Goal: Task Accomplishment & Management: Use online tool/utility

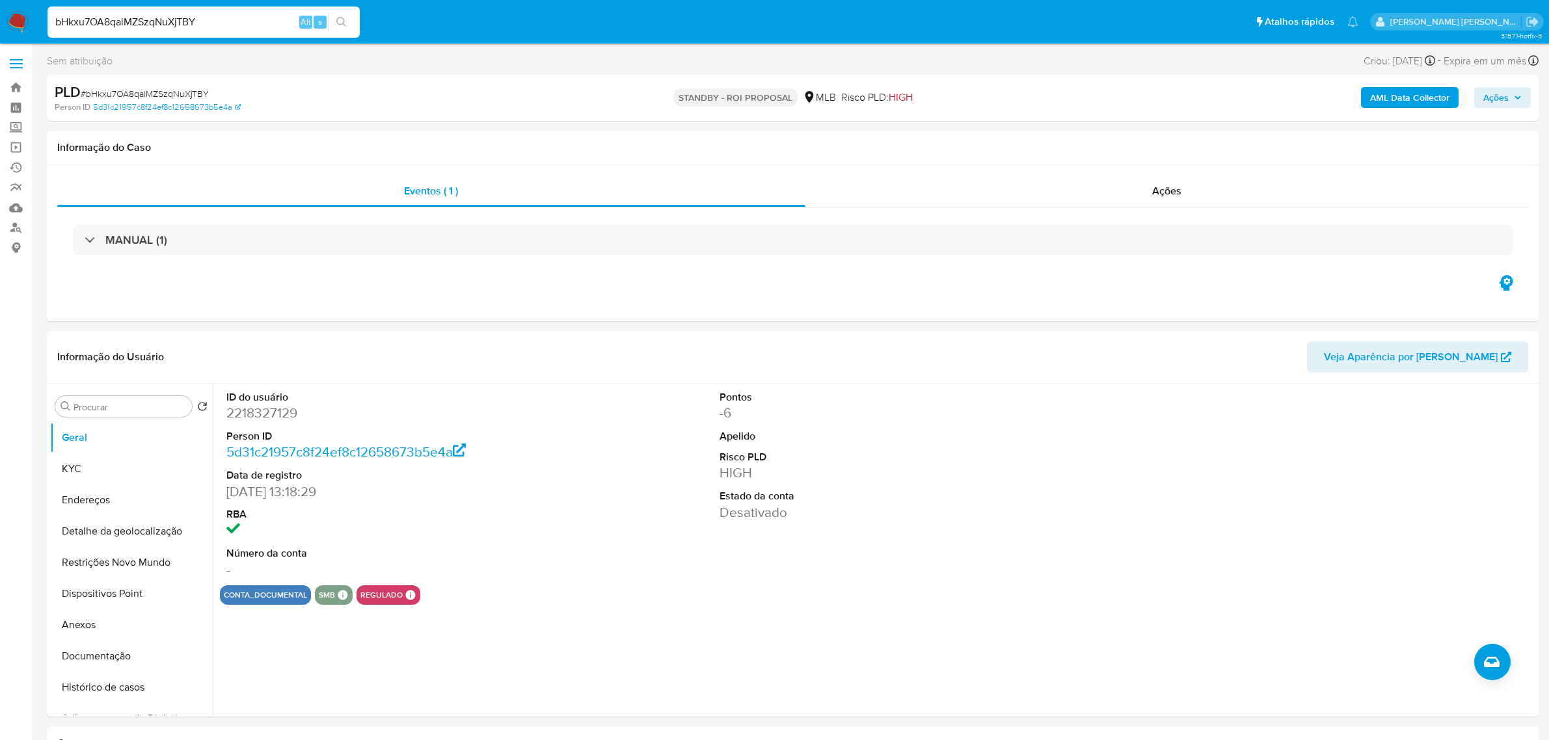
select select "10"
click at [1220, 186] on div "Ações" at bounding box center [1166, 191] width 723 height 31
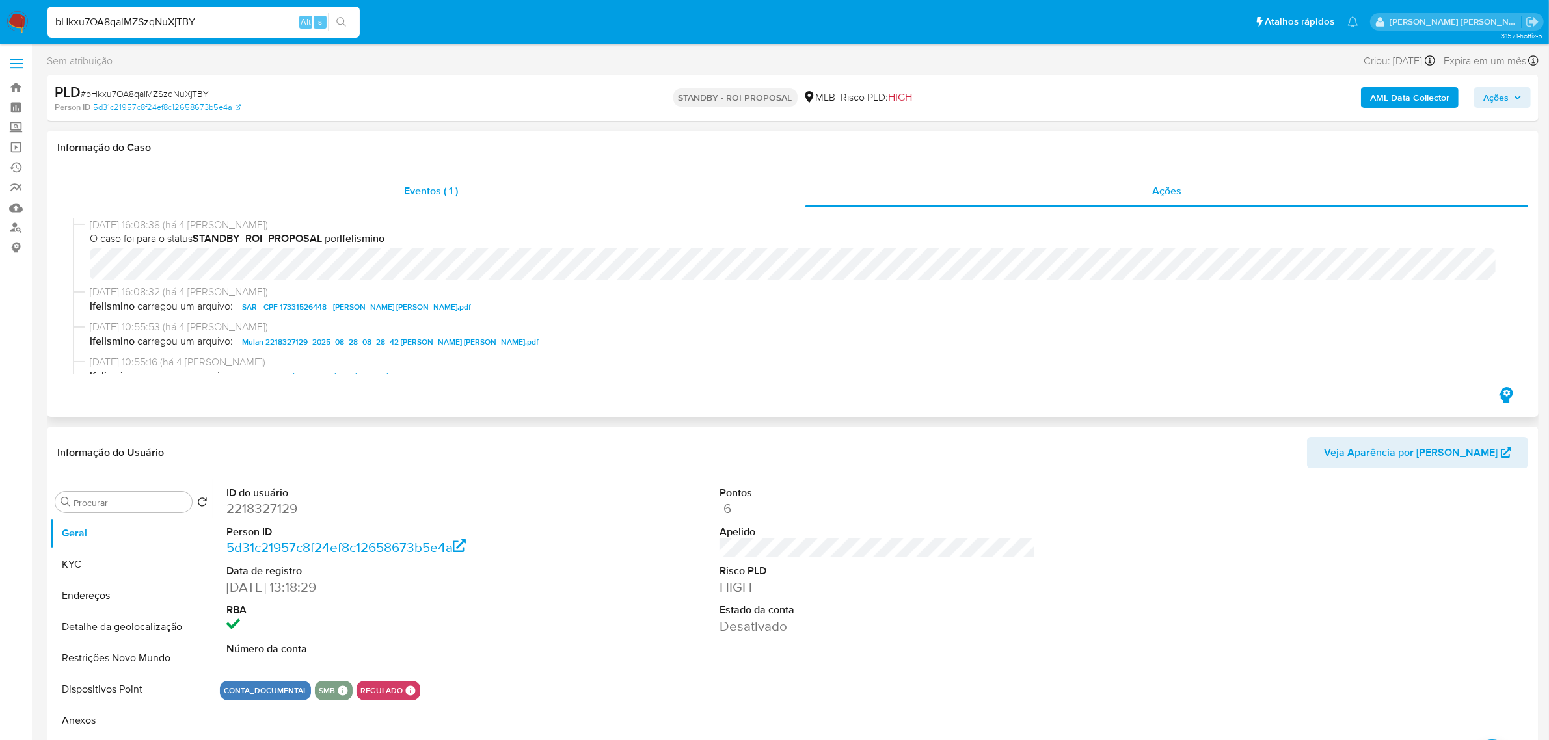
click at [439, 187] on span "Eventos ( 1 )" at bounding box center [431, 190] width 54 height 15
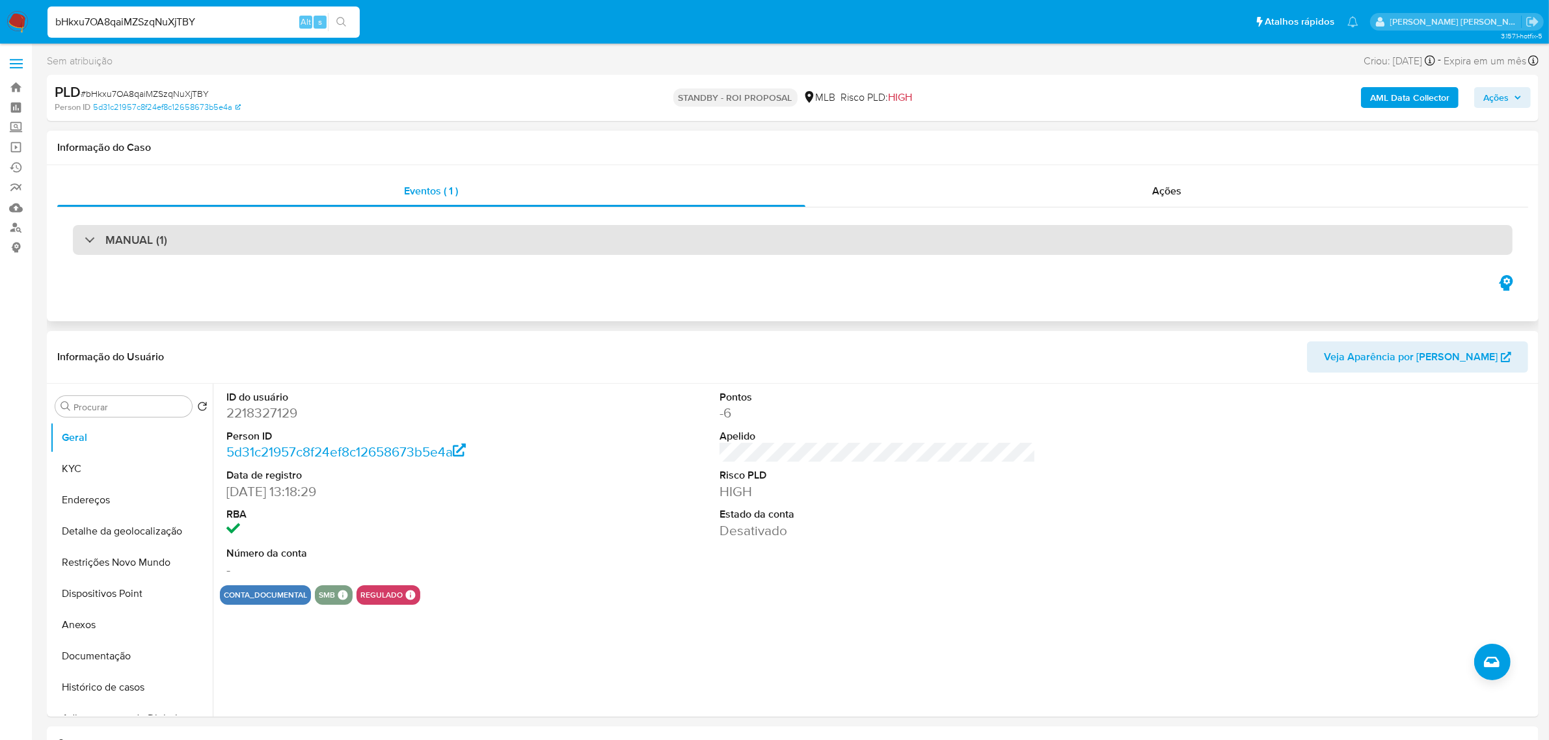
click at [245, 246] on div "MANUAL (1)" at bounding box center [792, 240] width 1439 height 30
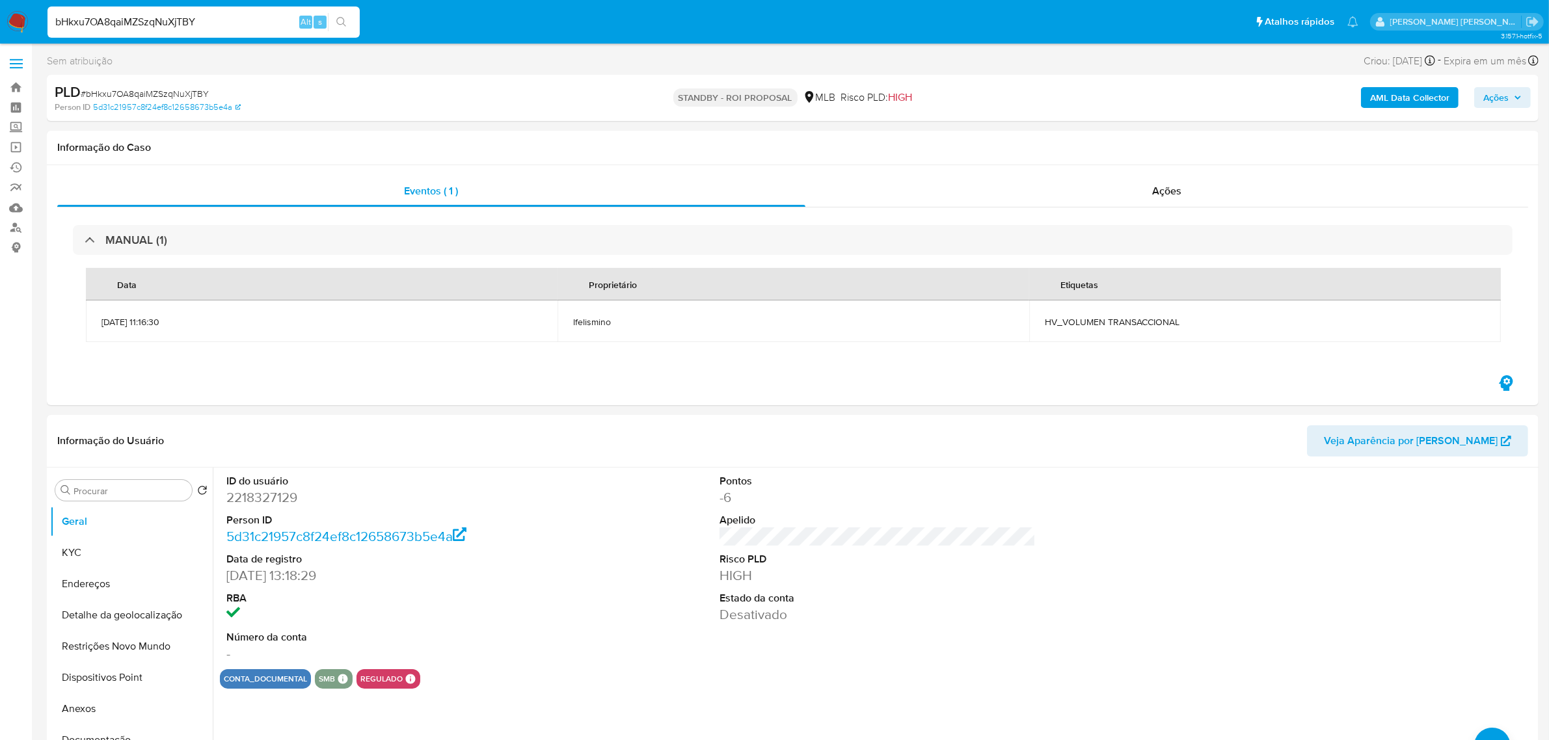
click at [14, 67] on span at bounding box center [16, 68] width 13 height 2
click at [0, 0] on input "checkbox" at bounding box center [0, 0] width 0 height 0
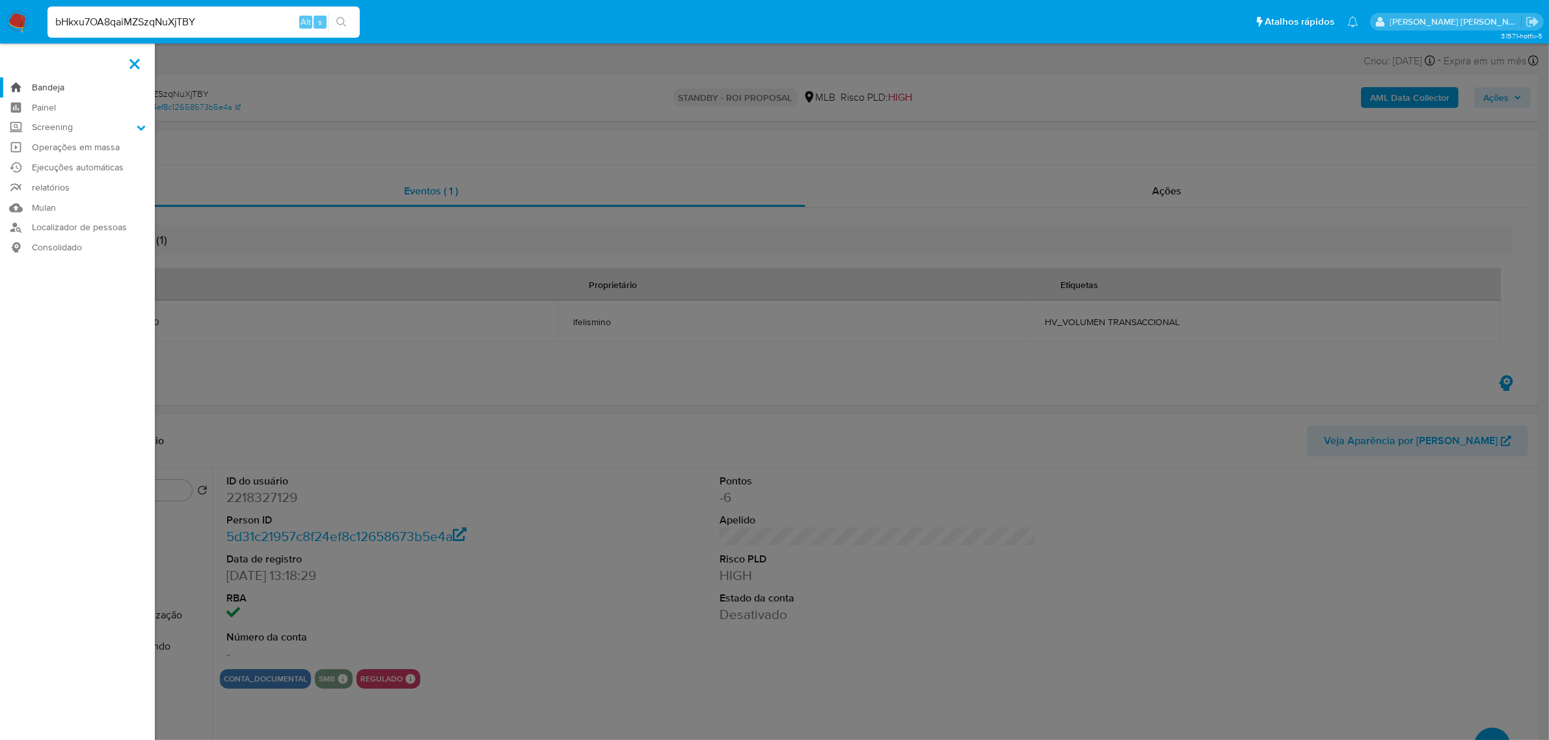
click at [40, 88] on link "Bandeja" at bounding box center [77, 87] width 155 height 20
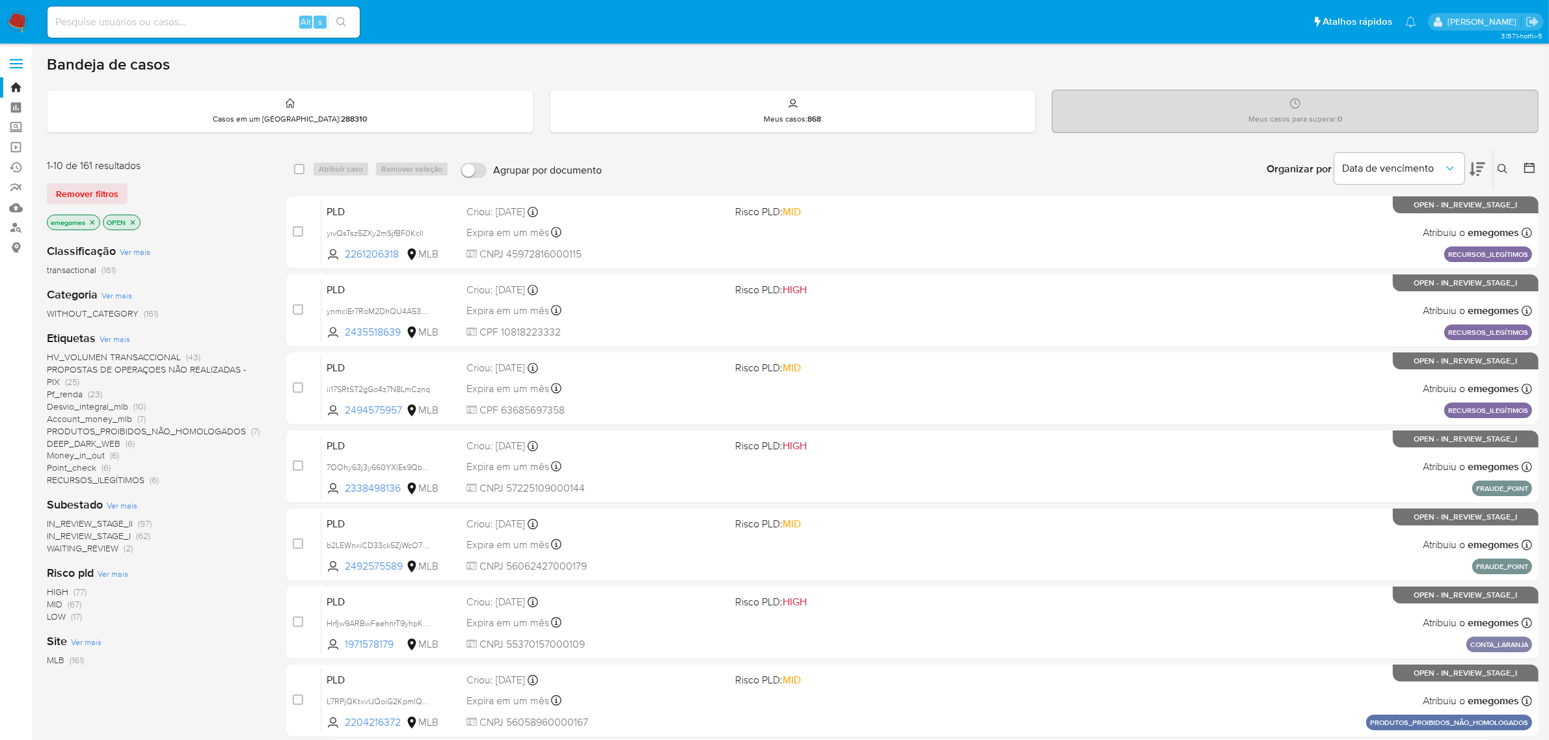
click at [91, 220] on icon "close-filter" at bounding box center [92, 223] width 8 height 8
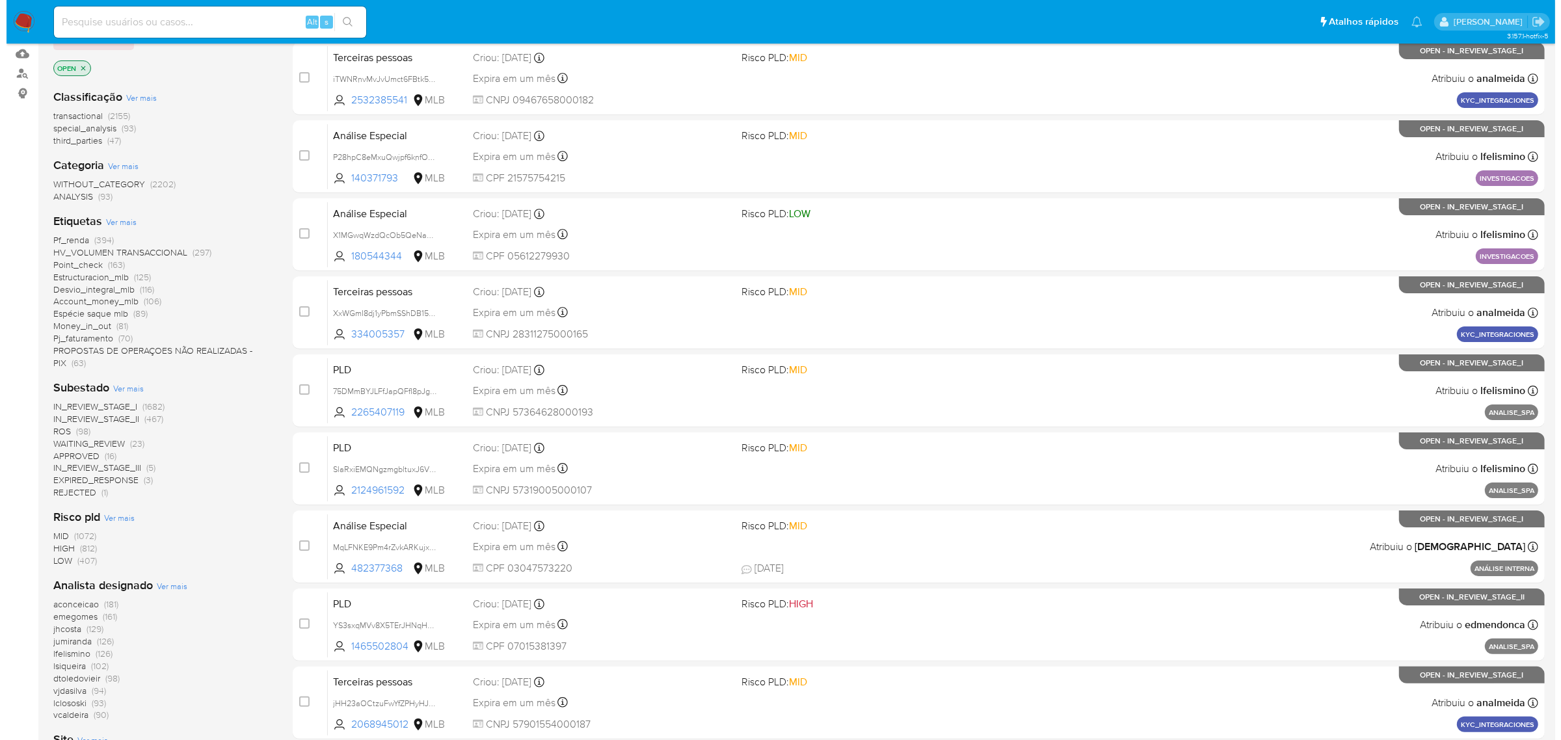
scroll to position [244, 0]
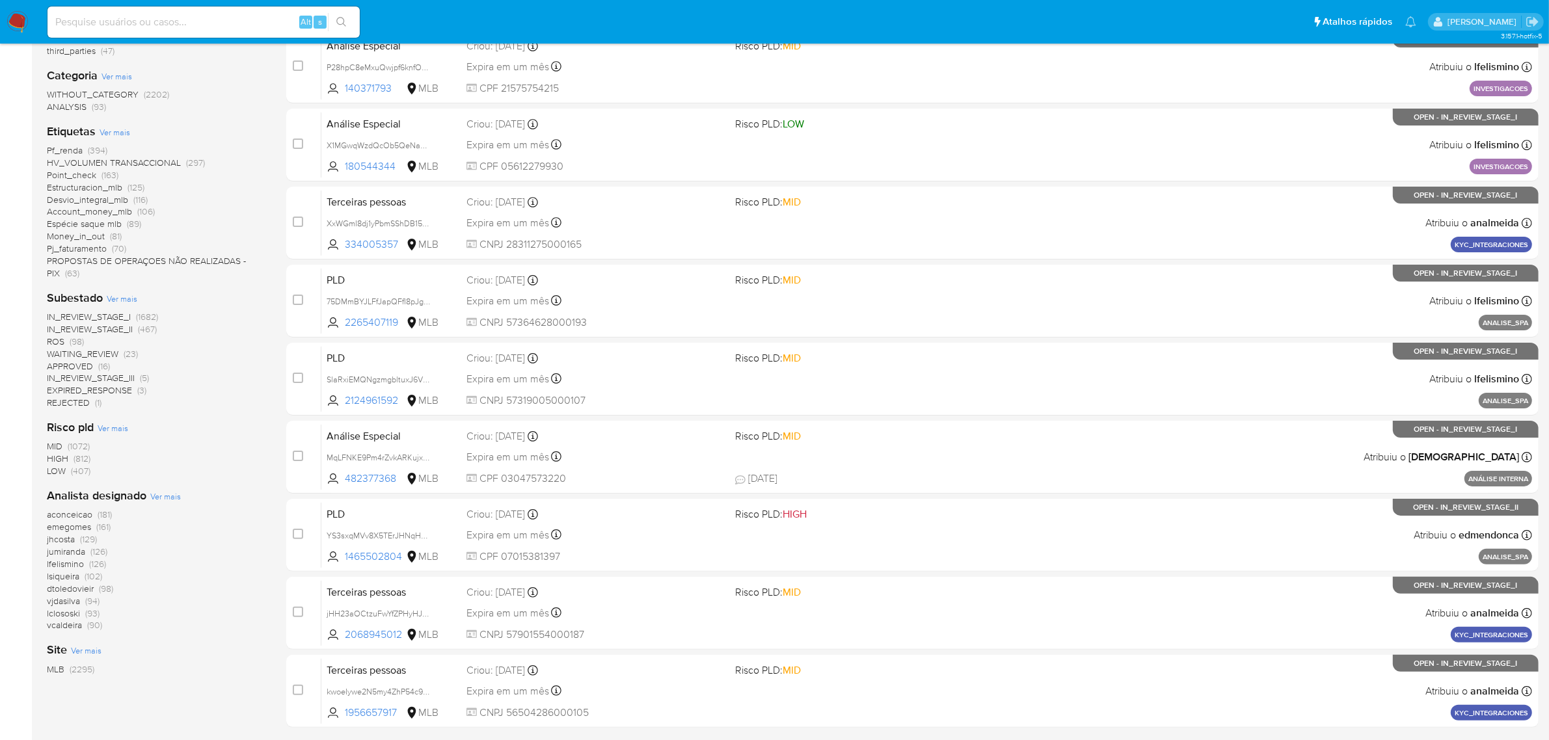
click at [163, 492] on span "Ver mais" at bounding box center [165, 496] width 31 height 12
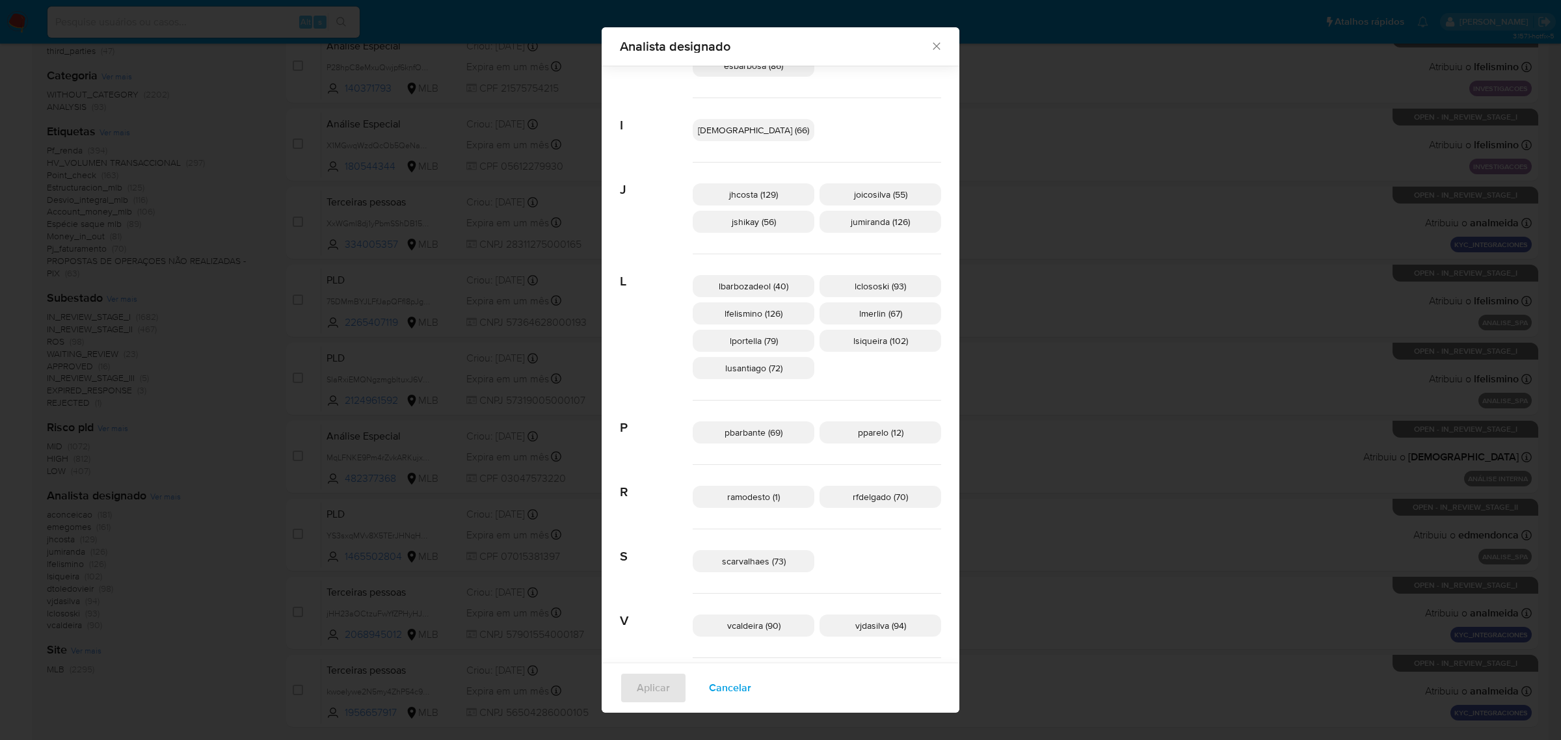
scroll to position [397, 0]
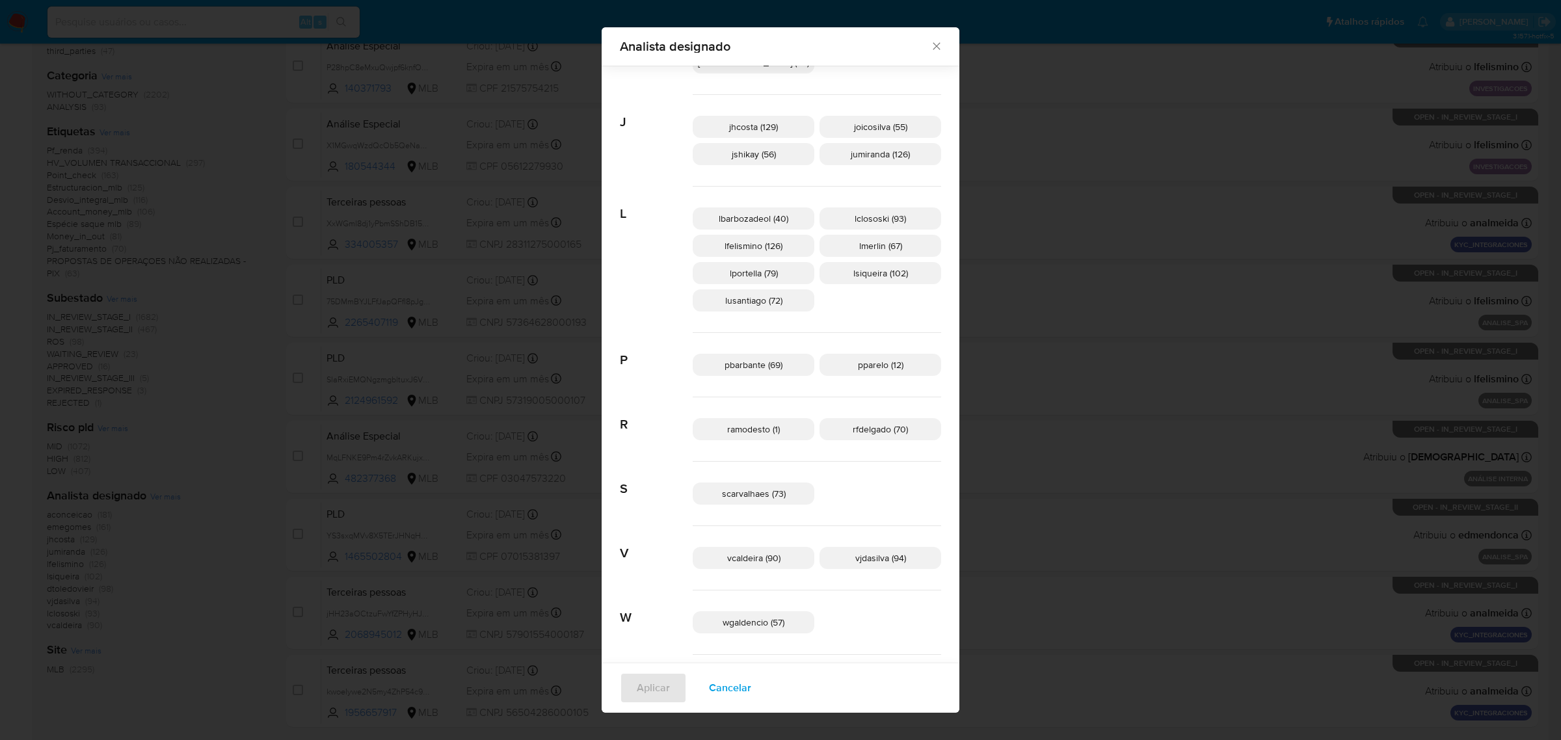
click at [764, 364] on span "pbarbante (69)" at bounding box center [754, 364] width 58 height 13
click at [670, 686] on span "Aplicar" at bounding box center [653, 688] width 33 height 29
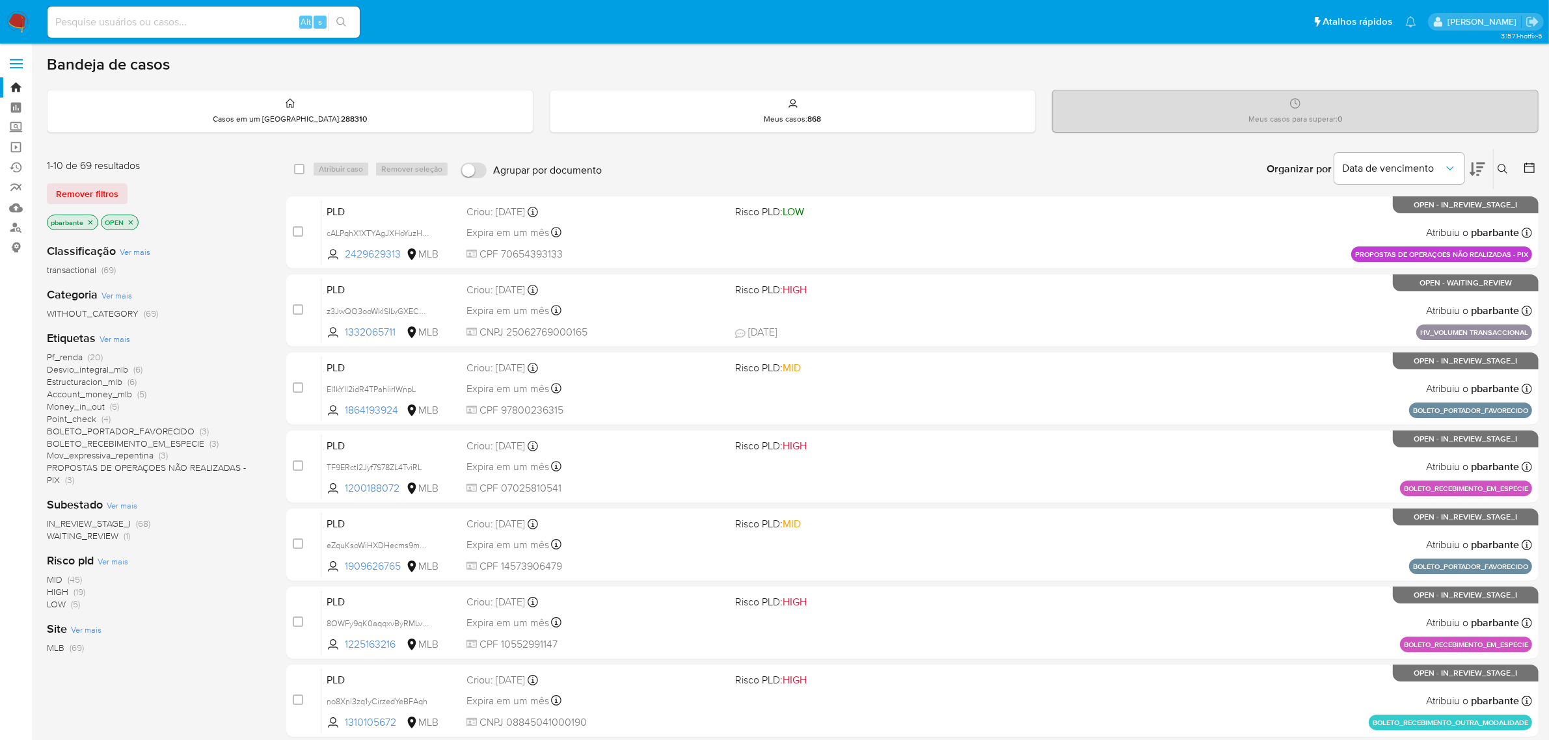
click at [169, 430] on span "BOLETO_PORTADOR_FAVORECIDO" at bounding box center [121, 431] width 148 height 13
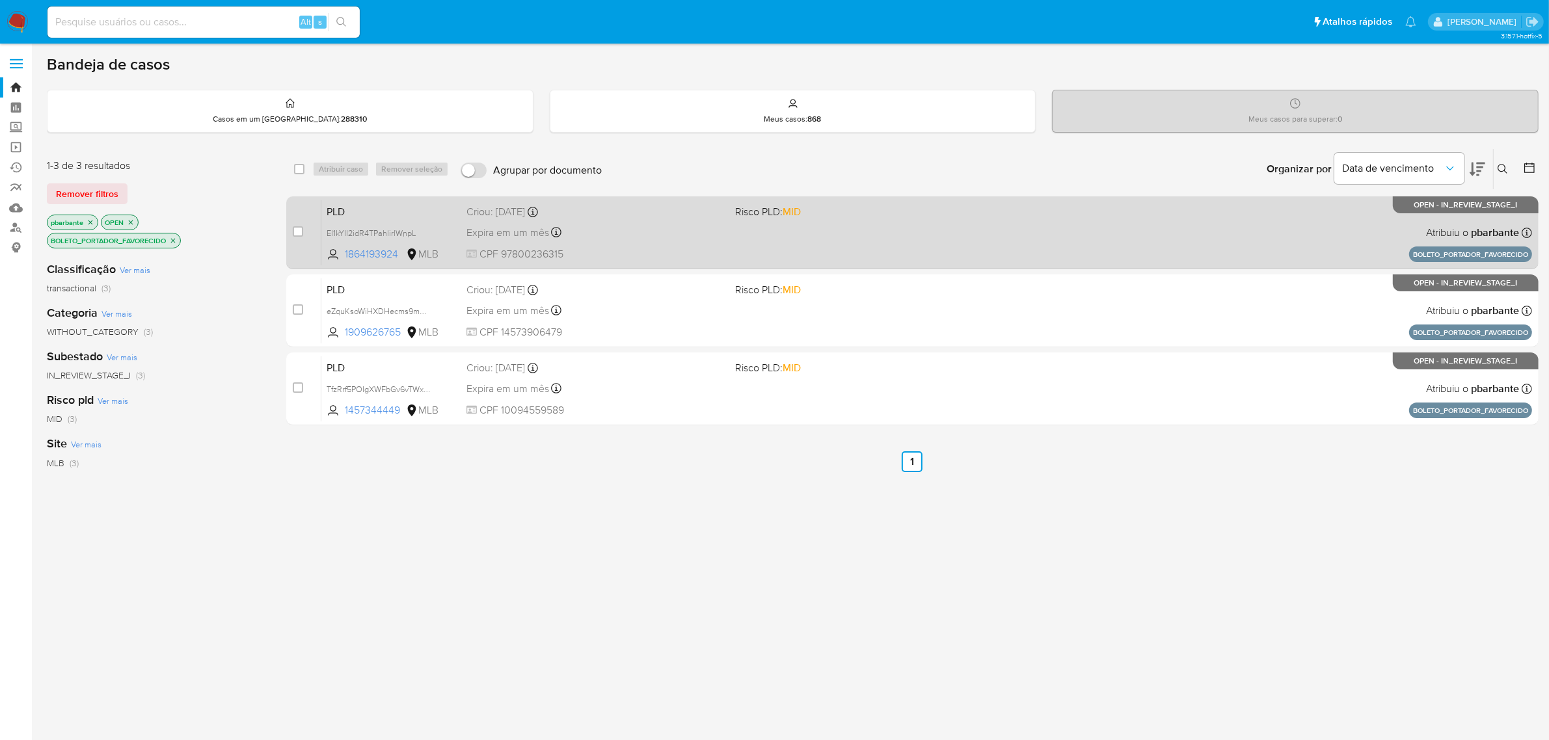
click at [749, 241] on div "PLD EI1kYII2idR4TPahlirlWnpL 1864193924 MLB Risco PLD: MID Criou: 14/08/2025 Cr…" at bounding box center [926, 233] width 1211 height 66
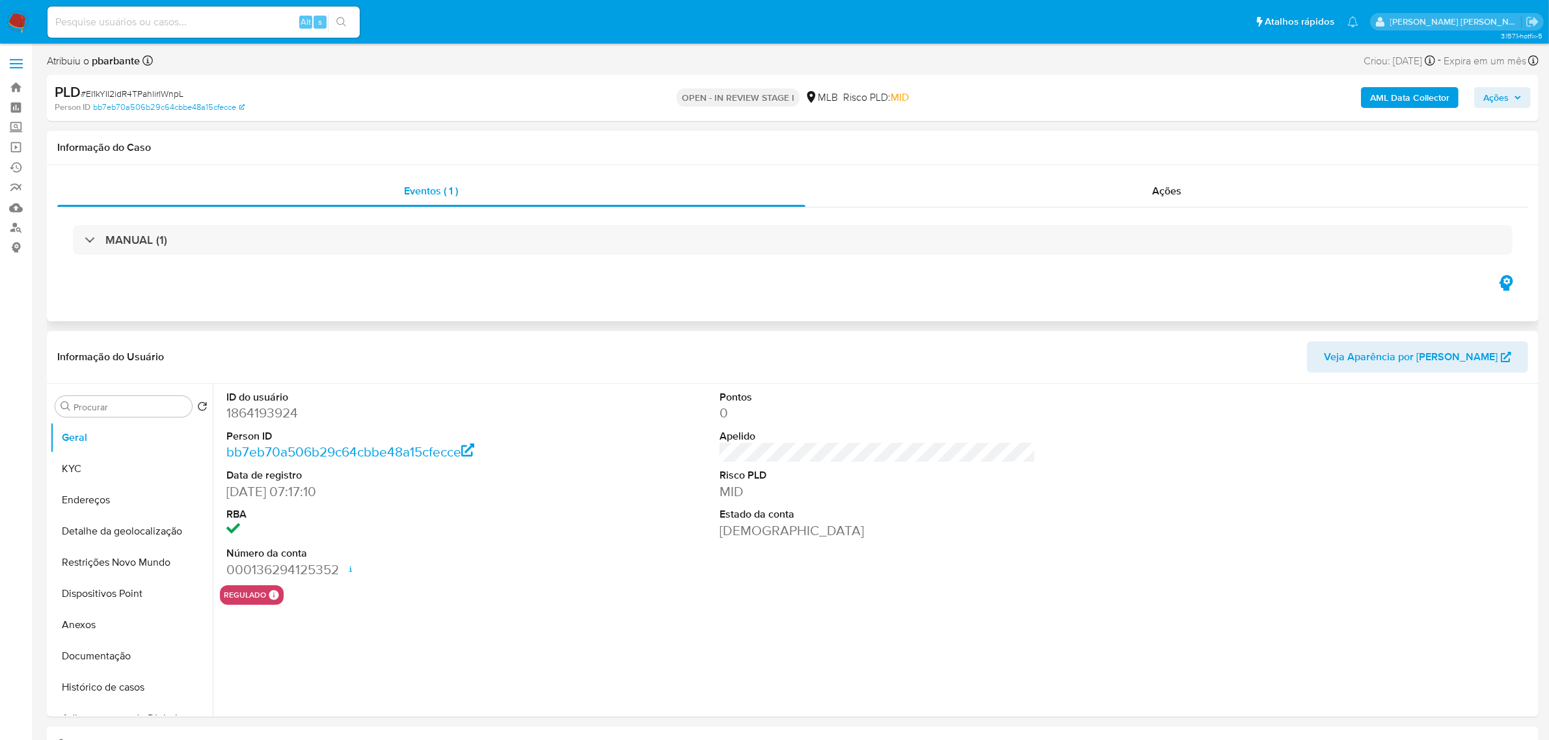
select select "10"
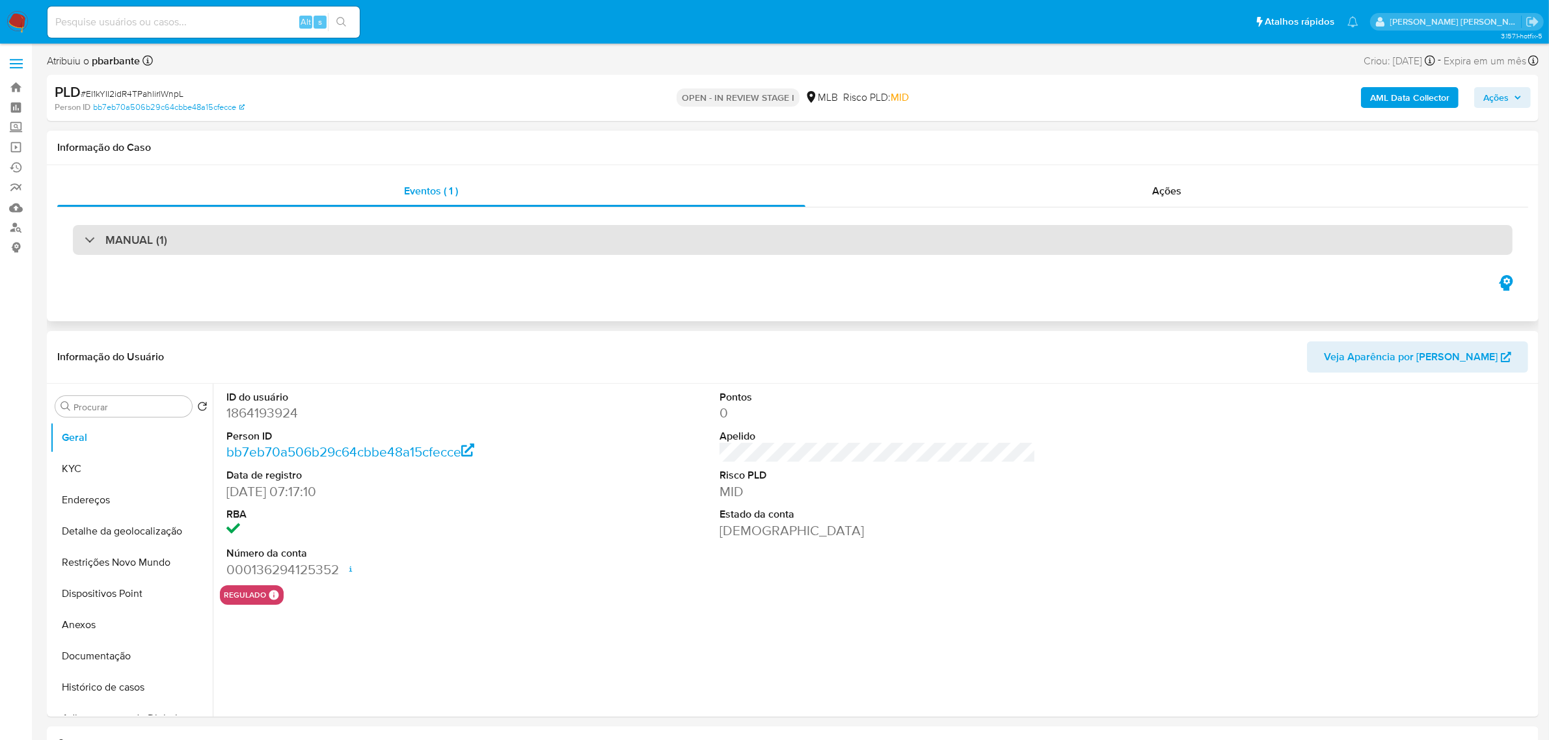
click at [153, 239] on h3 "MANUAL (1)" at bounding box center [136, 240] width 62 height 14
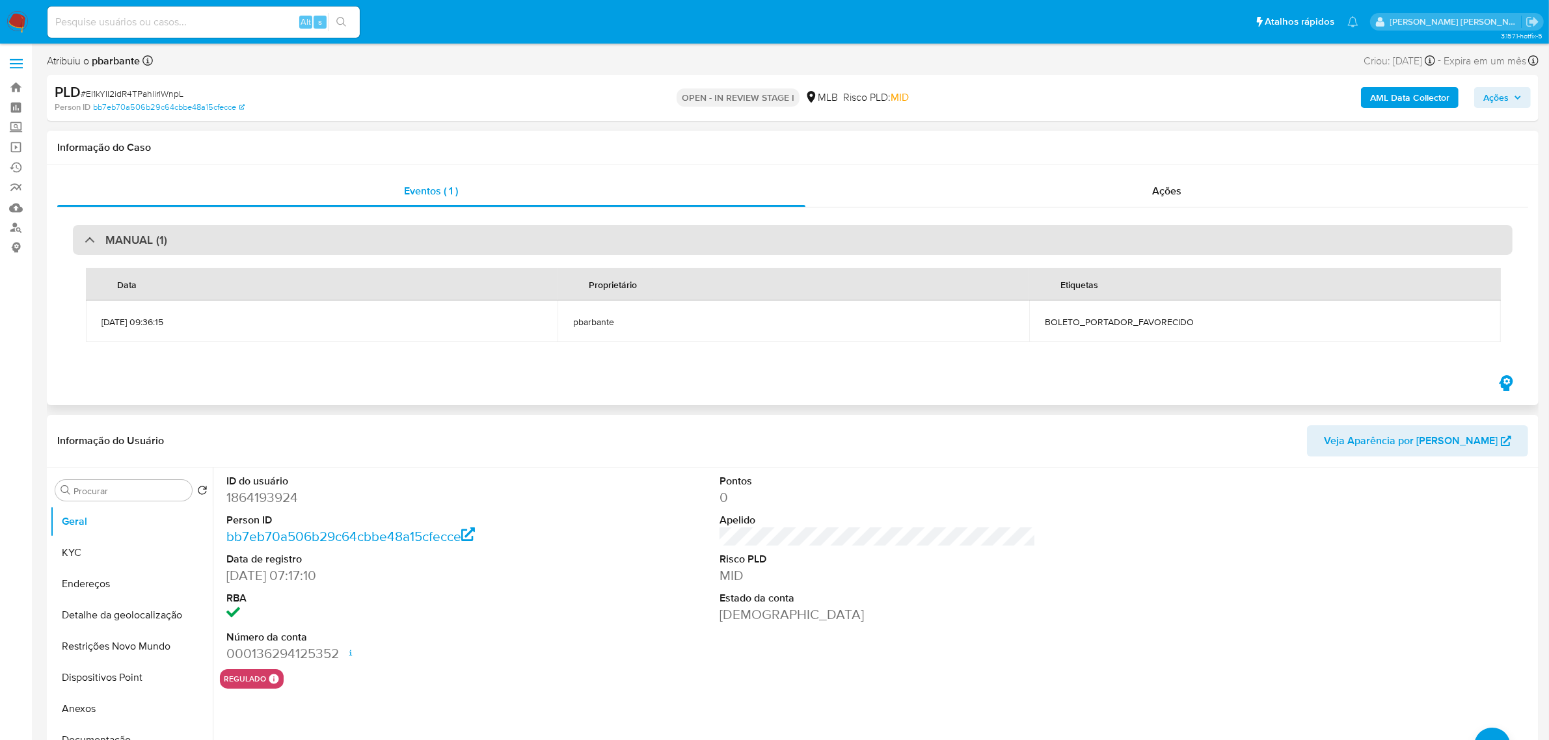
click at [153, 239] on h3 "MANUAL (1)" at bounding box center [136, 240] width 62 height 14
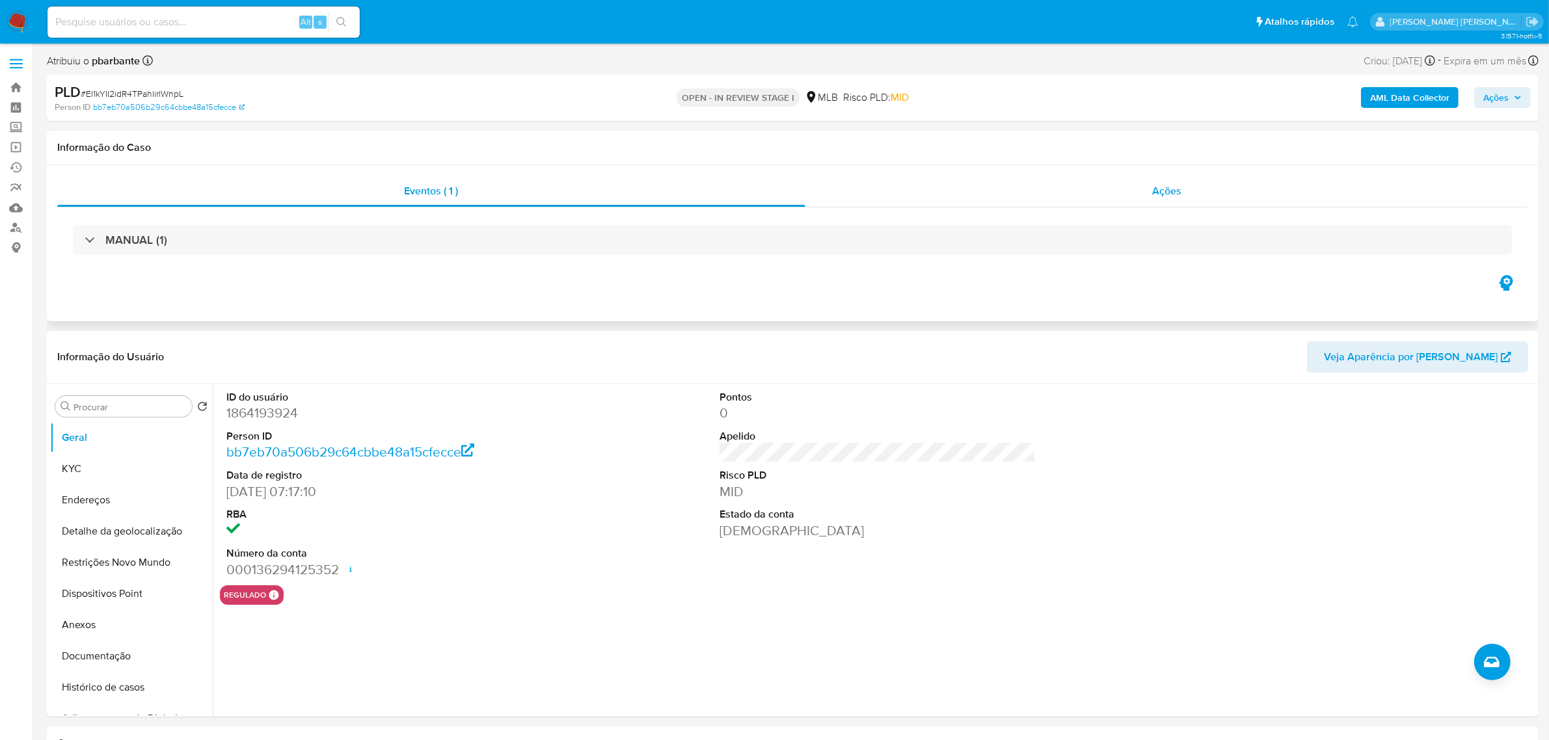
click at [1147, 190] on div "Ações" at bounding box center [1166, 191] width 723 height 31
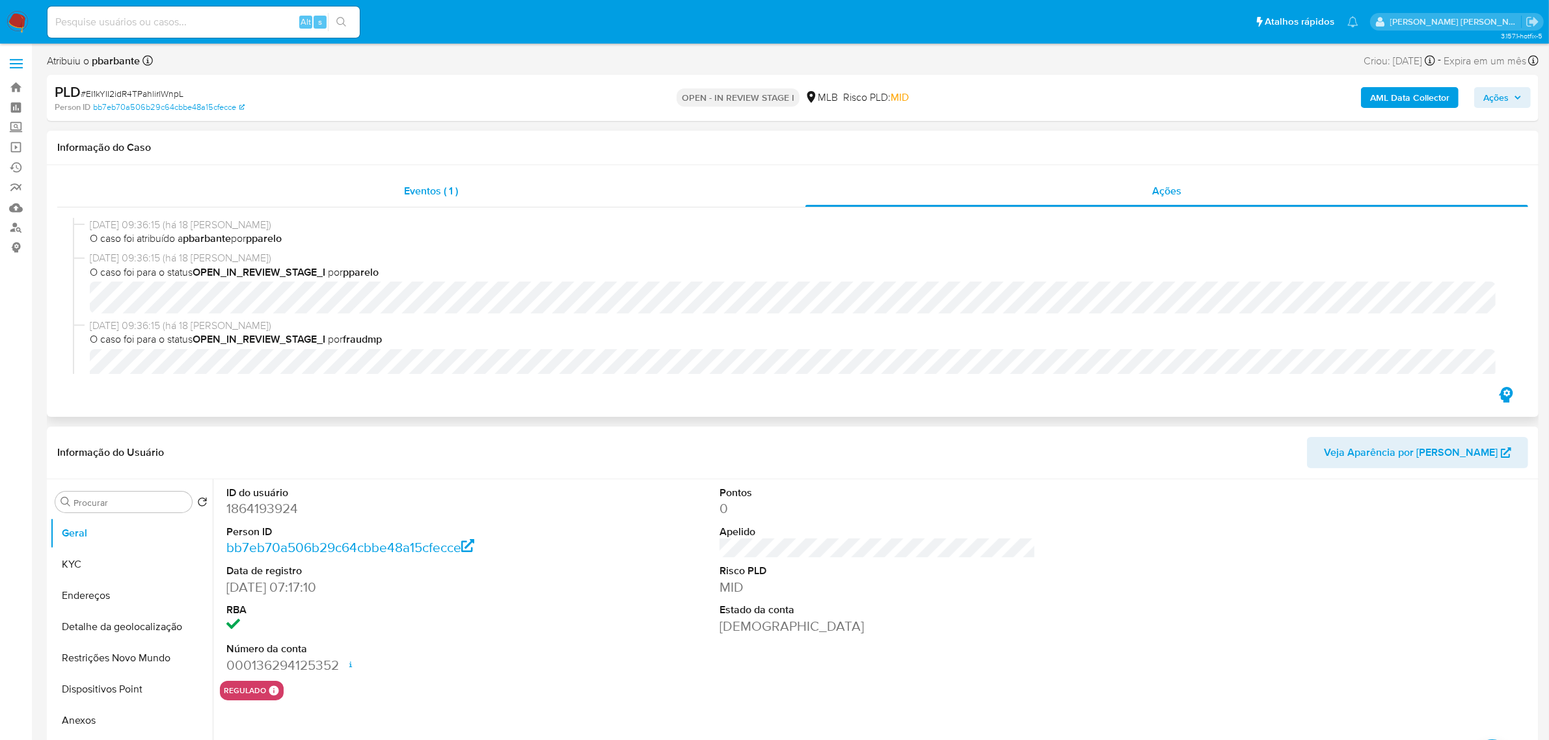
click at [408, 192] on span "Eventos ( 1 )" at bounding box center [431, 190] width 54 height 15
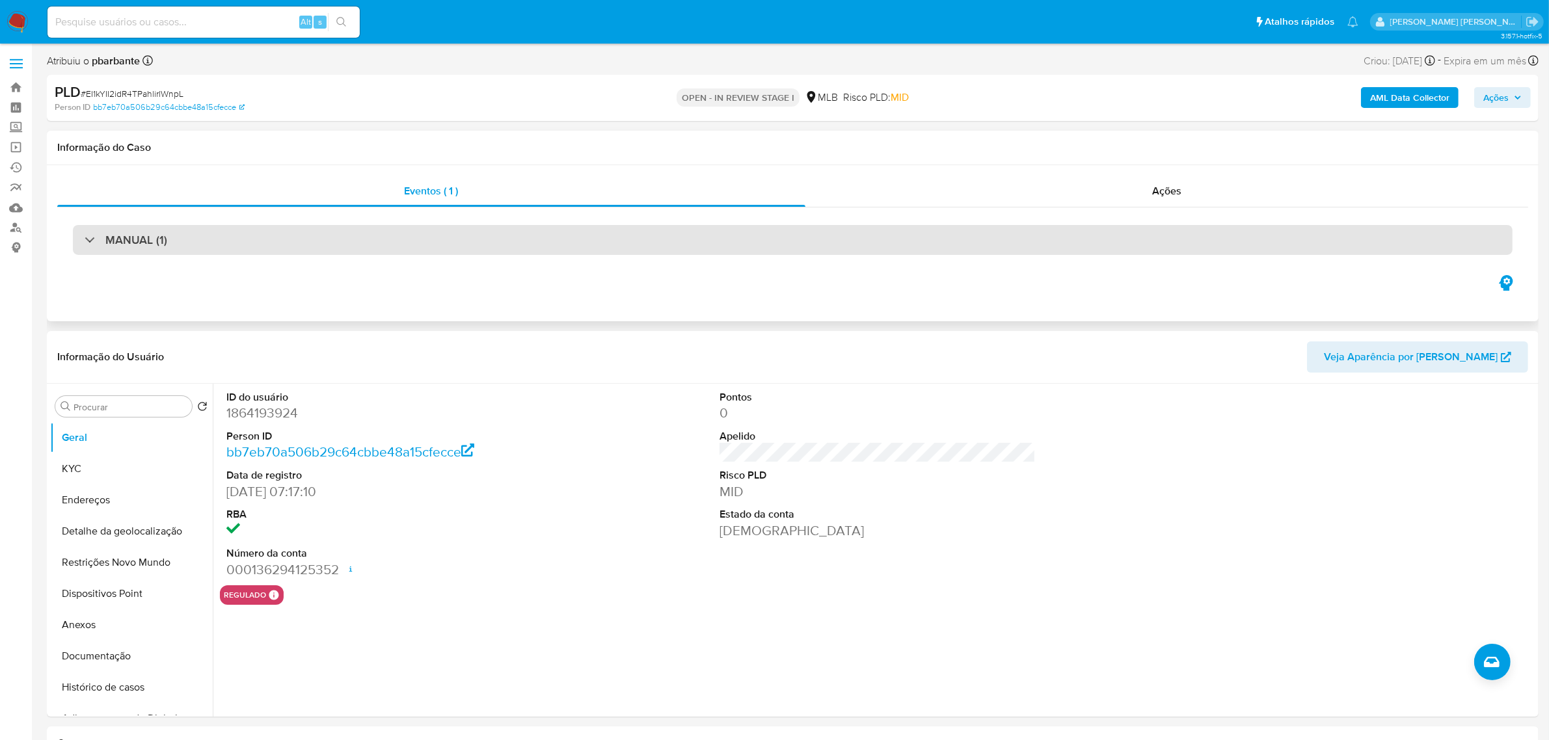
click at [254, 250] on div "MANUAL (1)" at bounding box center [792, 240] width 1439 height 30
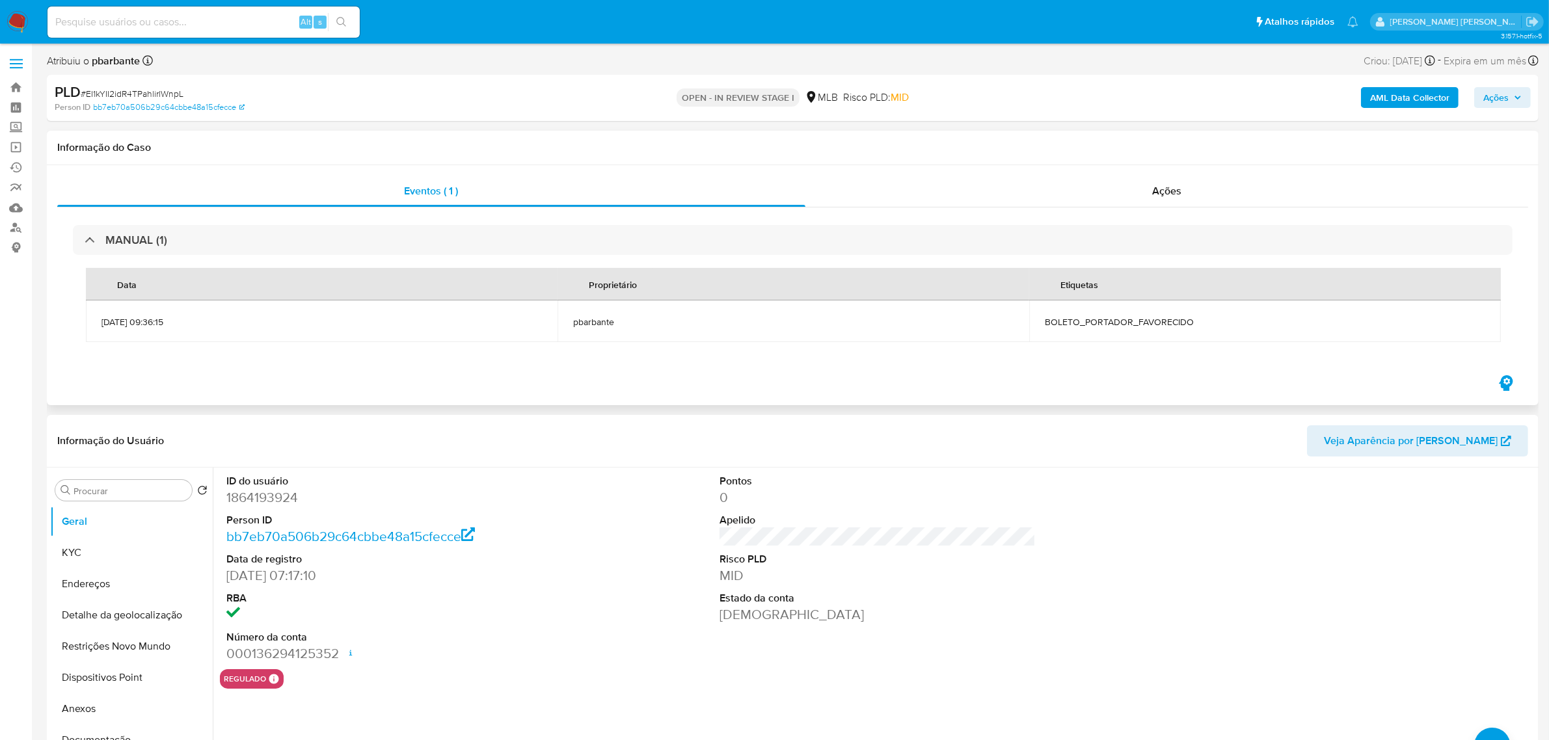
click at [400, 349] on div "Data Proprietário Etiquetas 14/08/2025 09:36:15 pbarbante BOLETO_PORTADOR_FAVOR…" at bounding box center [792, 305] width 1439 height 100
click at [17, 60] on label at bounding box center [16, 63] width 33 height 27
click at [0, 0] on input "checkbox" at bounding box center [0, 0] width 0 height 0
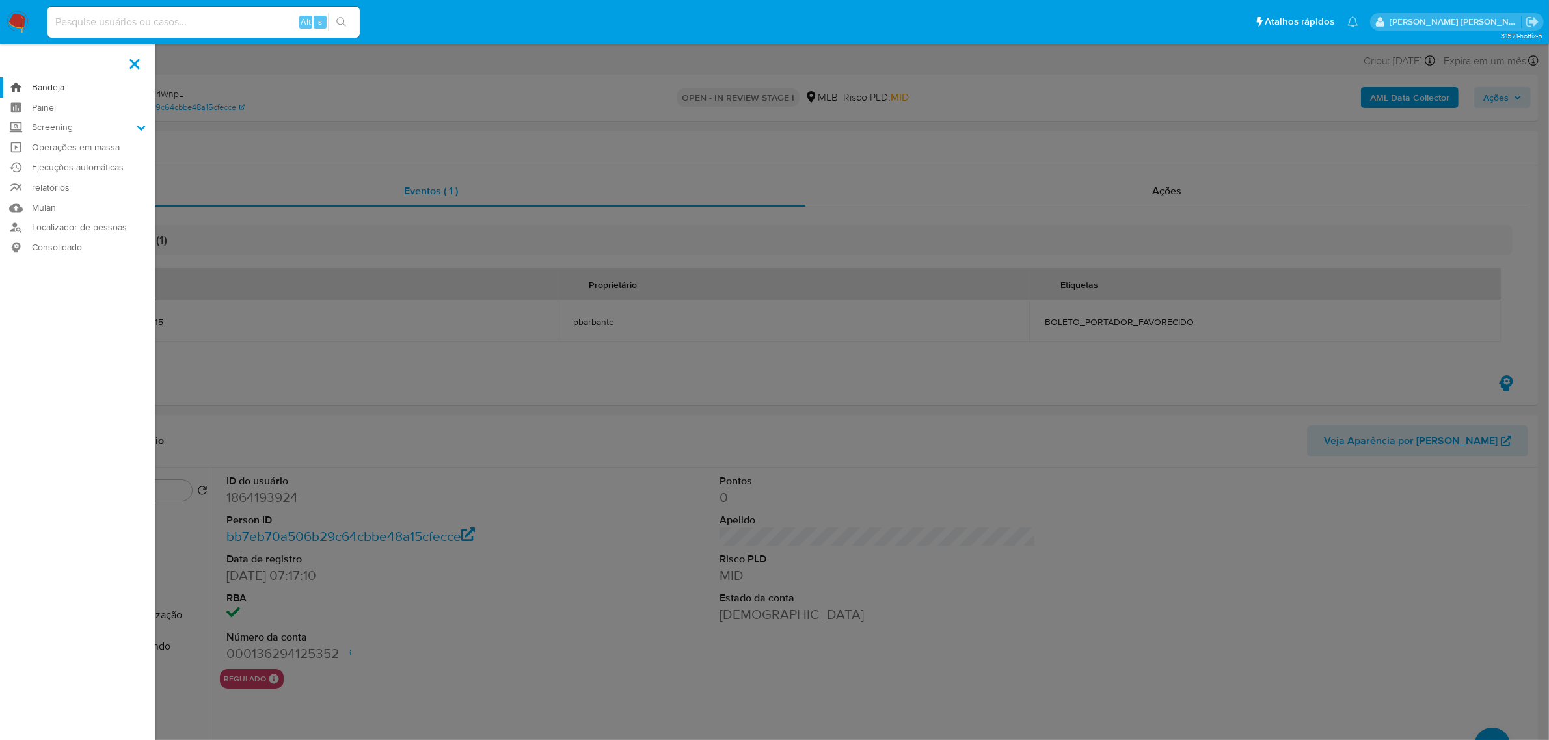
click at [56, 87] on link "Bandeja" at bounding box center [77, 87] width 155 height 20
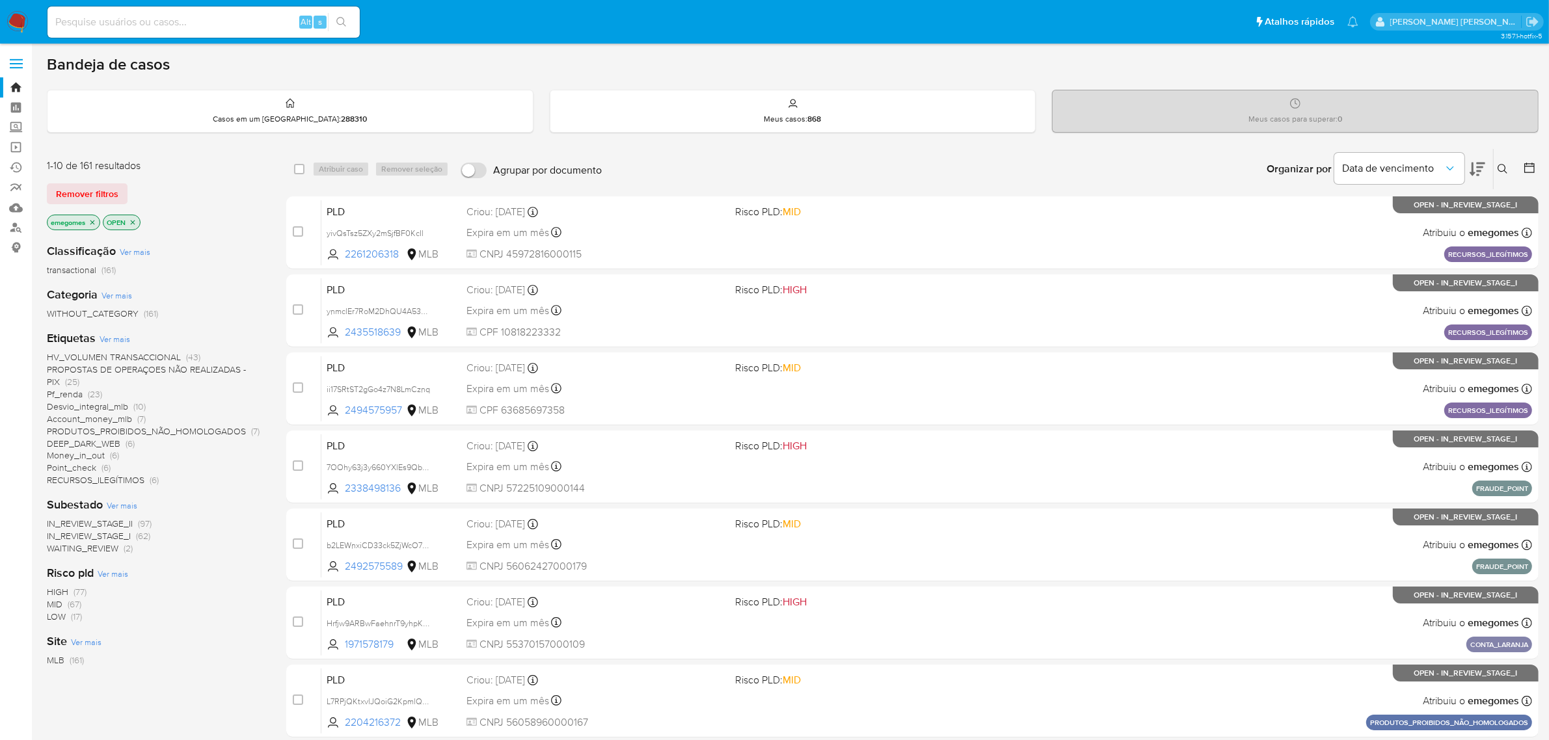
click at [156, 356] on span "HV_VOLUMEN TRANSACCIONAL" at bounding box center [114, 357] width 134 height 13
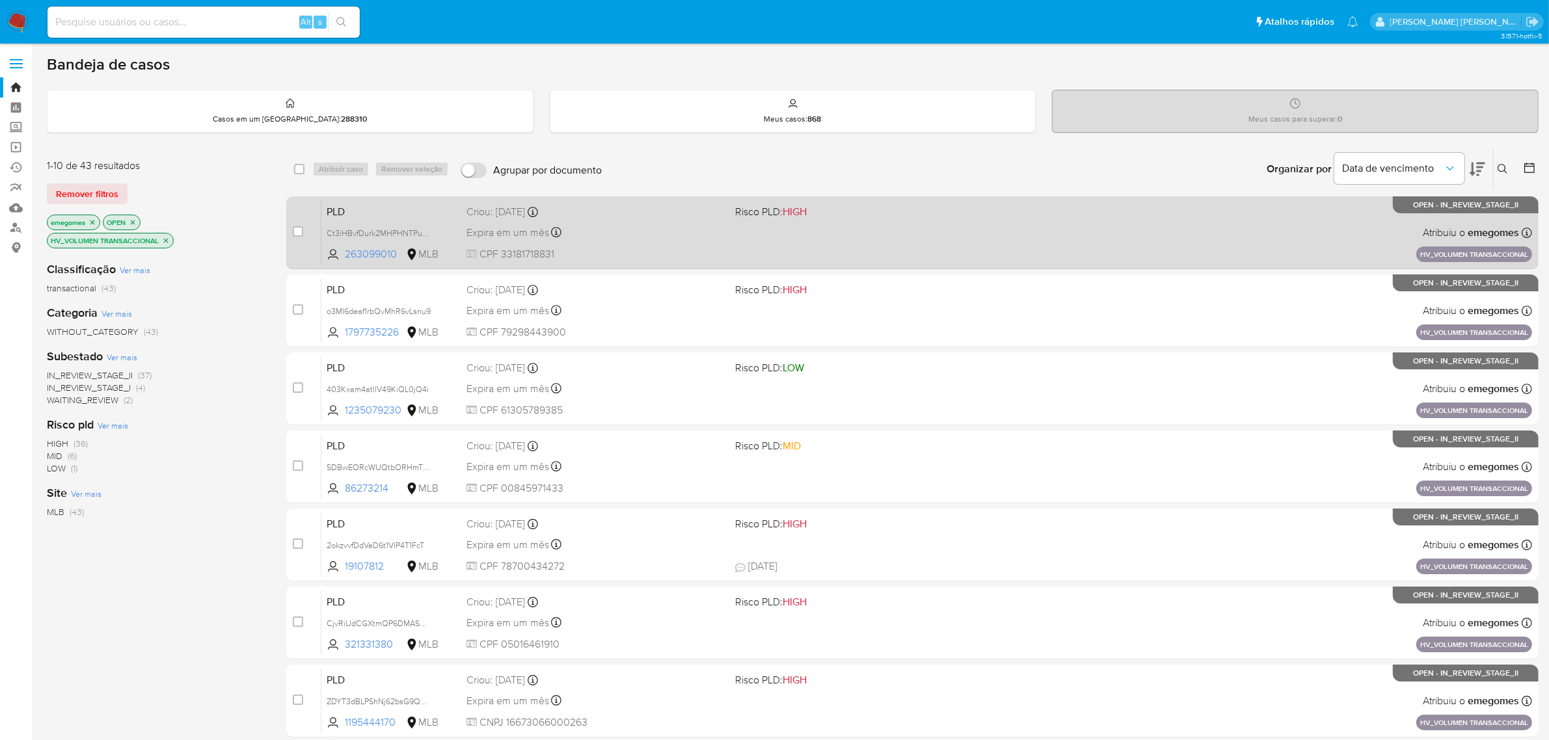
click at [650, 216] on div "Criou: 14/08/2025 Criou: 14/08/2025 11:18:46" at bounding box center [595, 212] width 259 height 14
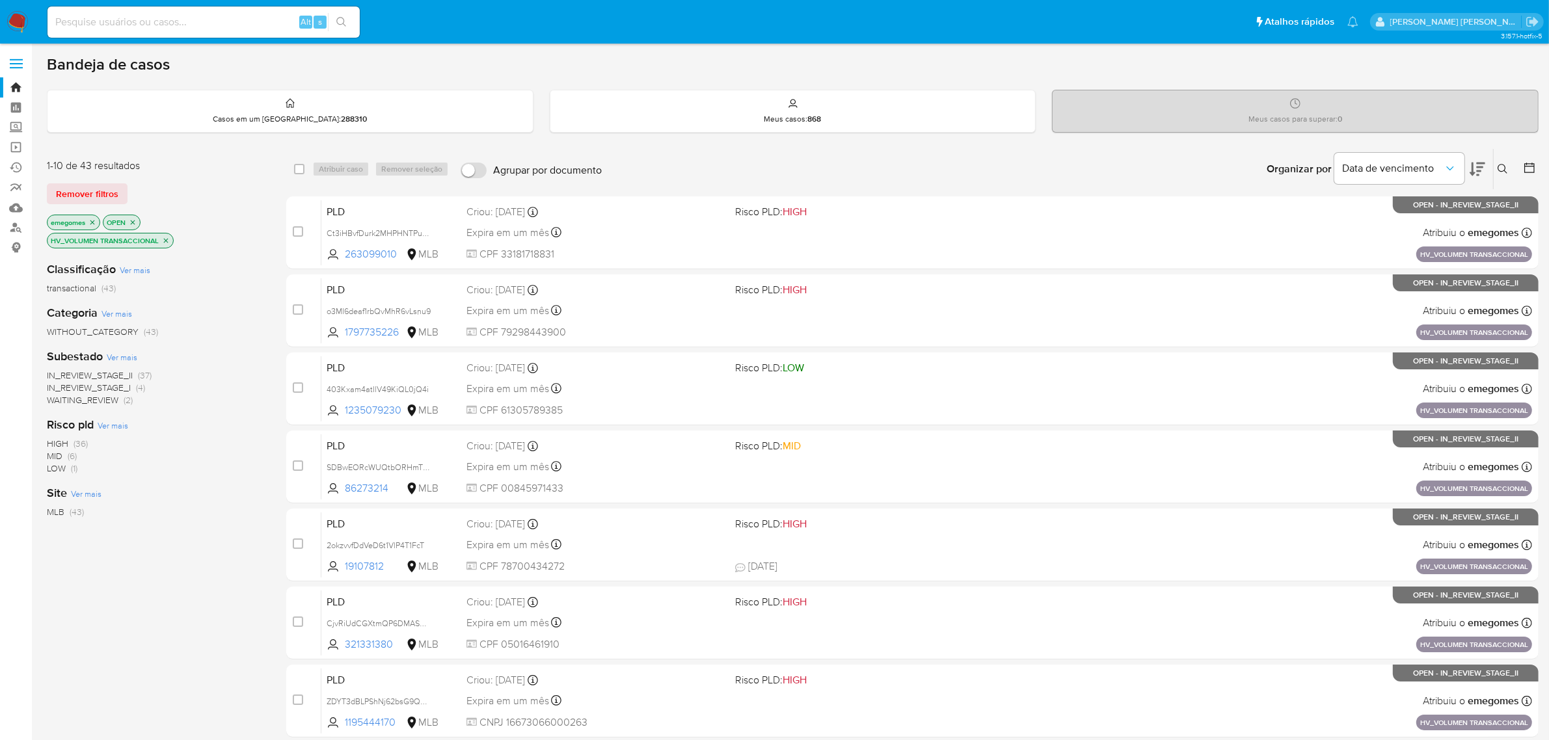
click at [167, 235] on p "HV_VOLUMEN TRANSACCIONAL" at bounding box center [110, 241] width 126 height 14
click at [167, 237] on icon "close-filter" at bounding box center [166, 241] width 8 height 8
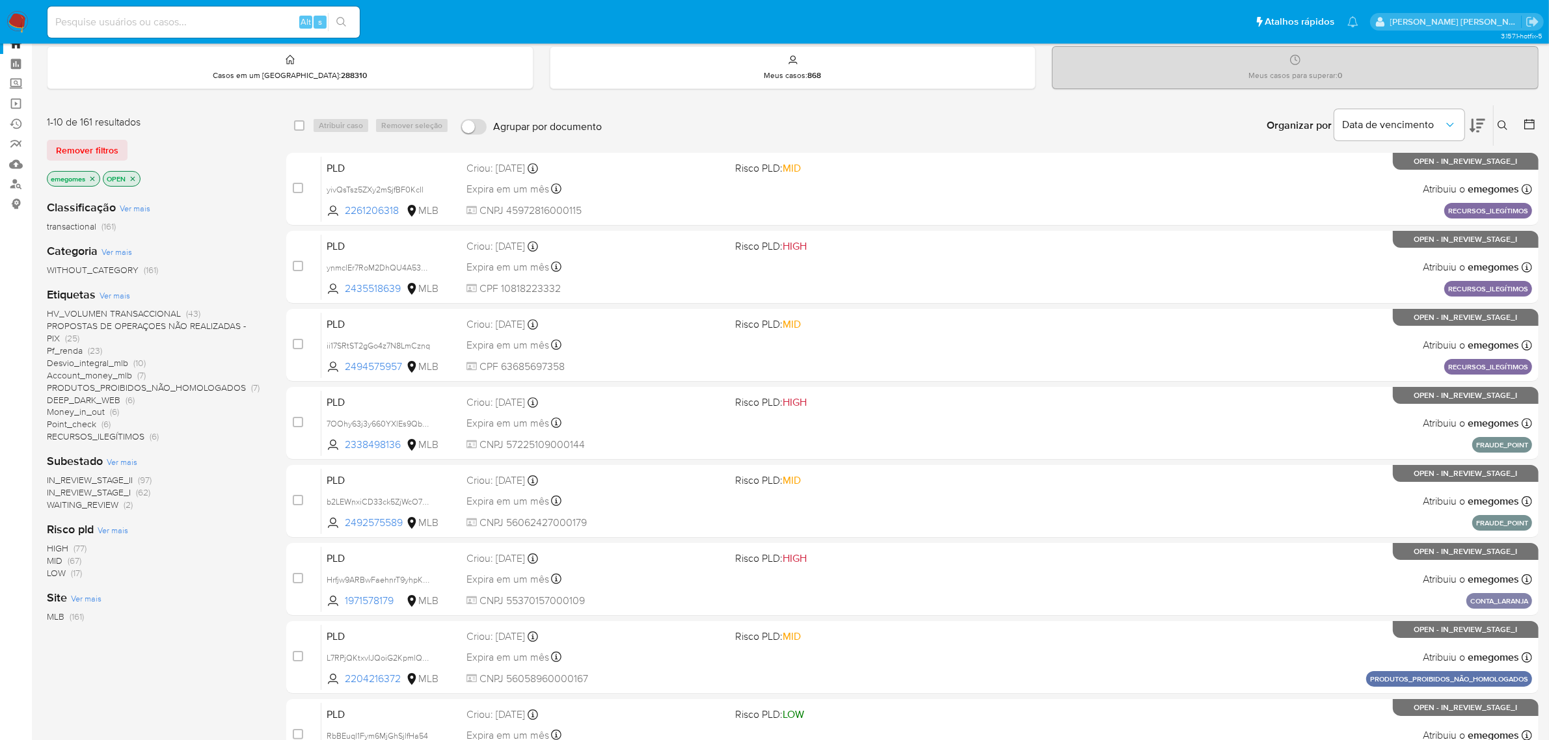
scroll to position [81, 0]
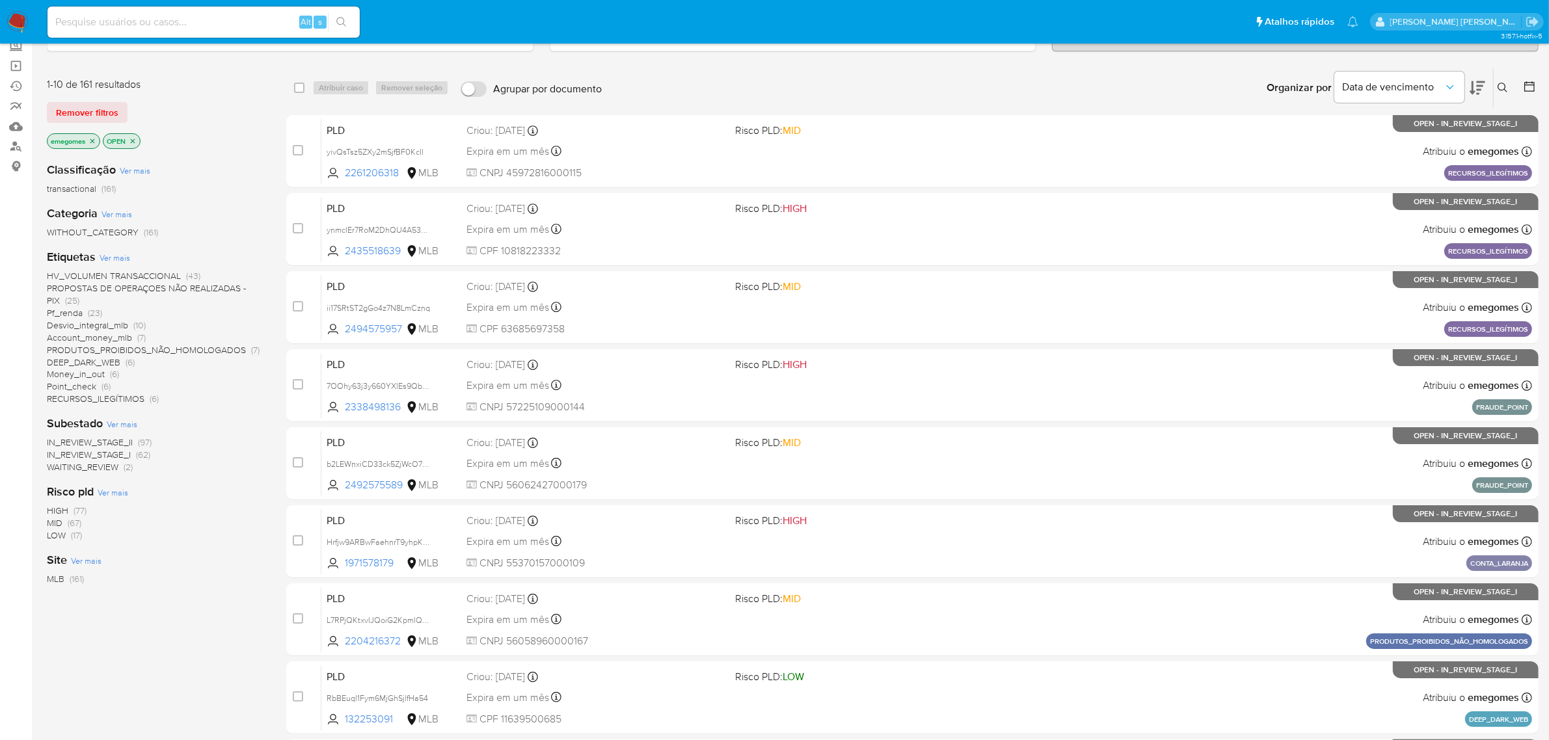
click at [59, 310] on span "Pf_renda" at bounding box center [65, 312] width 36 height 13
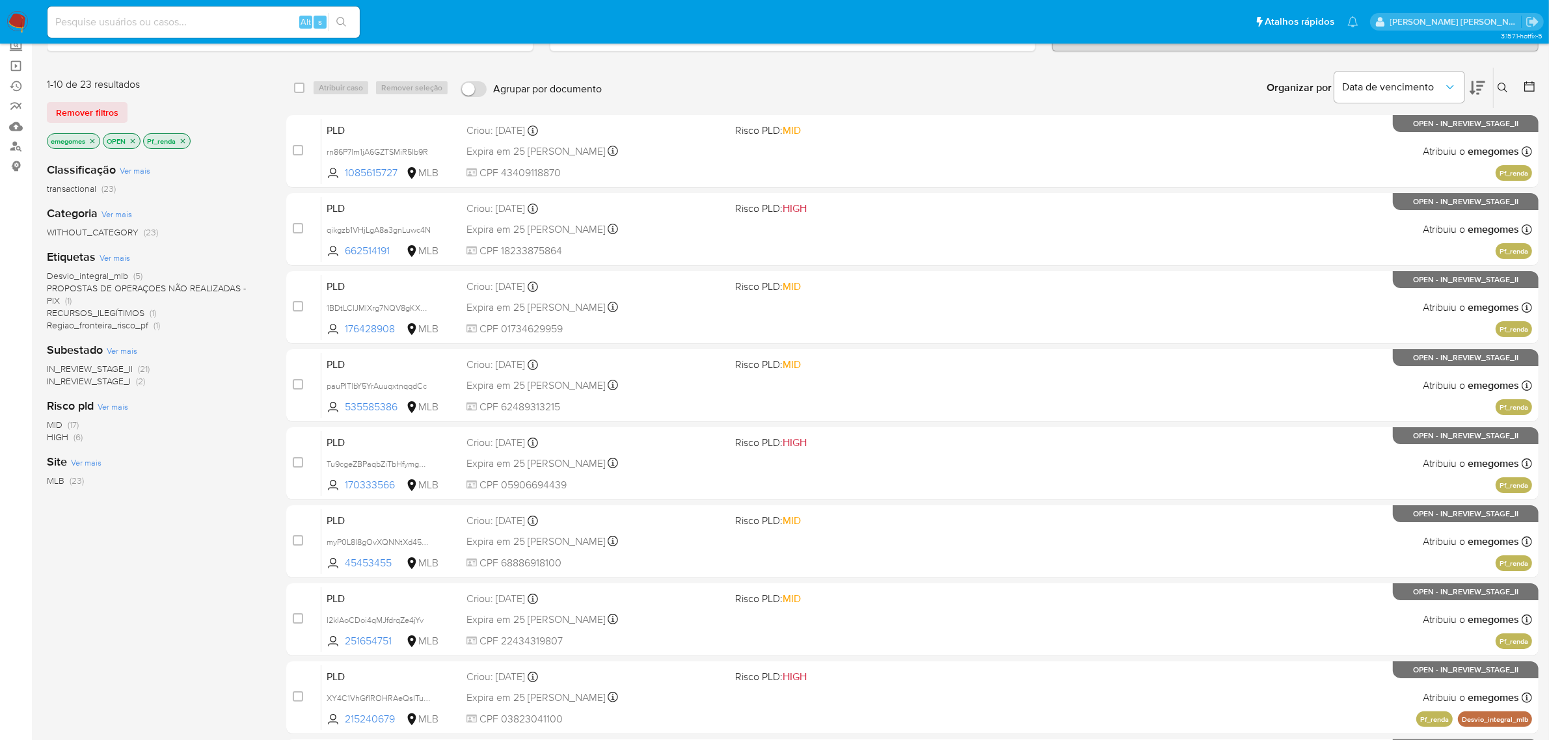
click at [96, 143] on icon "close-filter" at bounding box center [92, 141] width 8 height 8
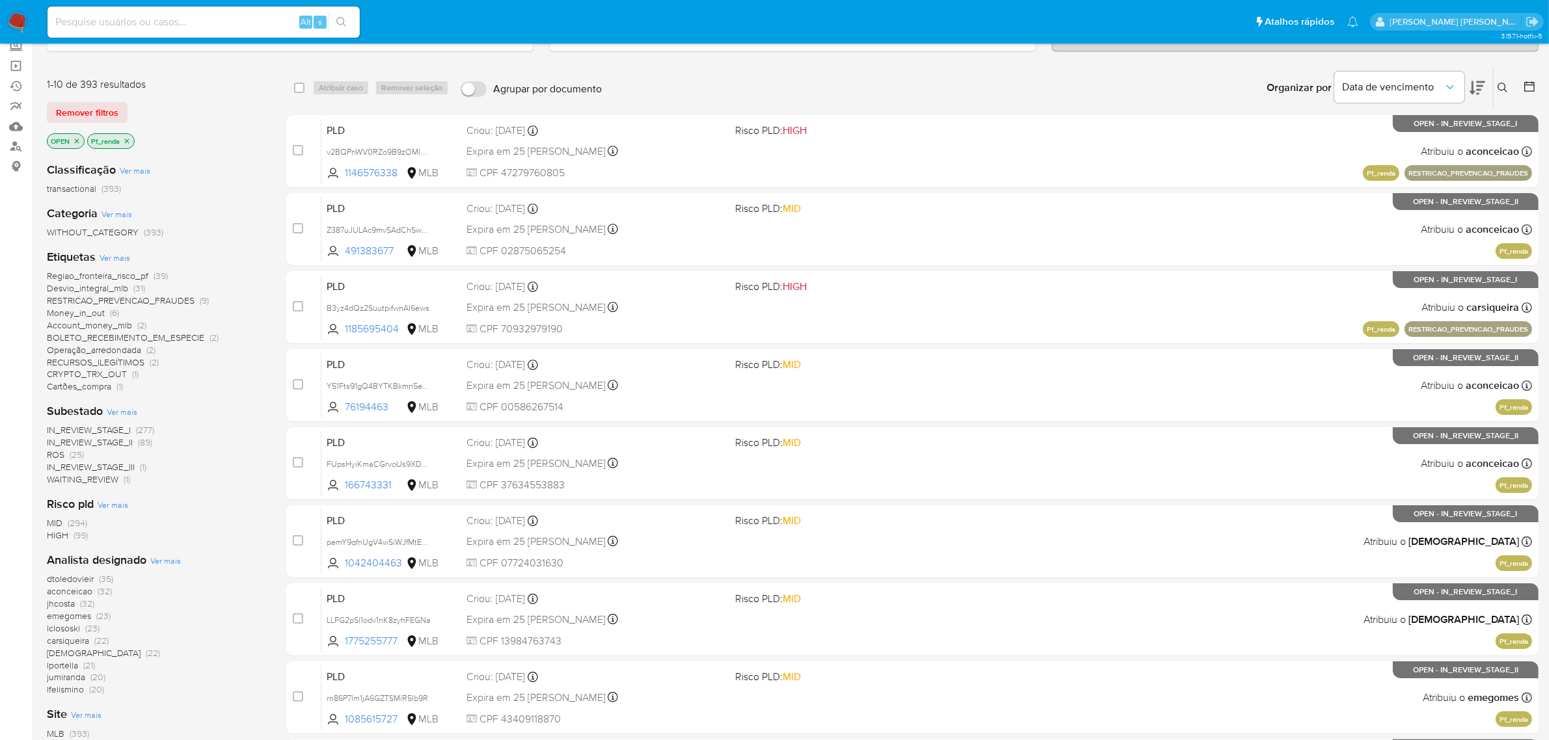
click at [77, 140] on icon "close-filter" at bounding box center [77, 141] width 8 height 8
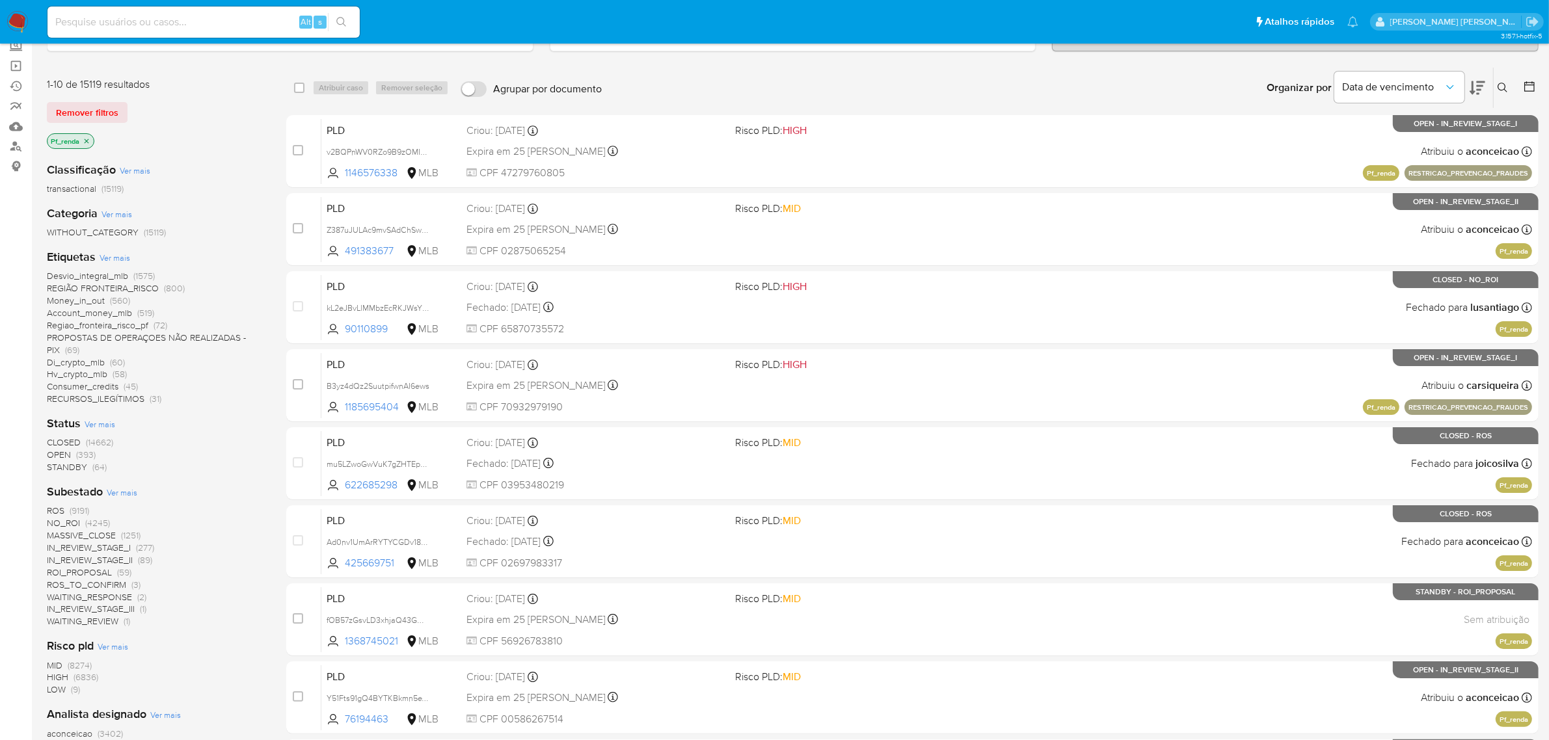
click at [85, 138] on icon "close-filter" at bounding box center [87, 141] width 8 height 8
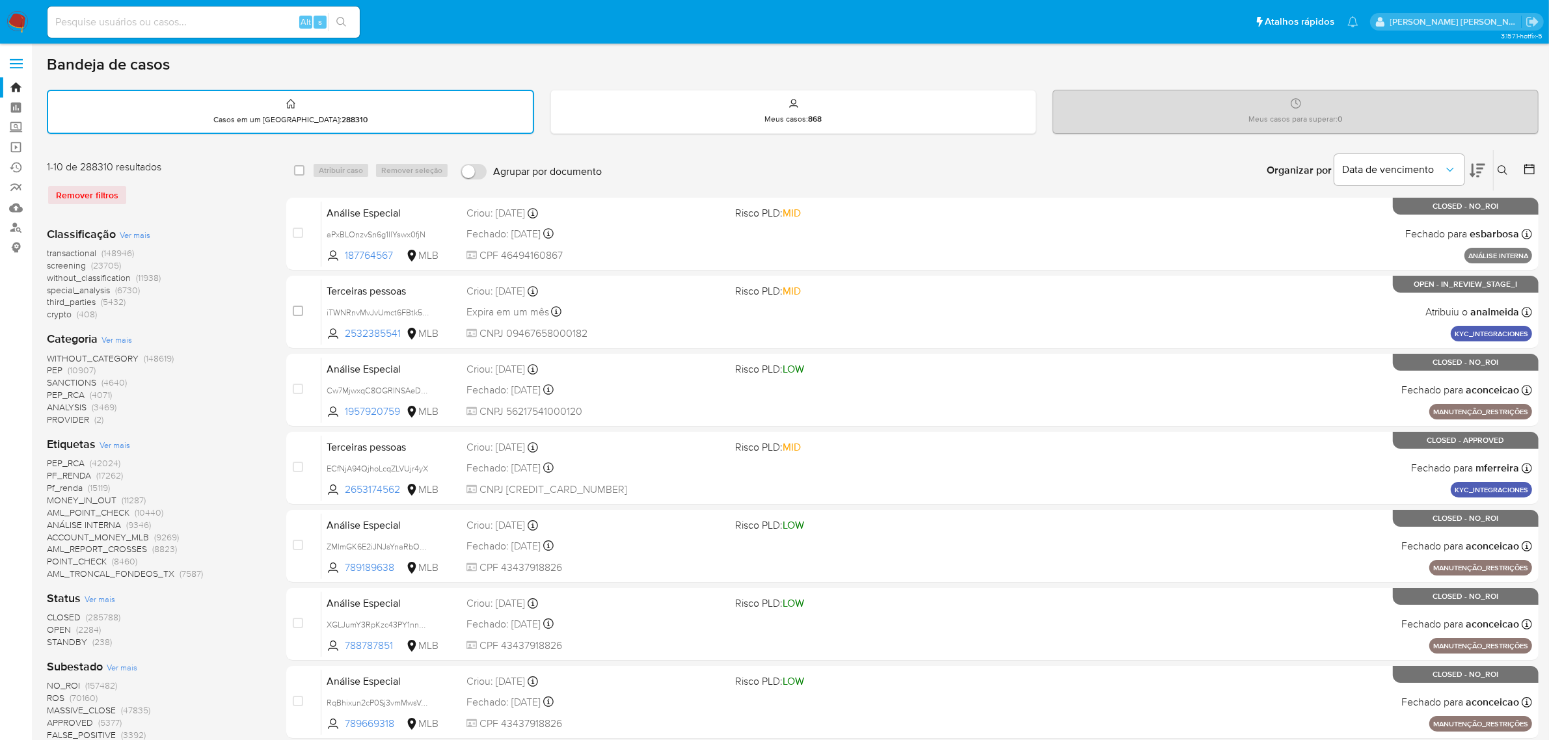
click at [20, 67] on span at bounding box center [16, 68] width 13 height 2
click at [0, 0] on input "checkbox" at bounding box center [0, 0] width 0 height 0
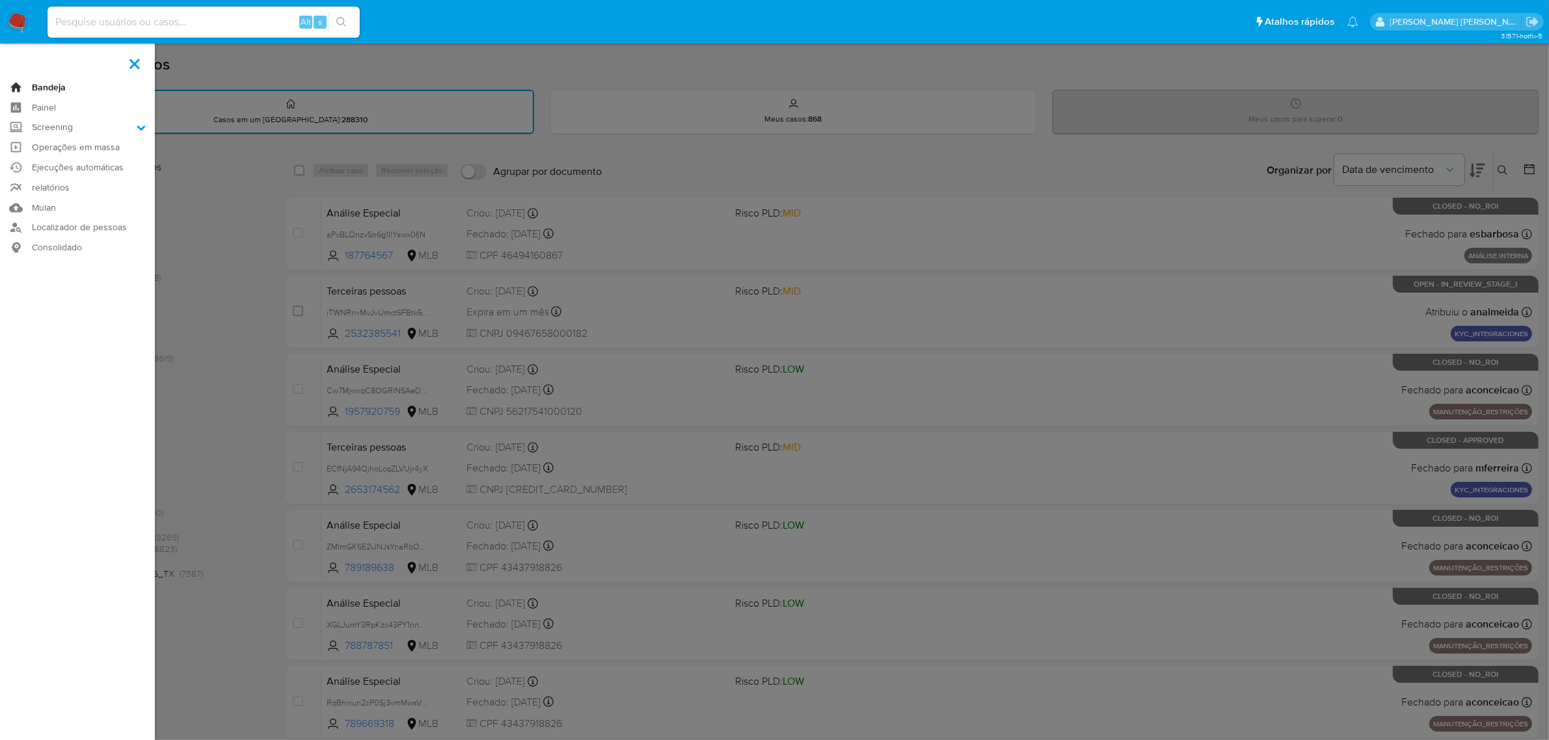
click at [46, 88] on link "Bandeja" at bounding box center [77, 87] width 155 height 20
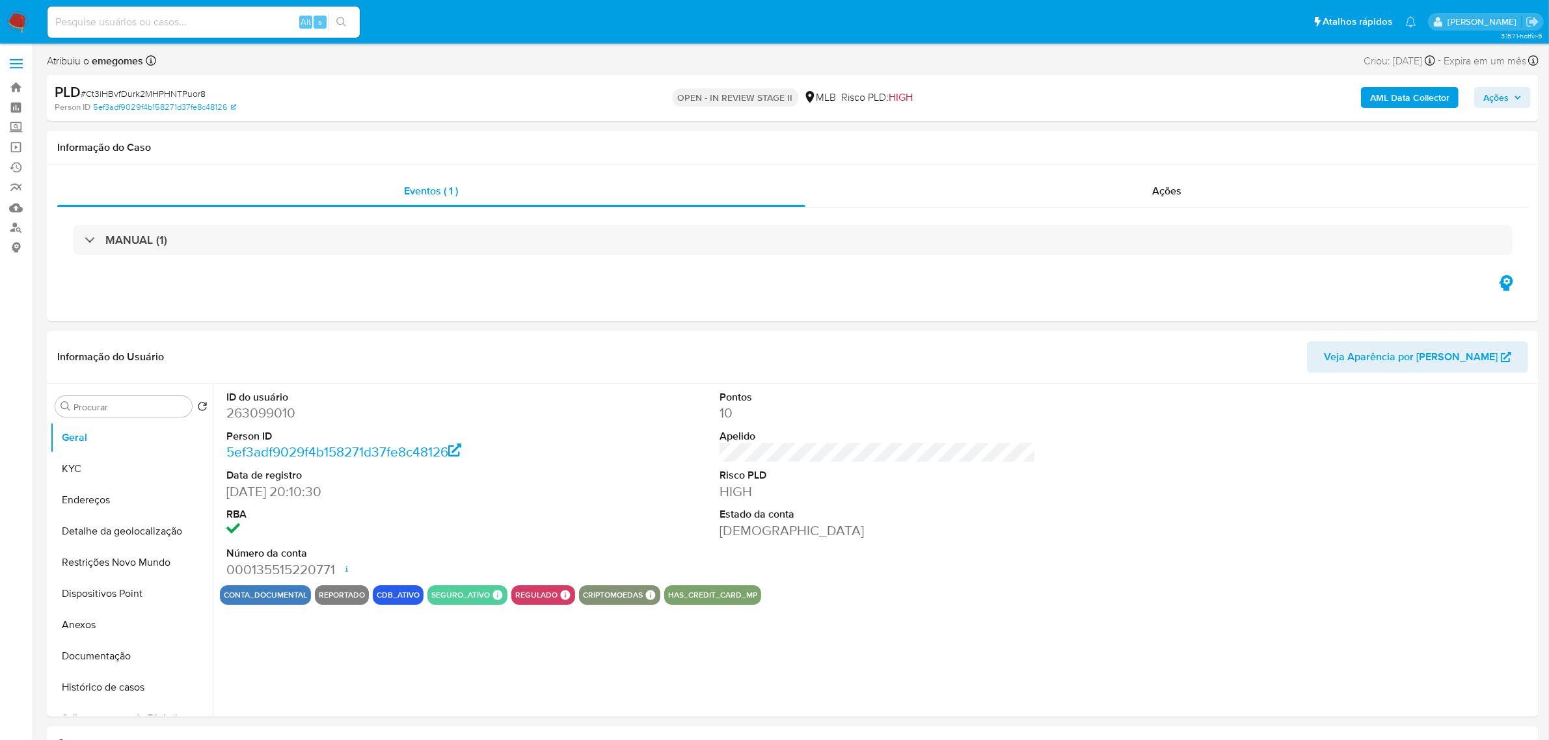
select select "10"
click at [17, 62] on label at bounding box center [16, 63] width 33 height 27
click at [0, 0] on input "checkbox" at bounding box center [0, 0] width 0 height 0
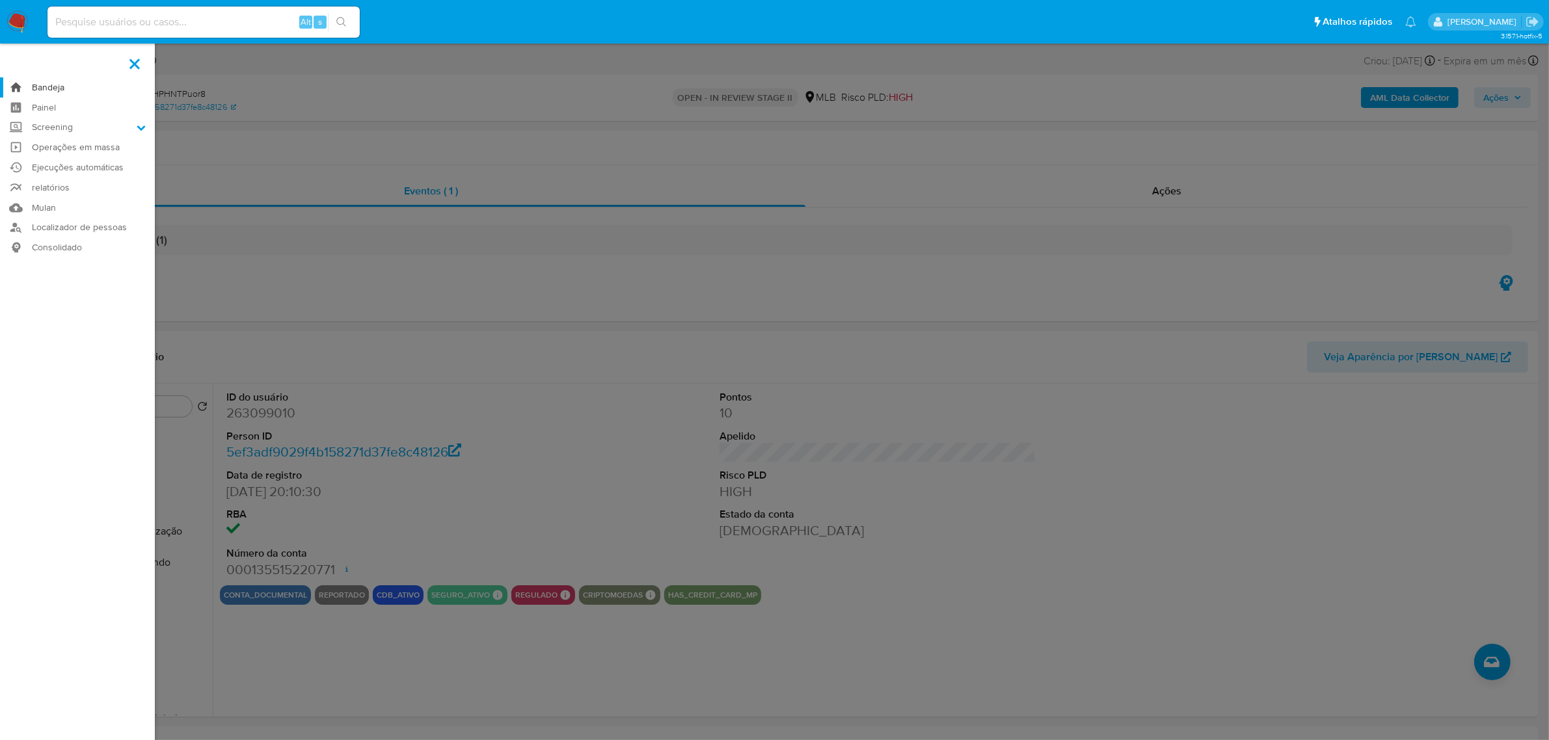
click at [49, 92] on link "Bandeja" at bounding box center [77, 87] width 155 height 20
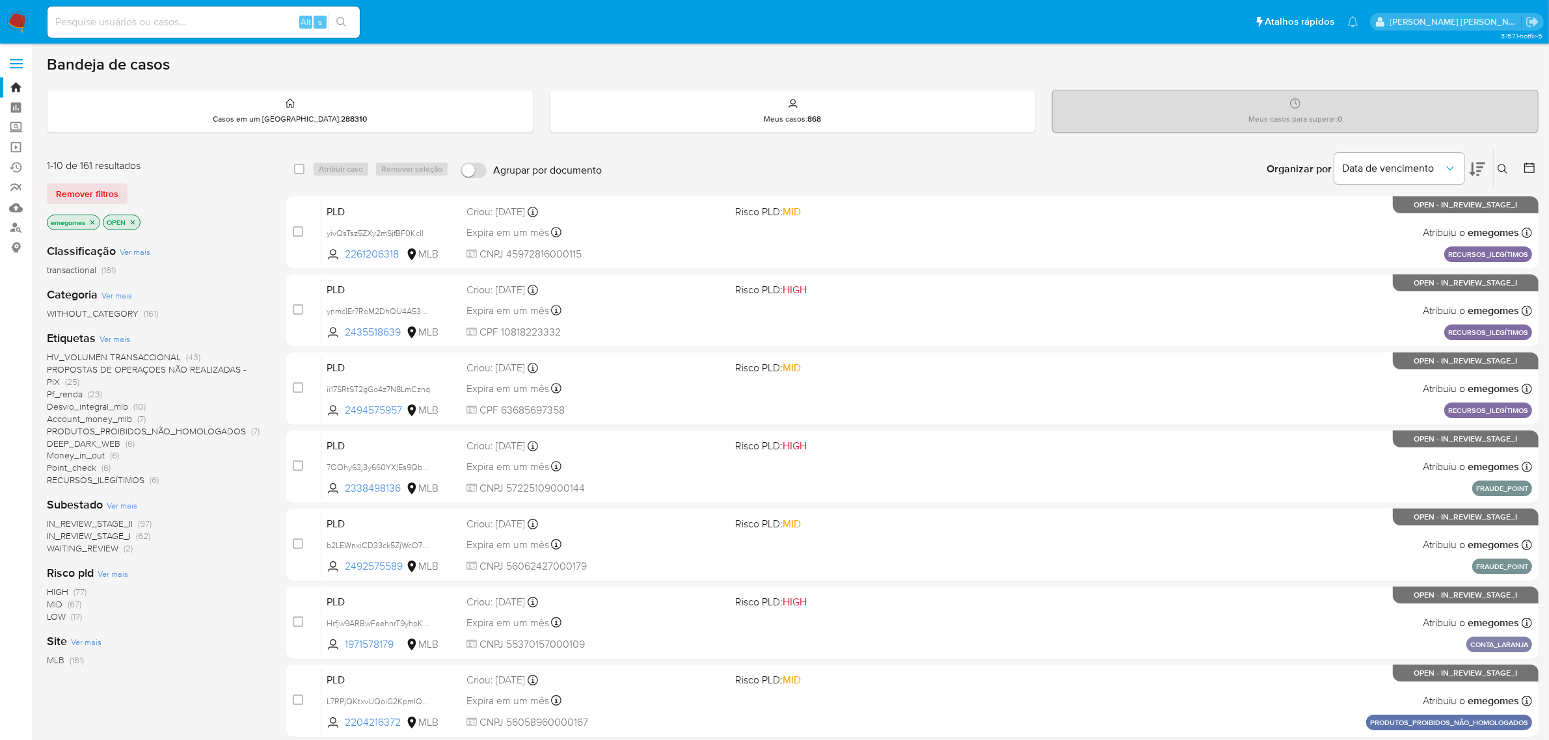
click at [135, 220] on icon "close-filter" at bounding box center [133, 223] width 8 height 8
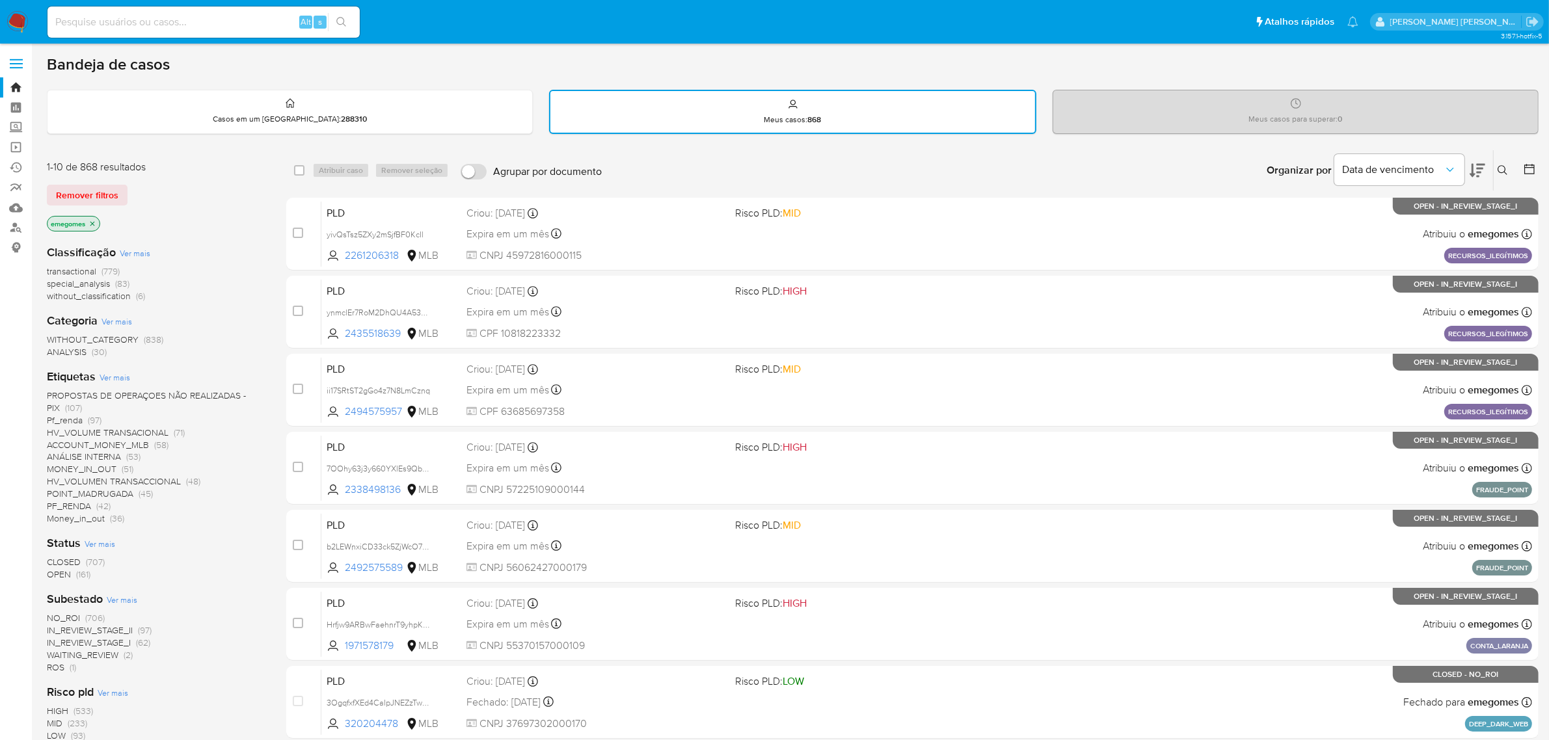
click at [91, 220] on icon "close-filter" at bounding box center [92, 224] width 8 height 8
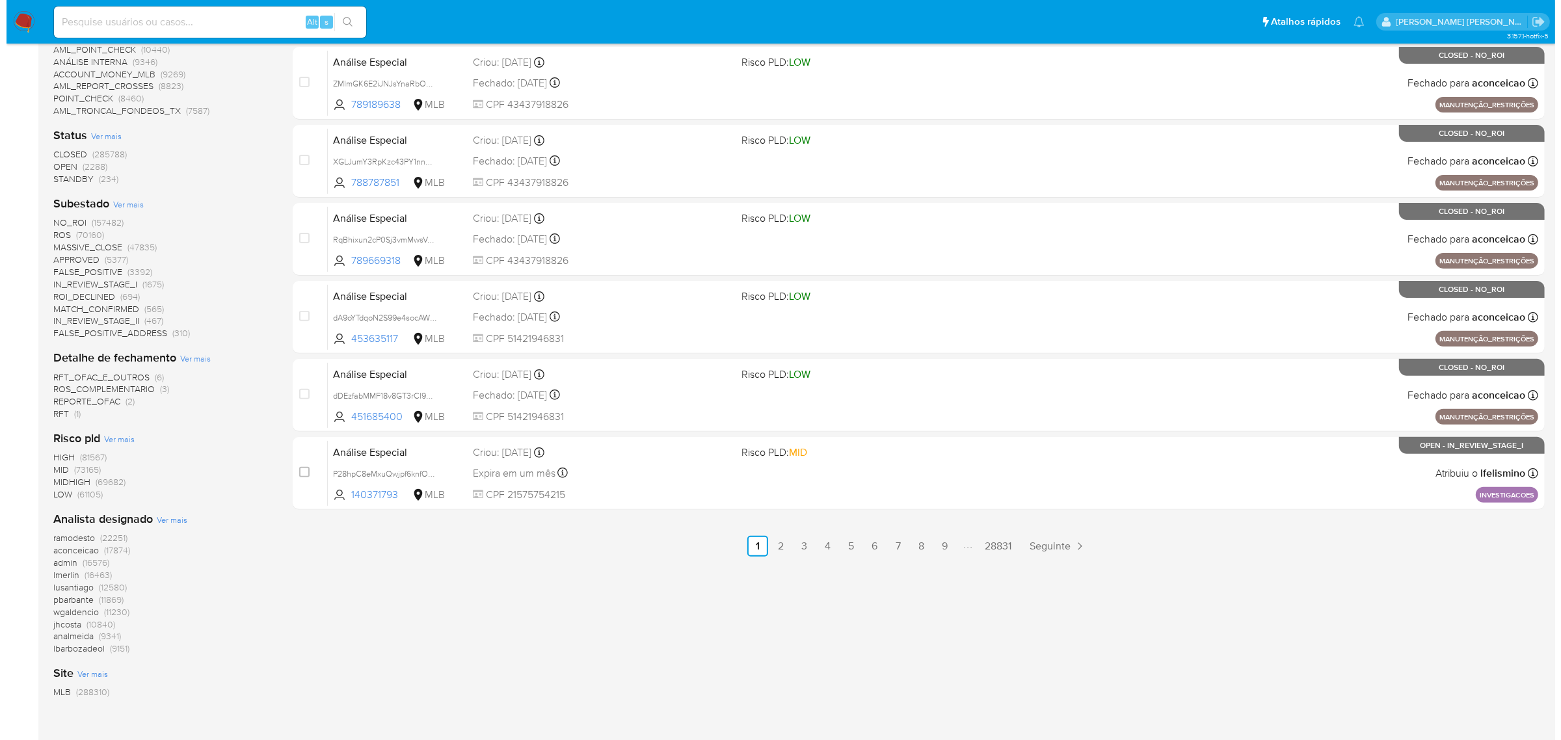
scroll to position [490, 0]
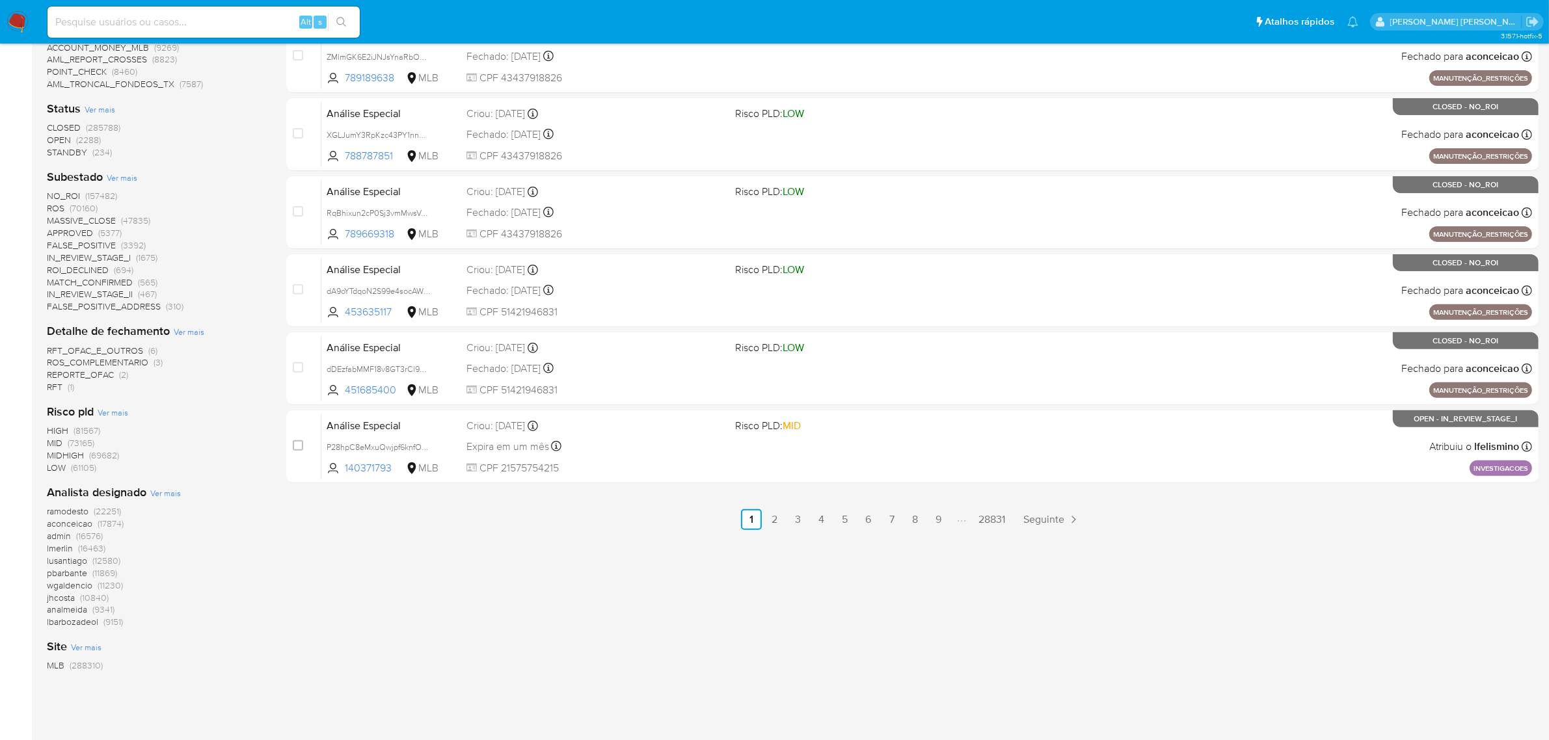
click at [163, 489] on span "Ver mais" at bounding box center [165, 493] width 31 height 12
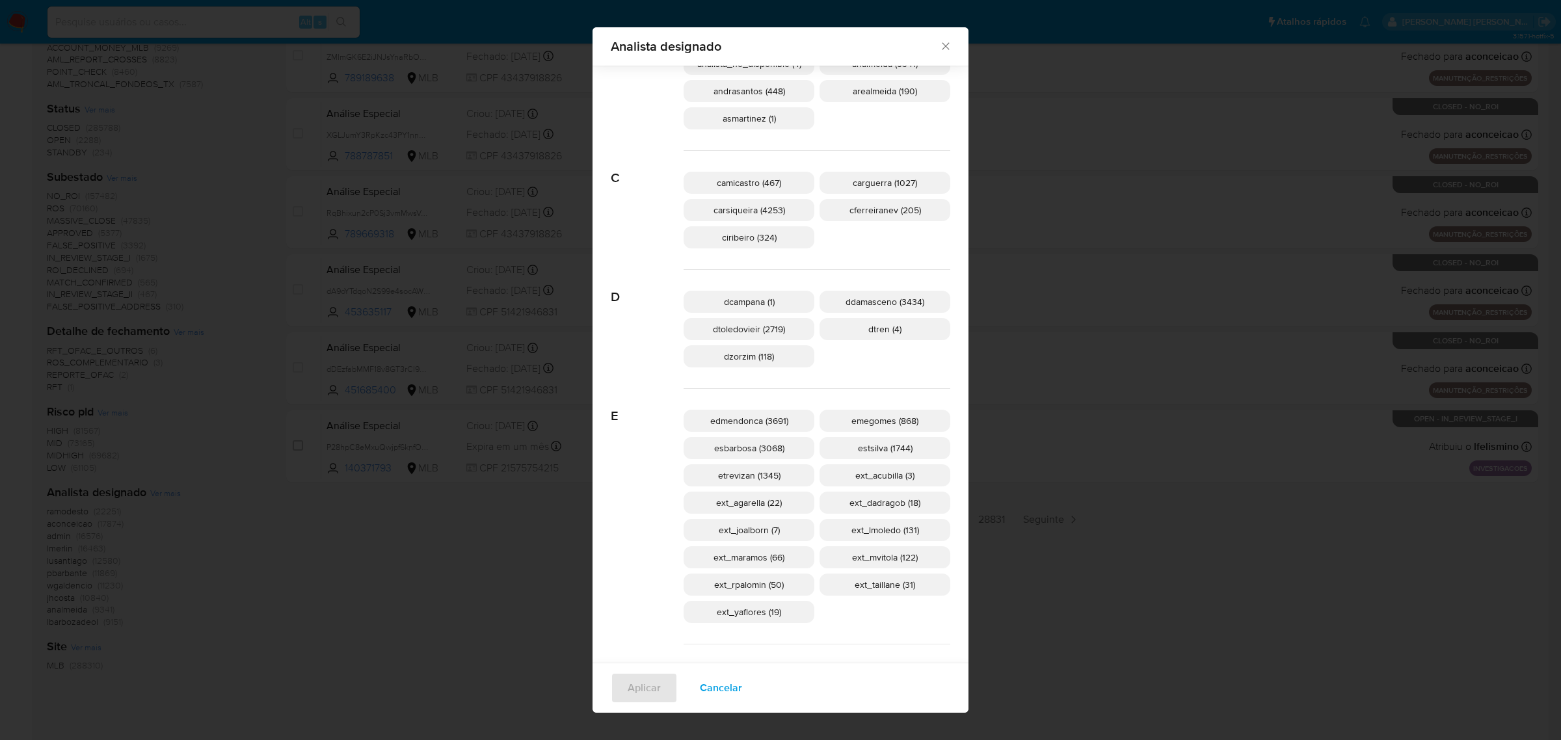
scroll to position [153, 0]
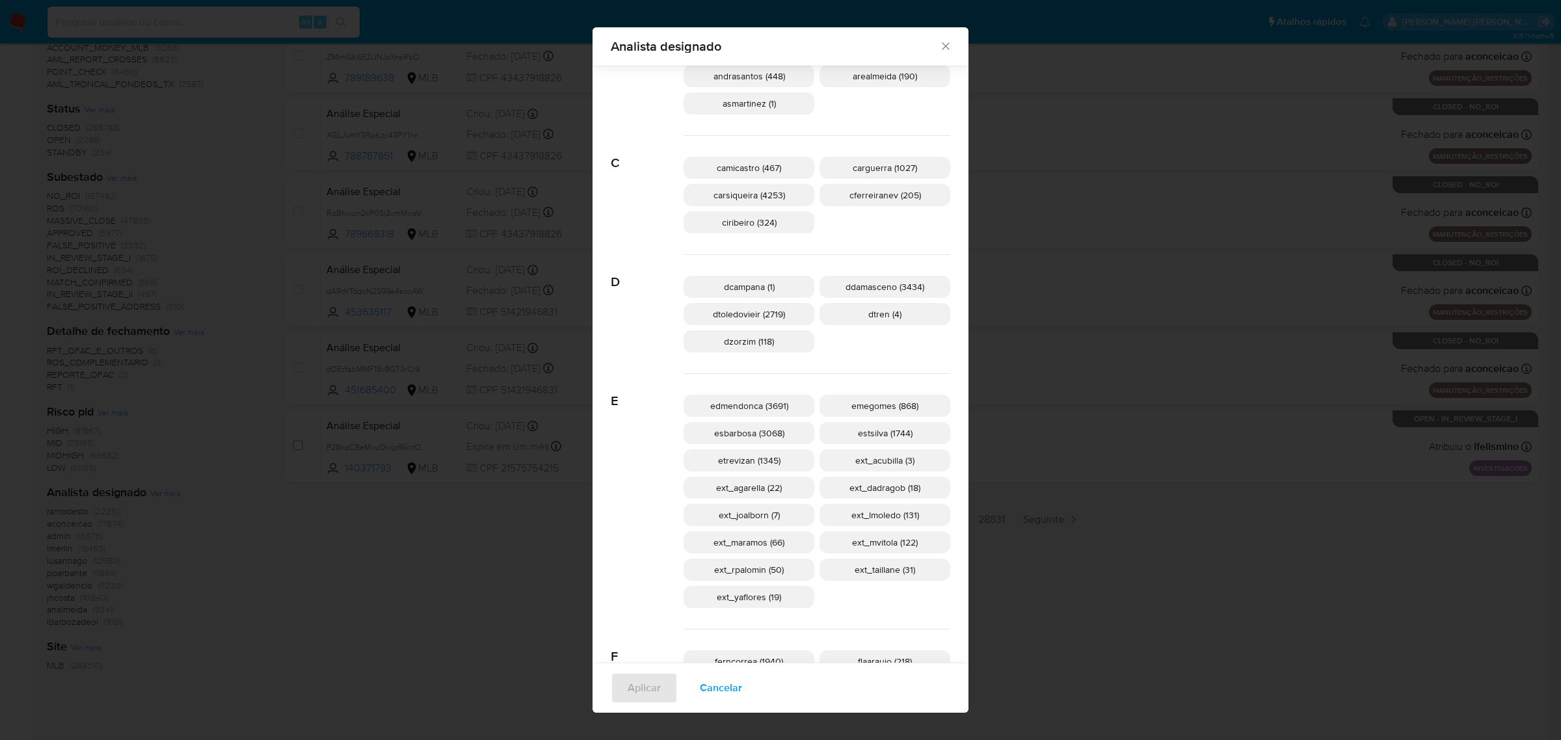
click at [860, 399] on span "emegomes (868)" at bounding box center [884, 405] width 67 height 13
click at [661, 684] on span "Aplicar" at bounding box center [644, 688] width 33 height 29
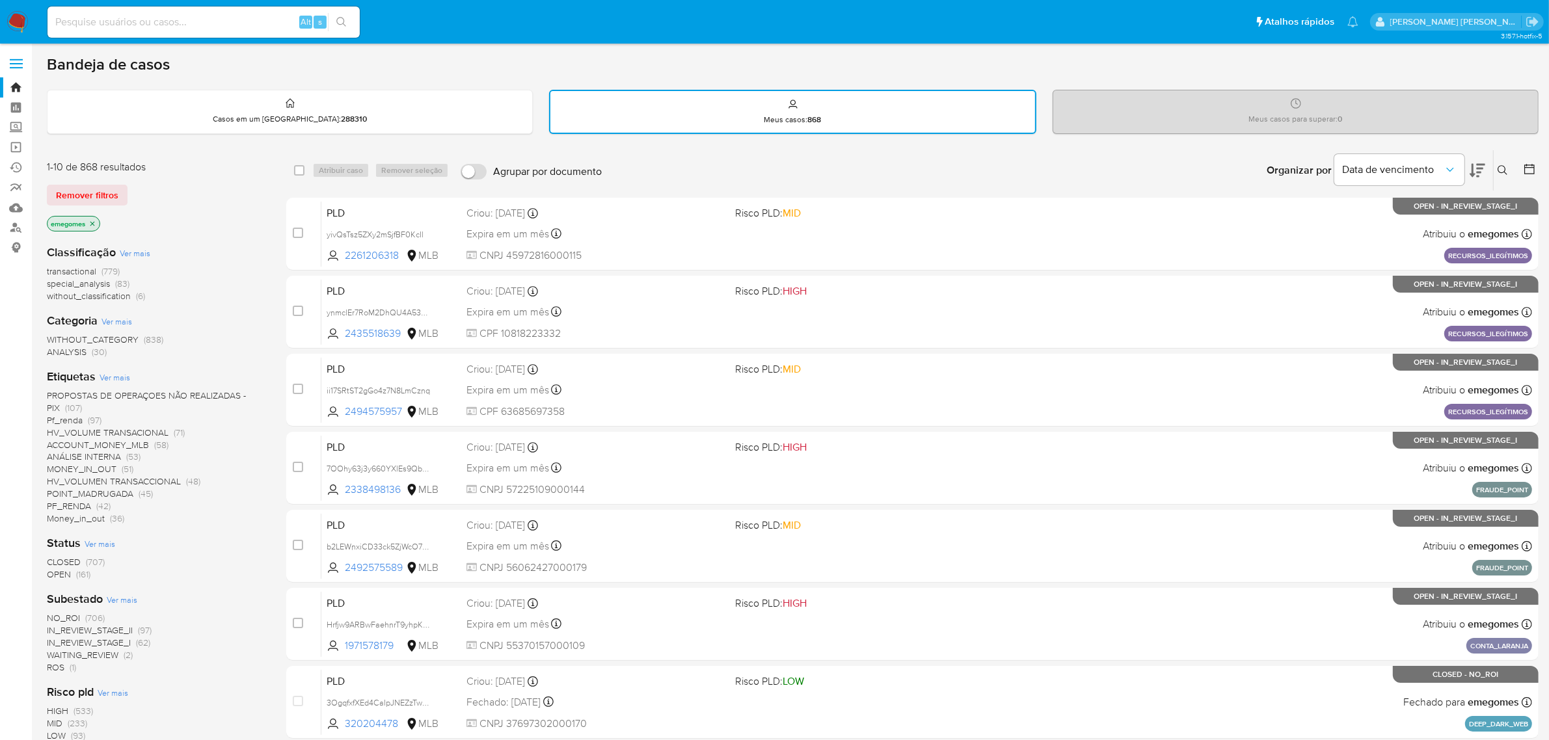
click at [60, 574] on span "OPEN" at bounding box center [59, 574] width 24 height 13
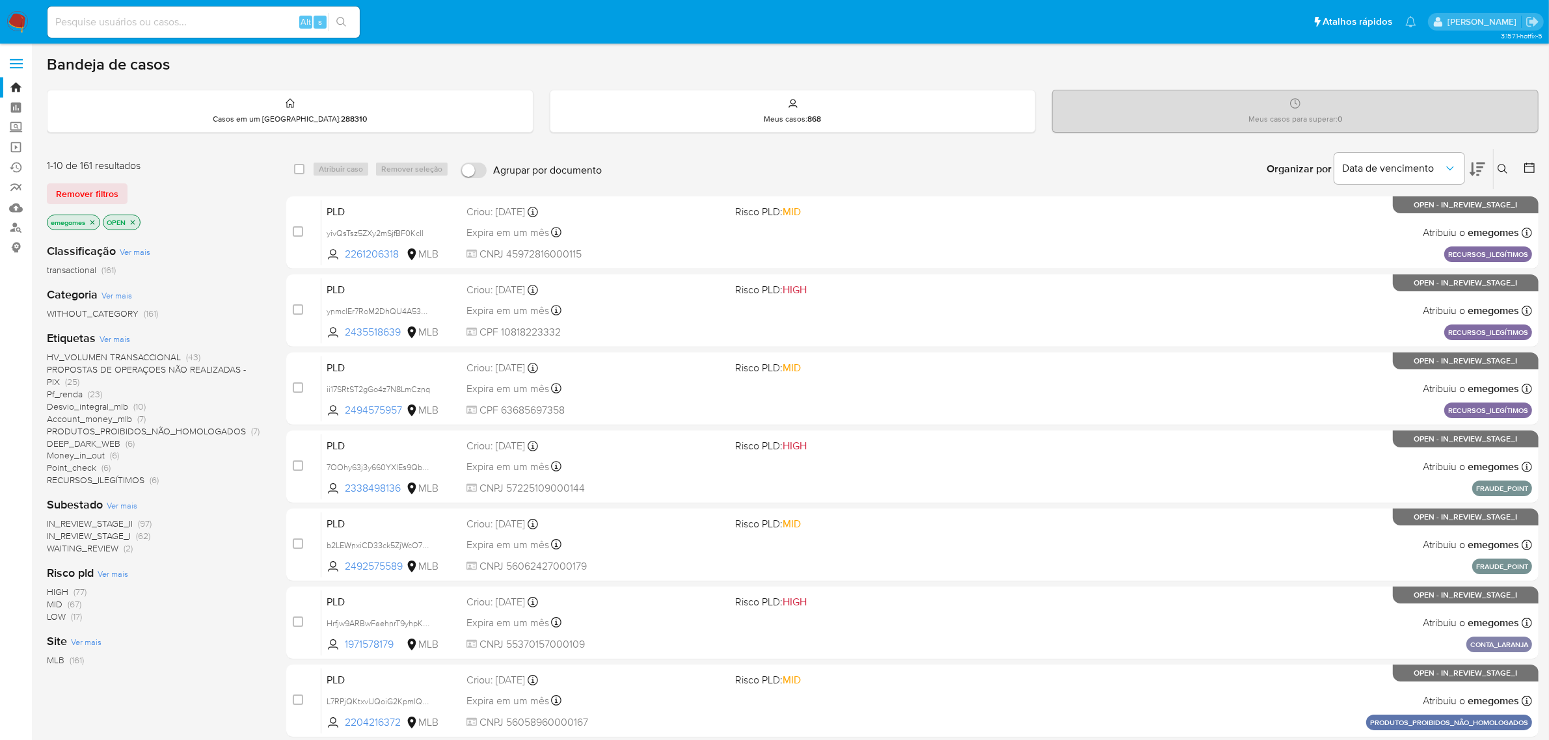
click at [68, 392] on span "Pf_renda" at bounding box center [65, 394] width 36 height 13
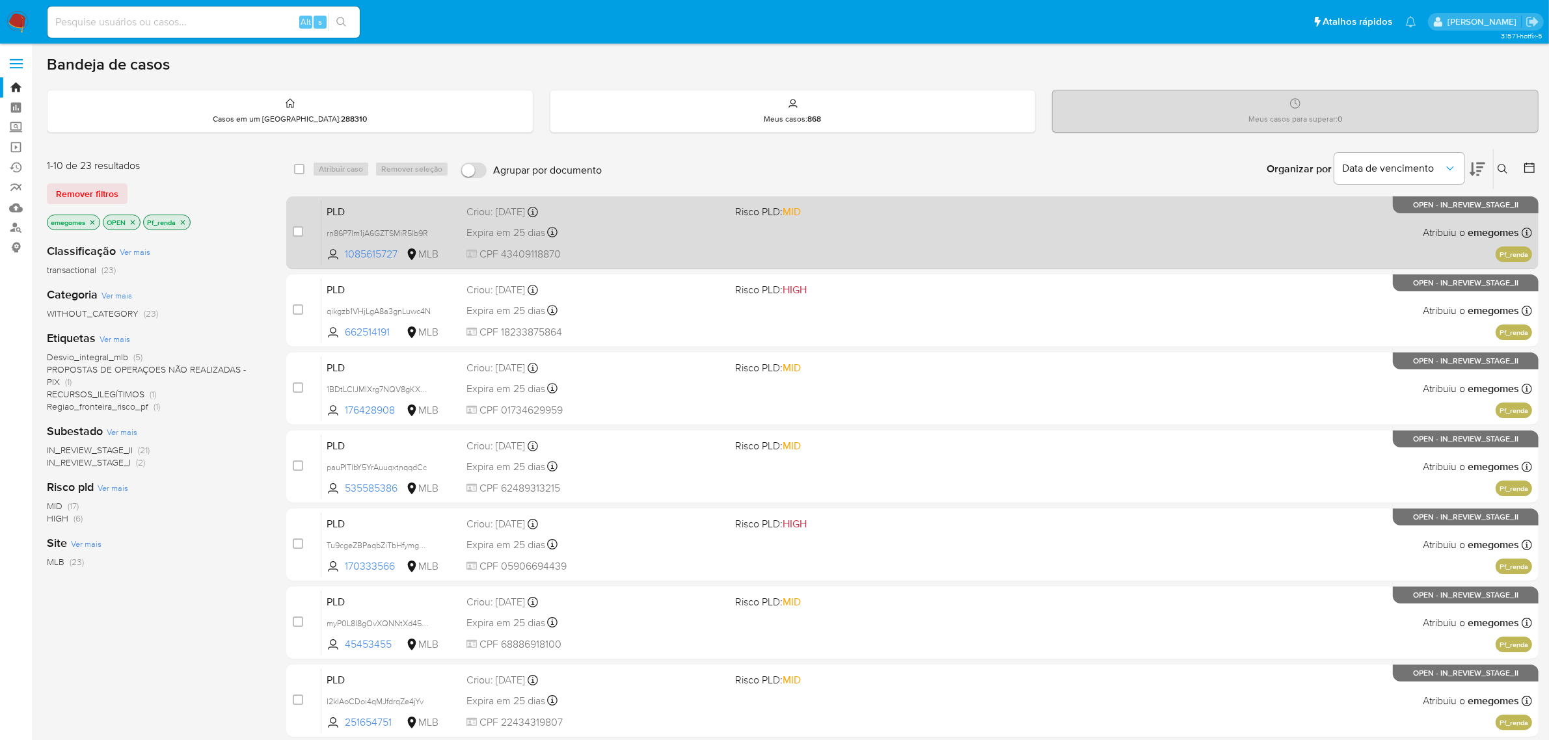
click at [615, 238] on div "Expira em 25 dias Expira em [DATE] 00:32:29" at bounding box center [595, 233] width 259 height 18
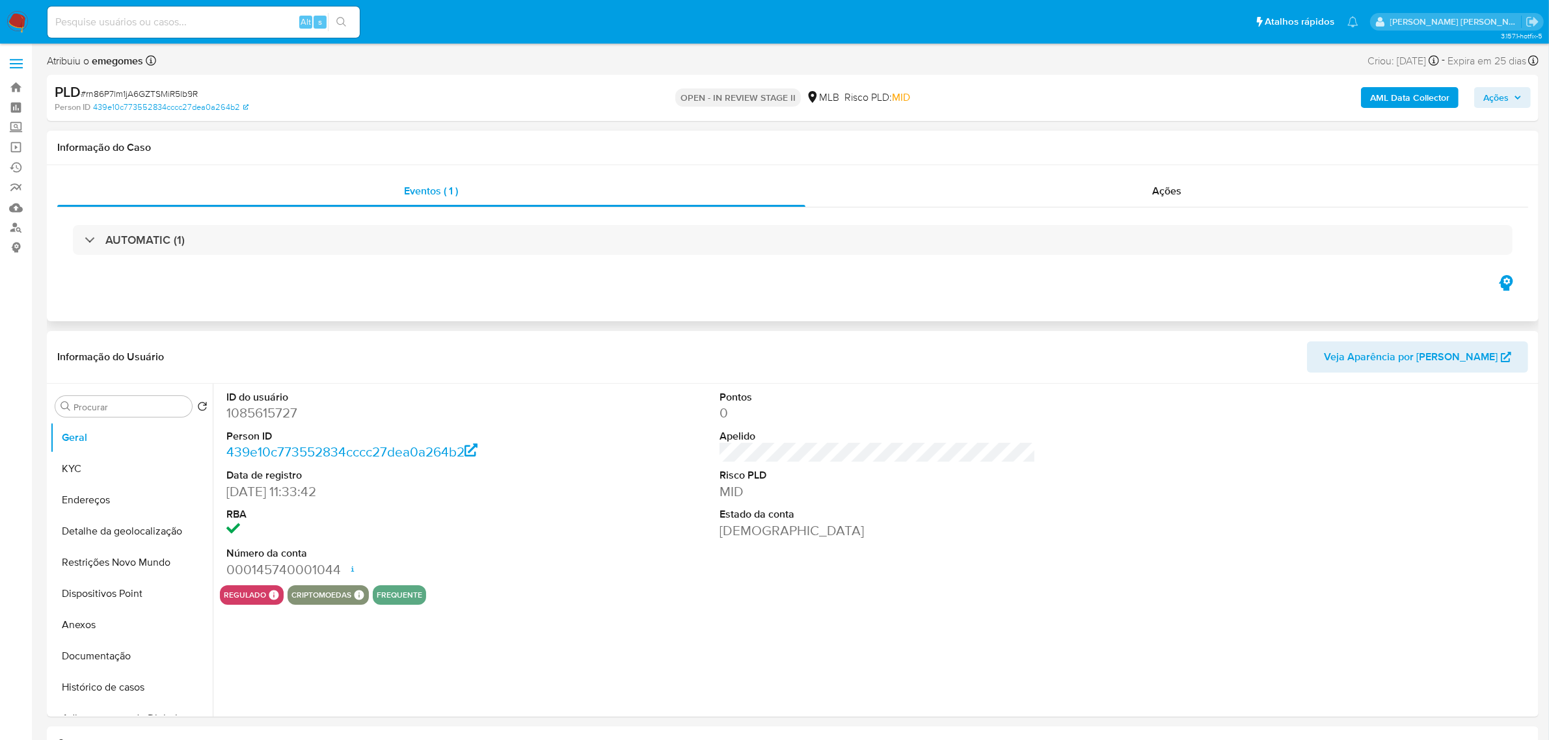
select select "10"
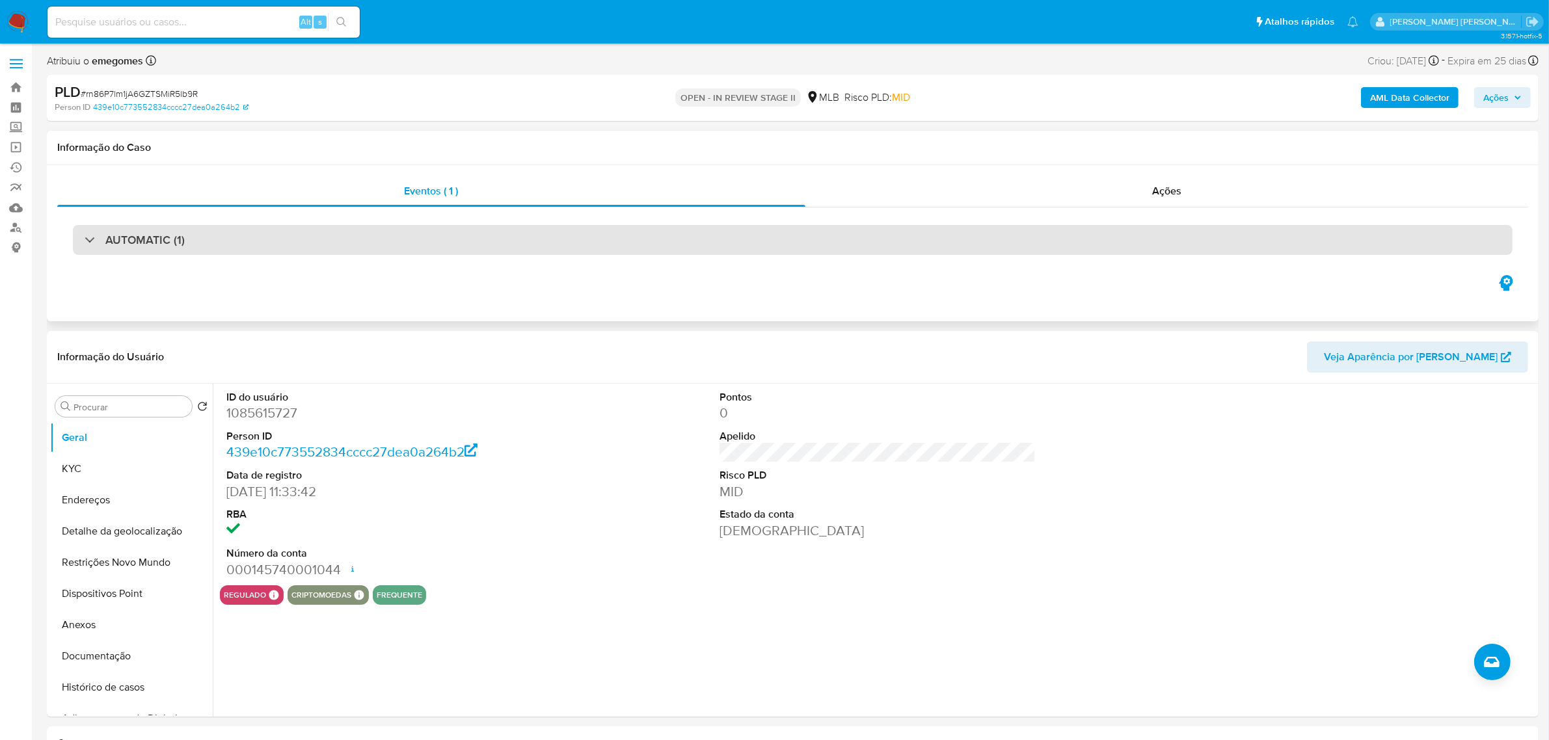
click at [382, 228] on div "AUTOMATIC (1)" at bounding box center [792, 240] width 1439 height 30
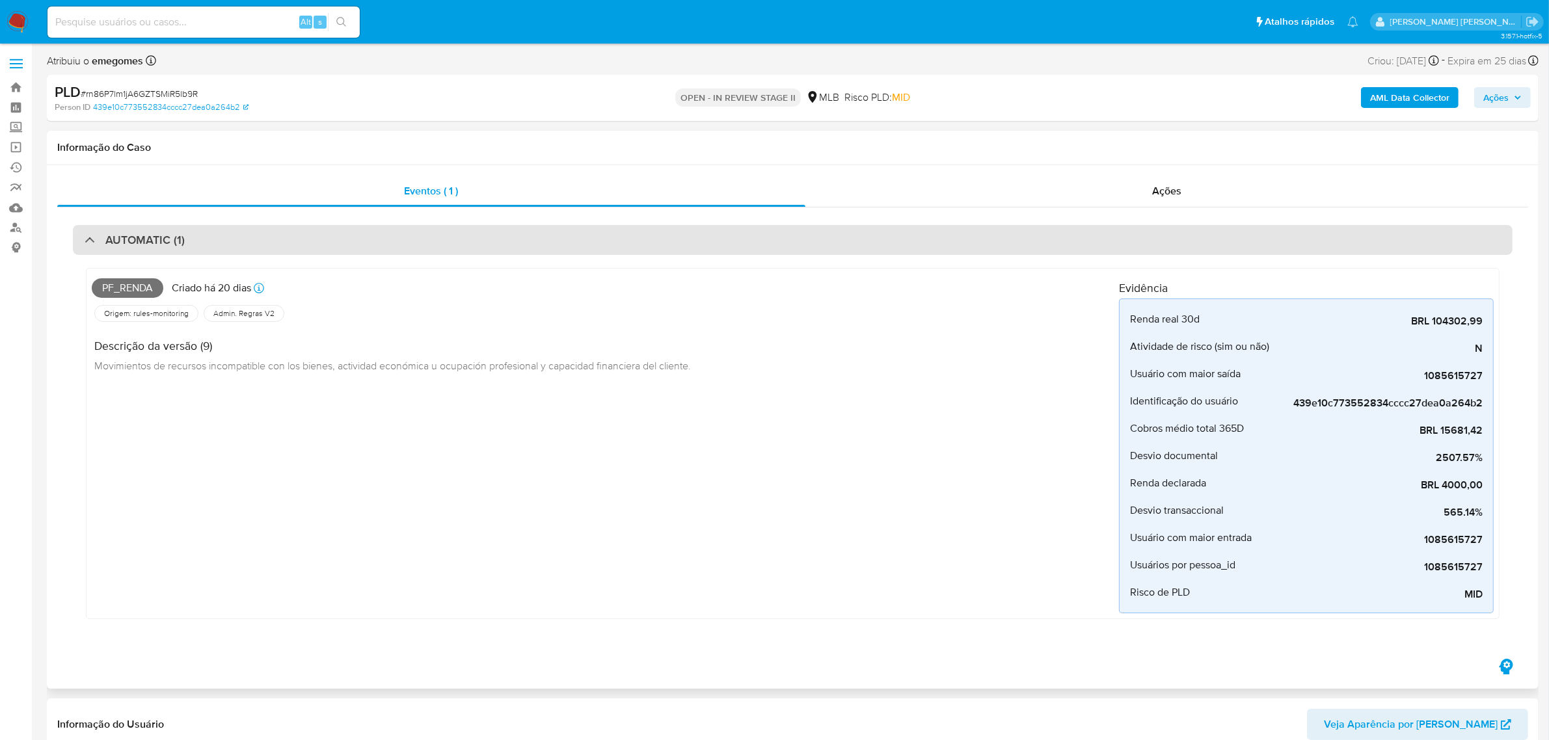
click at [496, 249] on div "AUTOMATIC (1)" at bounding box center [792, 240] width 1439 height 30
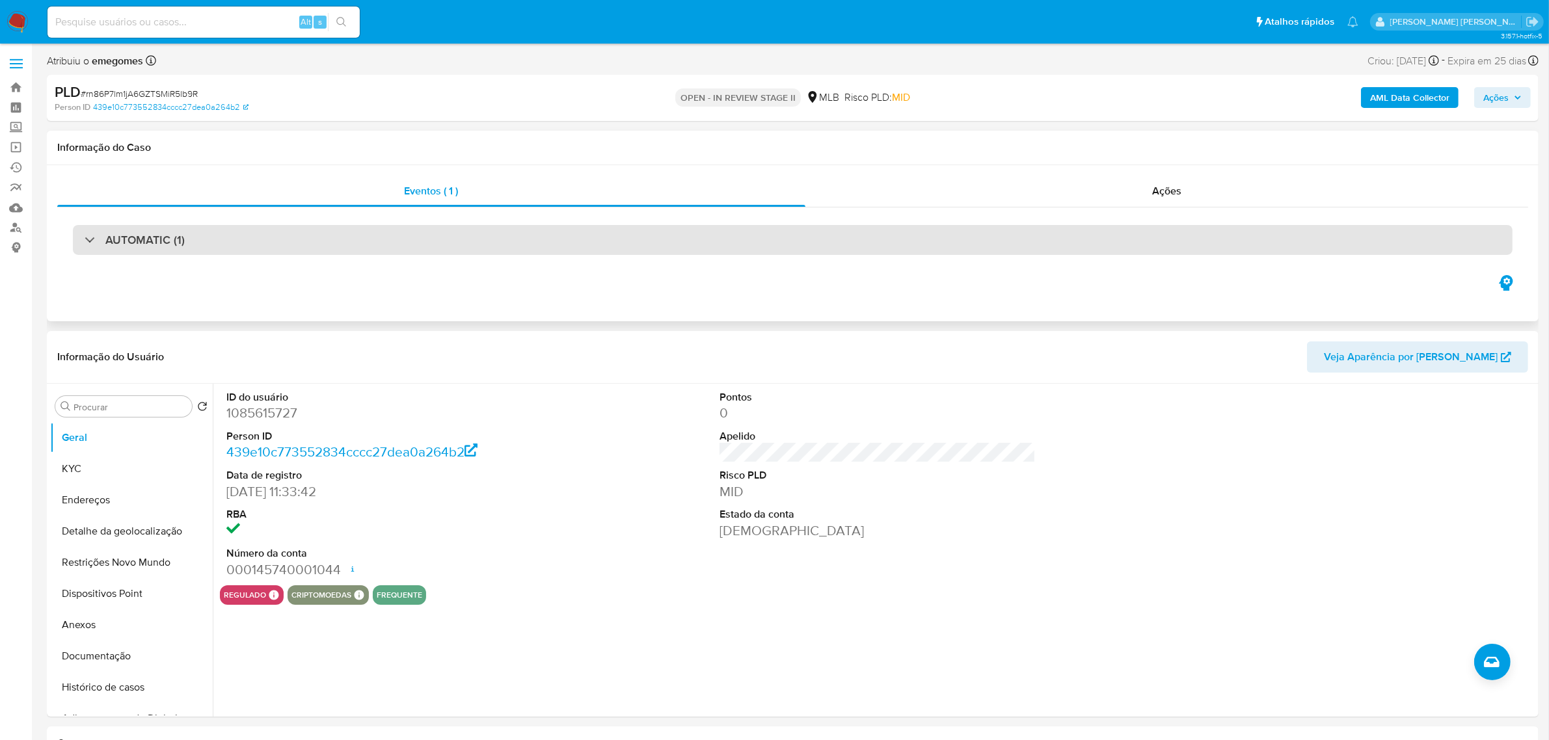
click at [288, 247] on div "AUTOMATIC (1)" at bounding box center [792, 240] width 1439 height 30
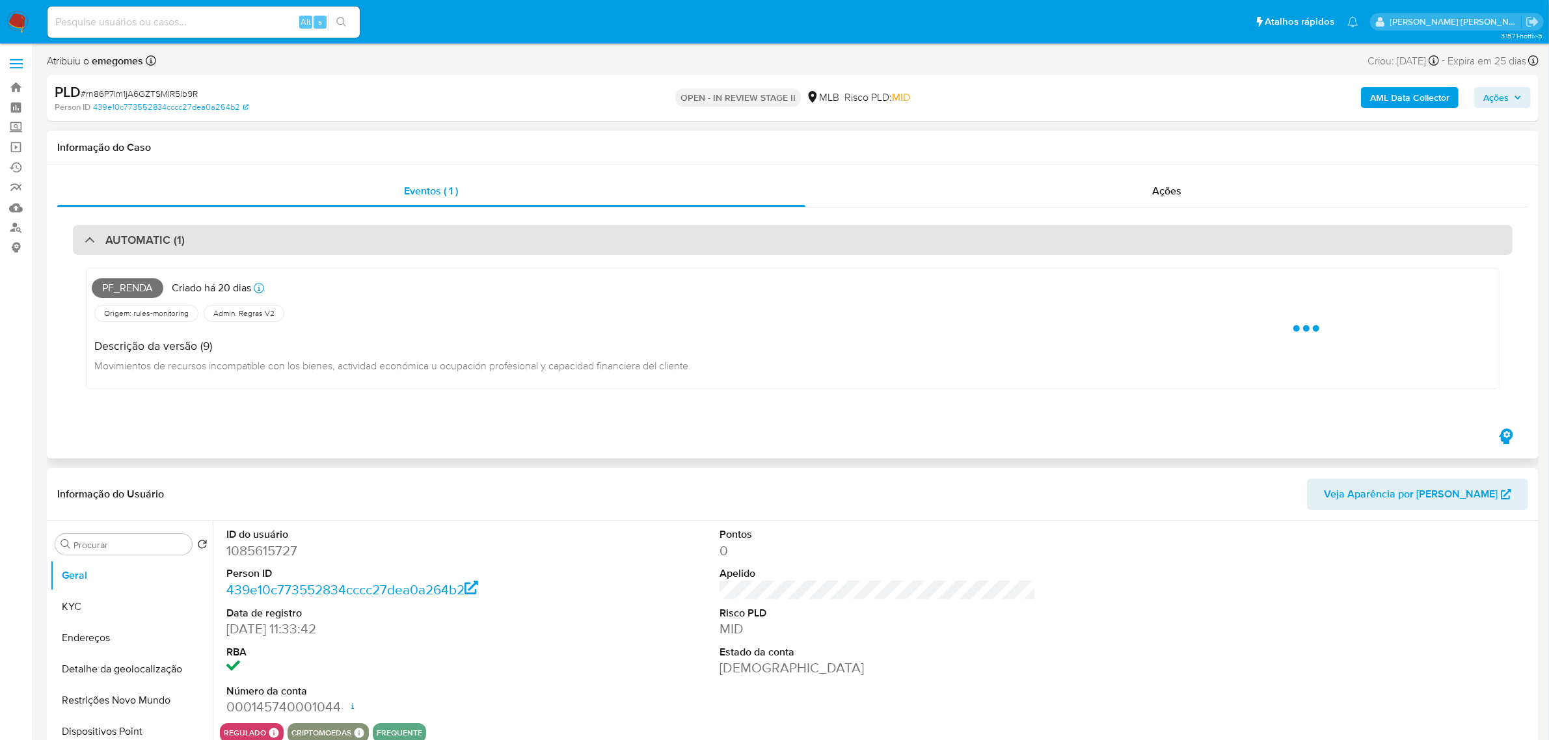
click at [366, 246] on div "AUTOMATIC (1)" at bounding box center [792, 240] width 1439 height 30
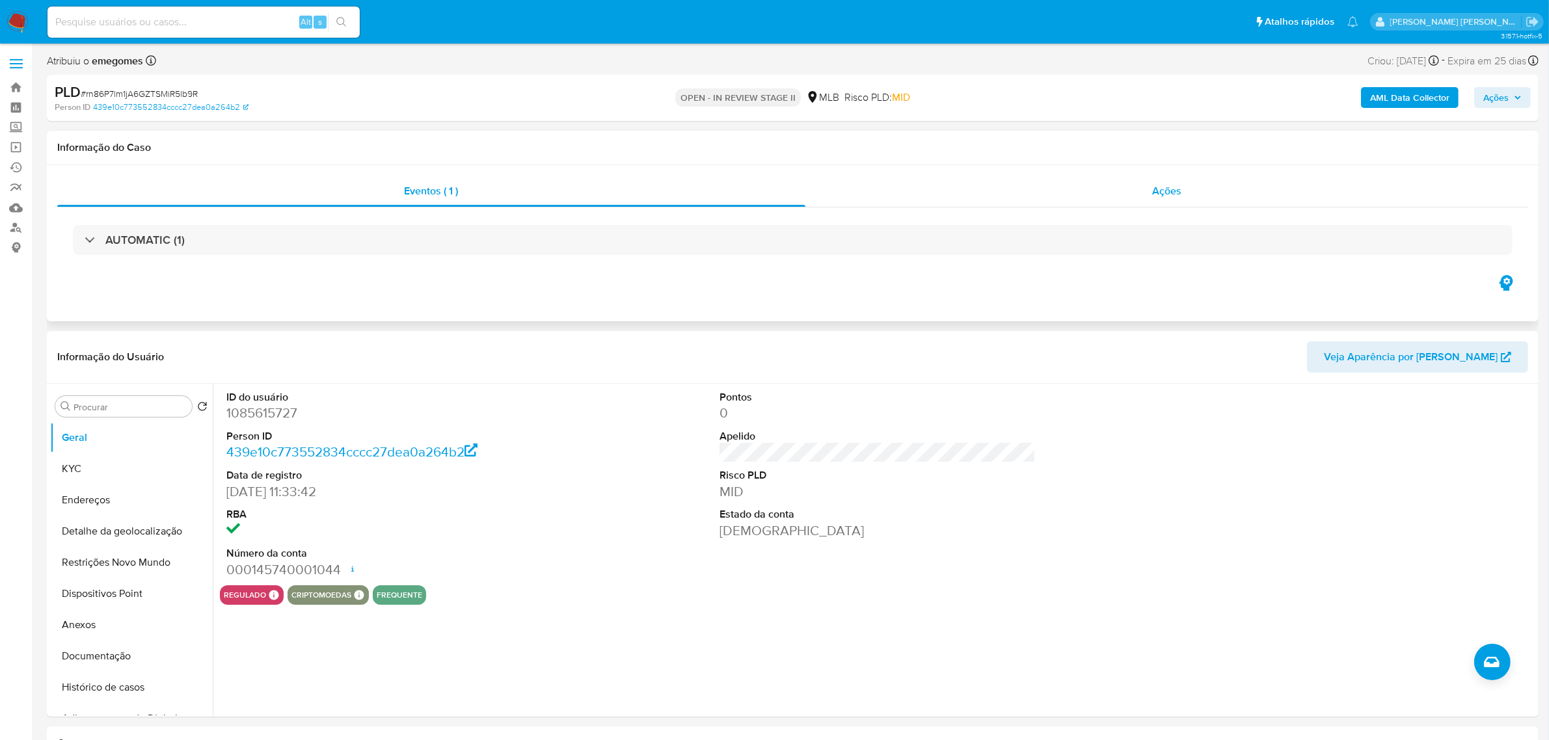
click at [1168, 185] on span "Ações" at bounding box center [1166, 190] width 29 height 15
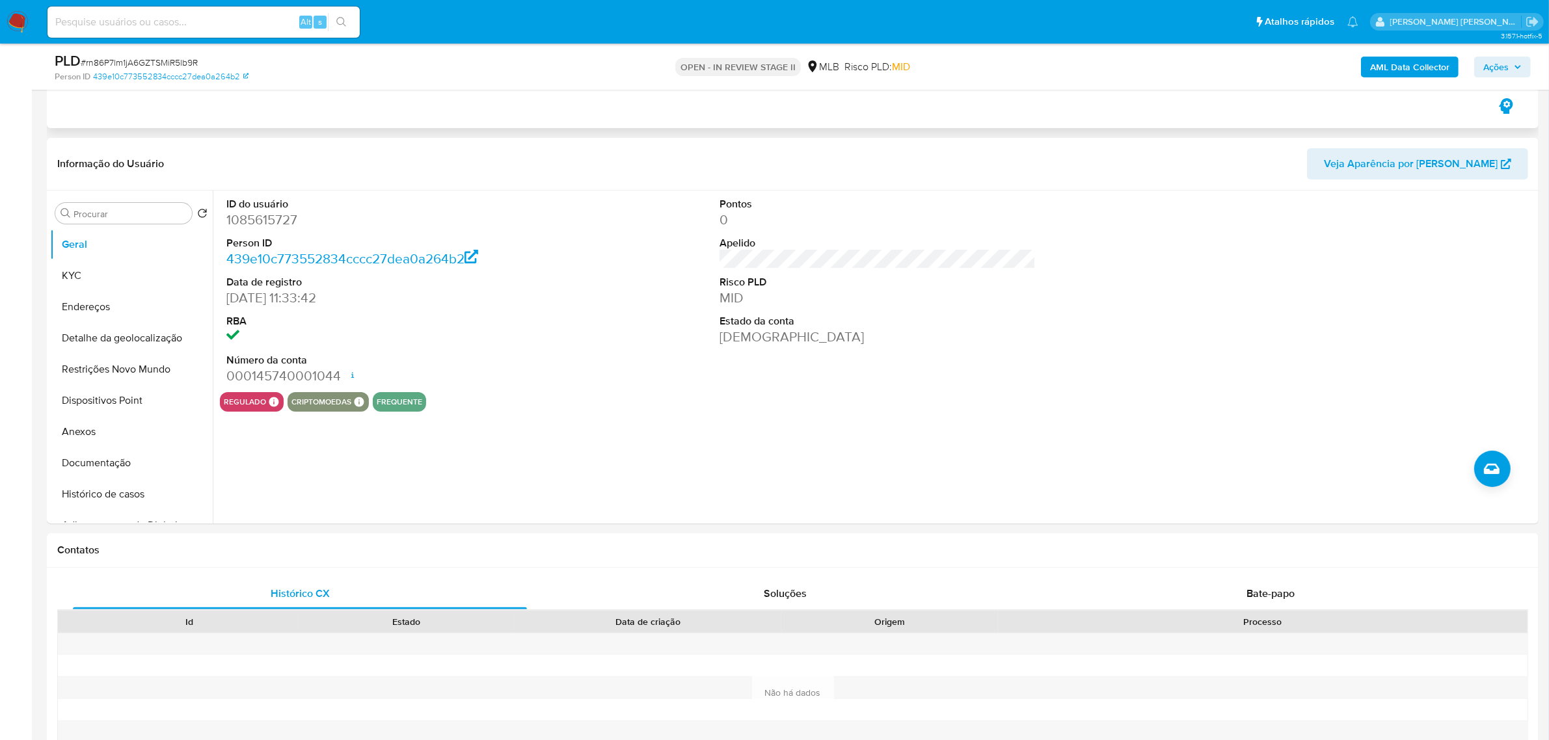
scroll to position [244, 0]
click at [105, 271] on button "KYC" at bounding box center [126, 274] width 152 height 31
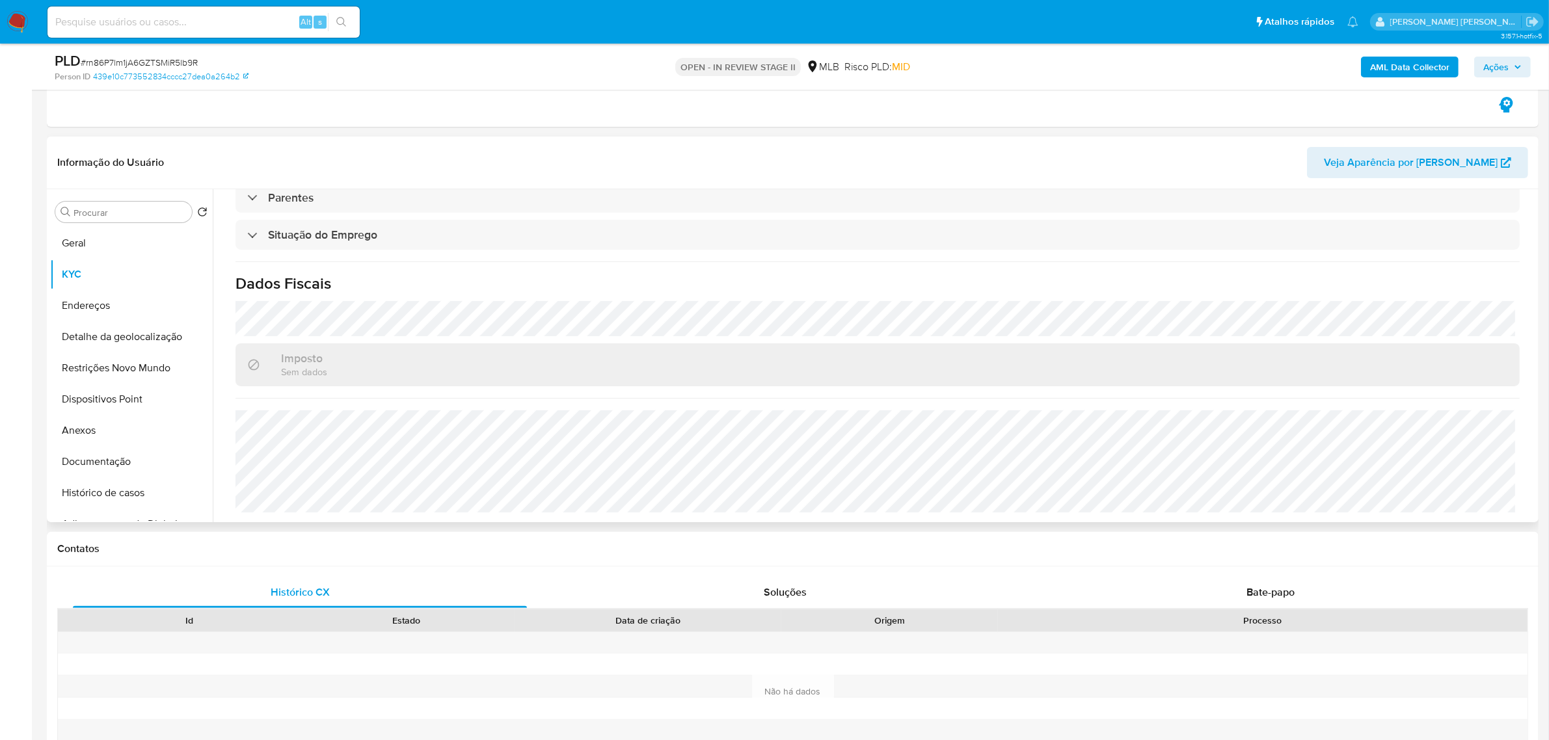
scroll to position [541, 0]
click at [87, 308] on button "Endereços" at bounding box center [126, 305] width 152 height 31
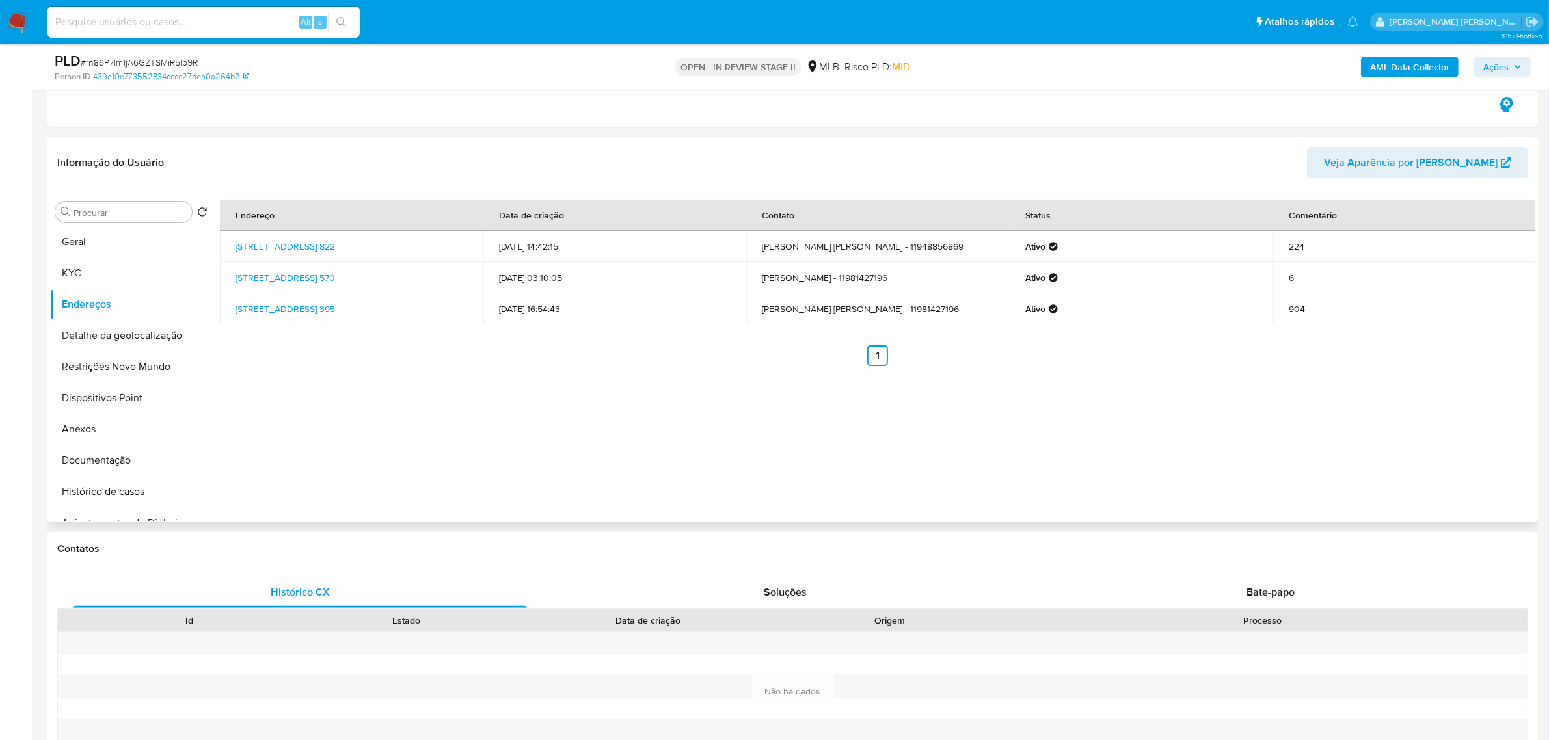
scroll to position [0, 0]
click at [145, 330] on button "Detalhe da geolocalização" at bounding box center [126, 336] width 152 height 31
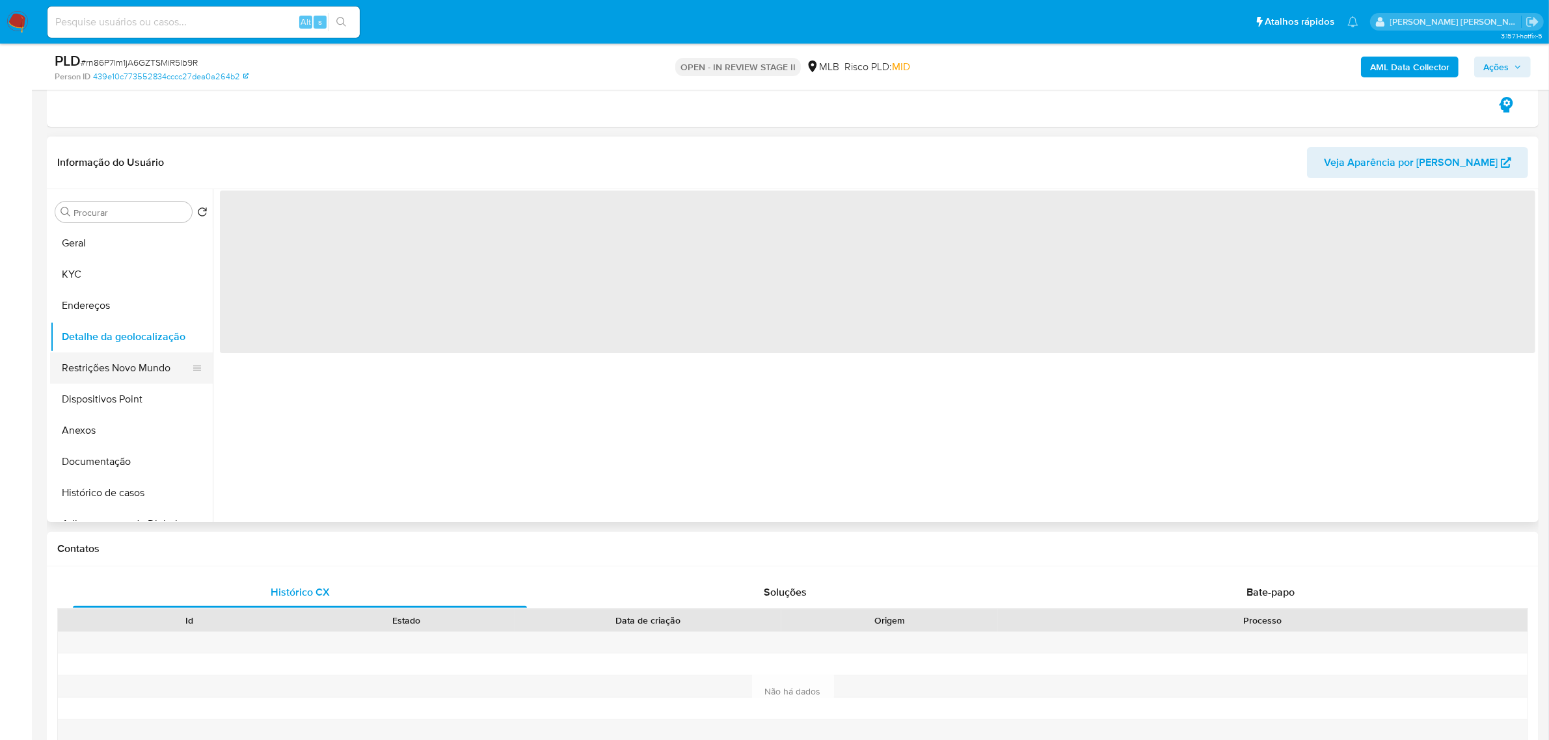
click at [104, 369] on button "Restrições Novo Mundo" at bounding box center [126, 368] width 152 height 31
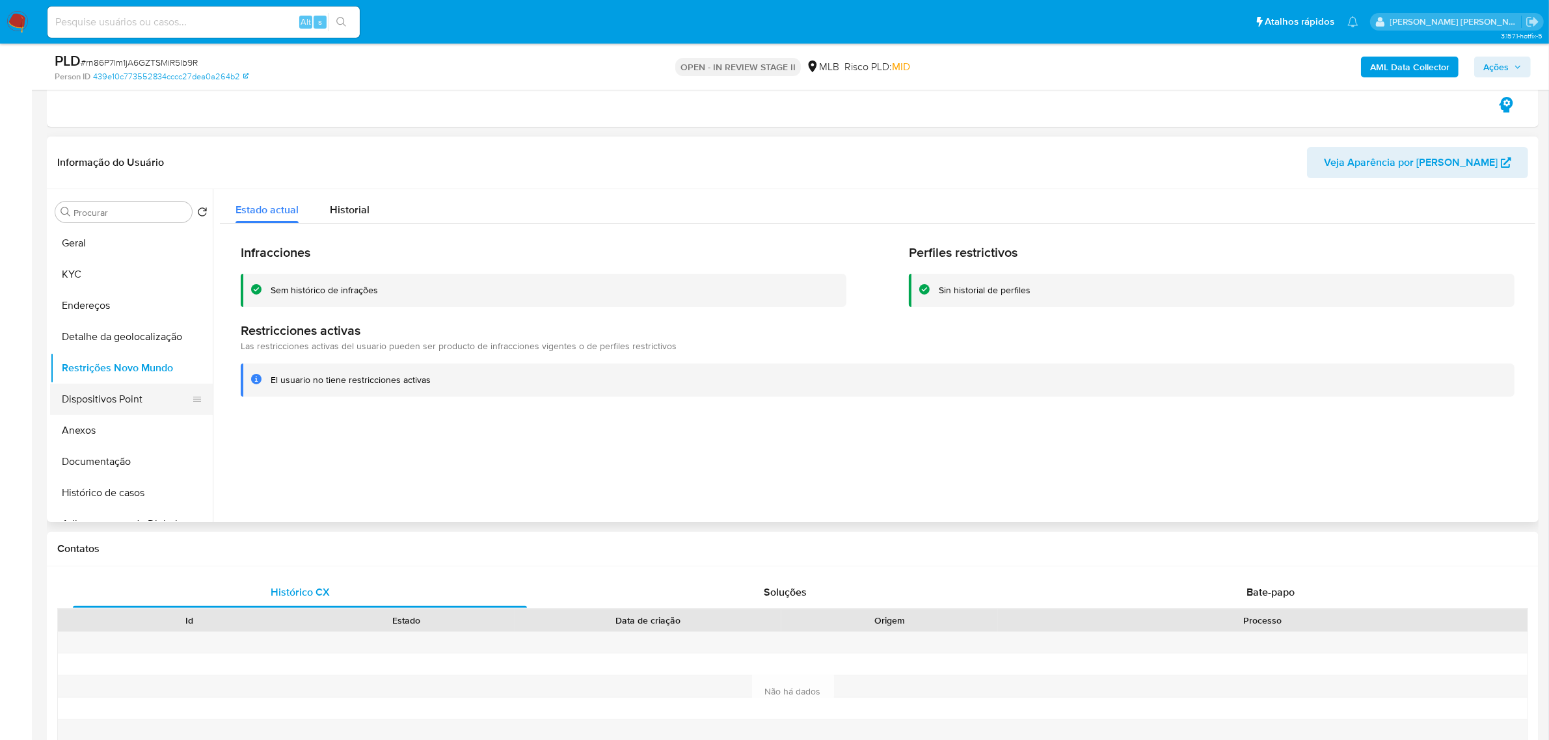
click at [109, 395] on button "Dispositivos Point" at bounding box center [126, 399] width 152 height 31
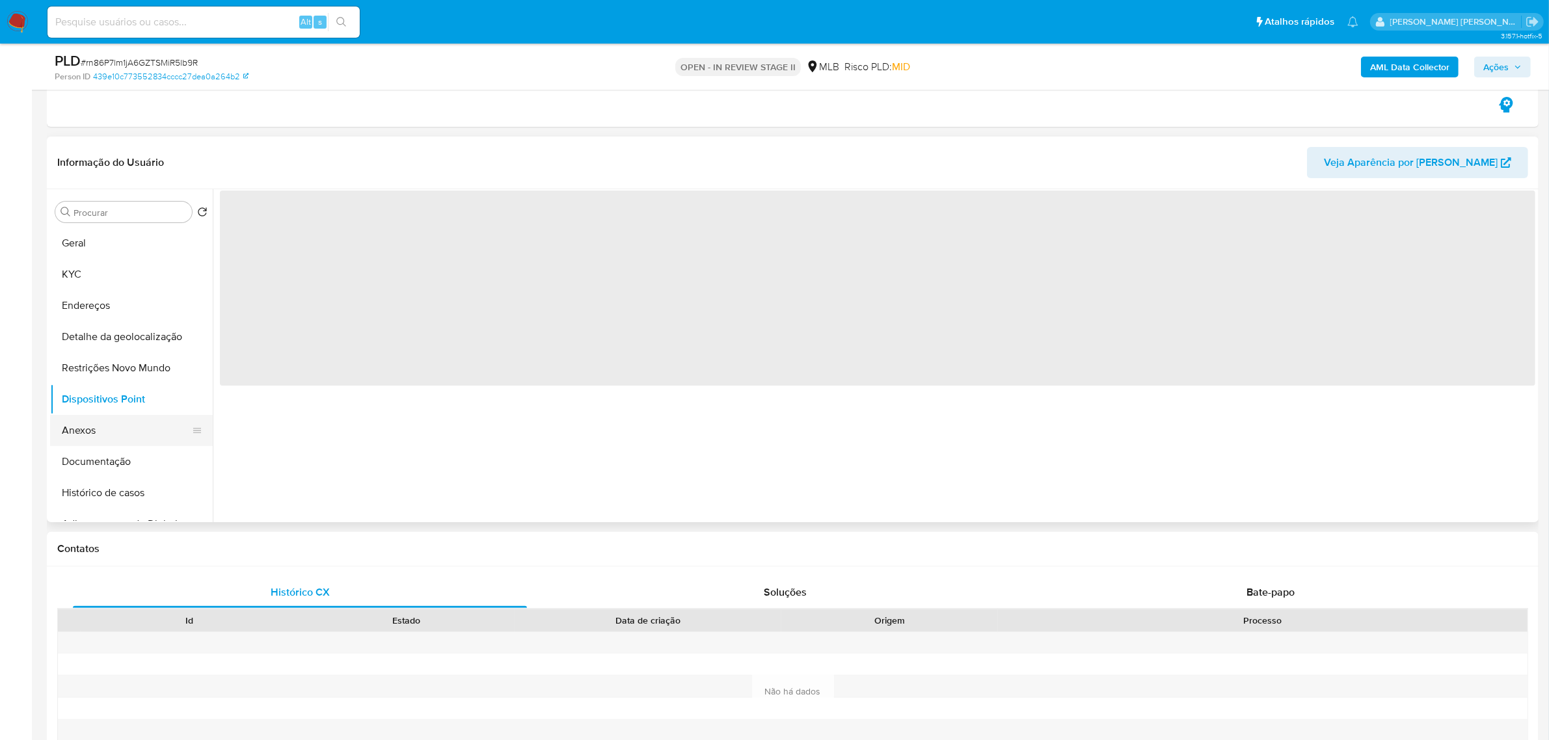
click at [89, 435] on button "Anexos" at bounding box center [126, 430] width 152 height 31
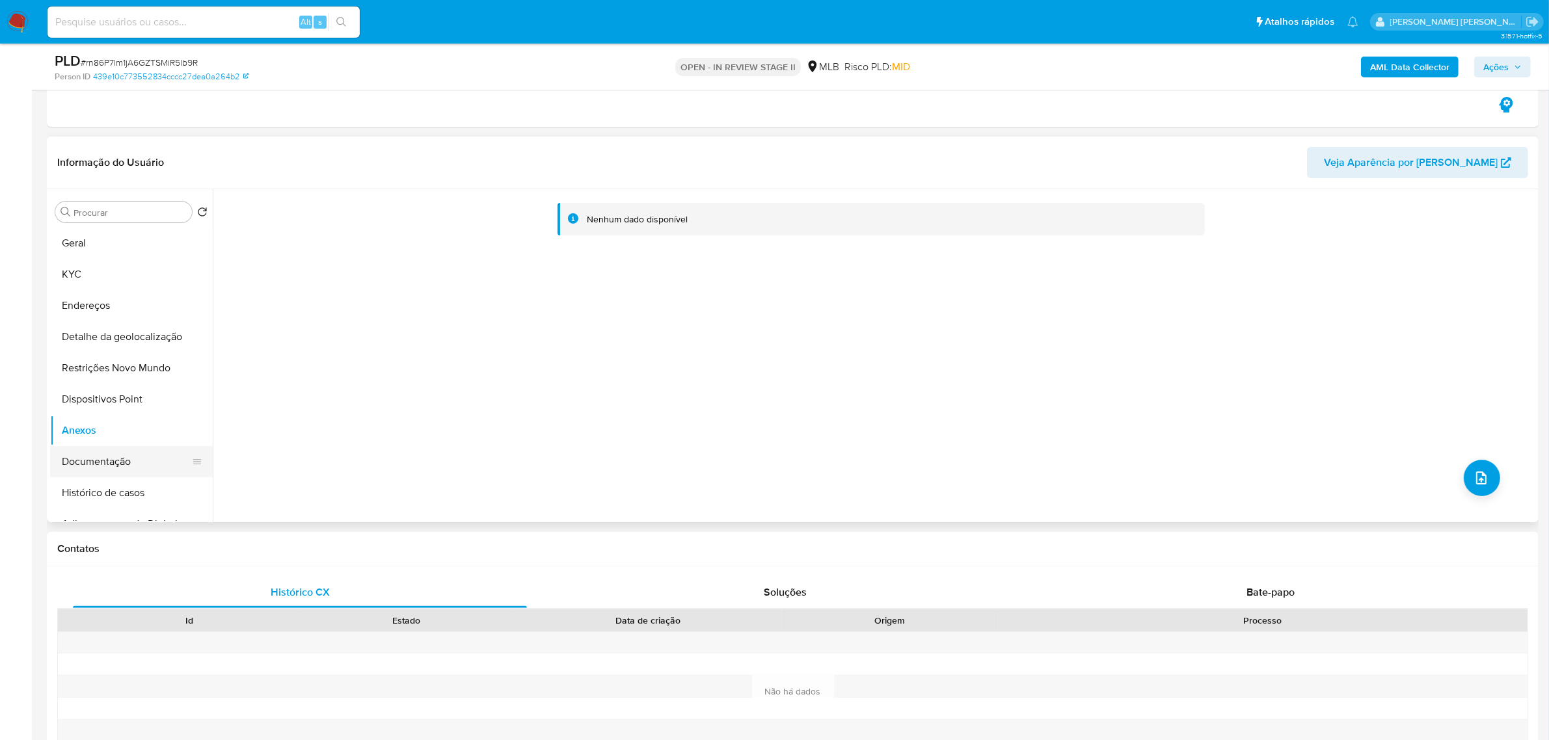
click at [114, 456] on button "Documentação" at bounding box center [126, 461] width 152 height 31
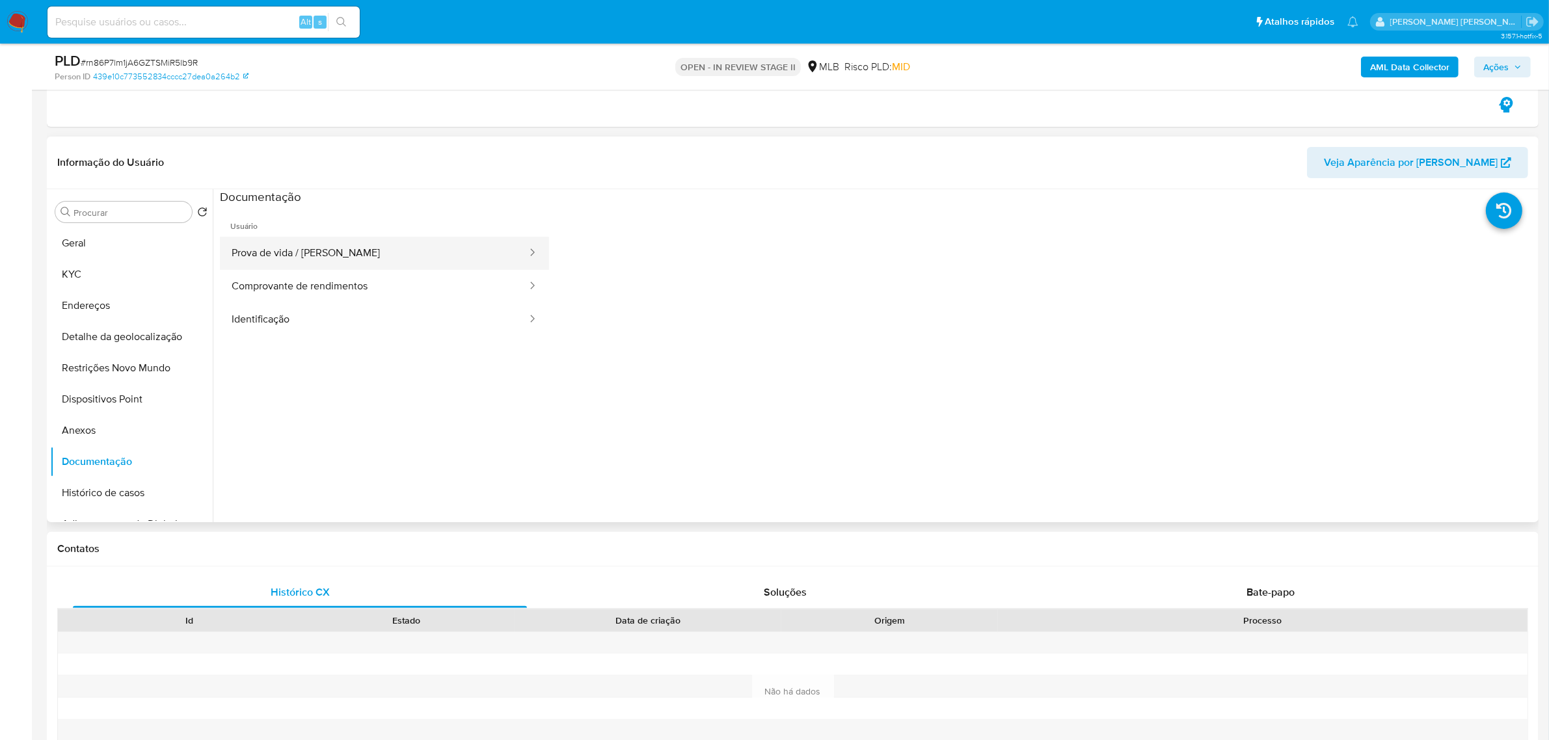
click at [384, 248] on button "Prova de vida / Selfie" at bounding box center [374, 253] width 308 height 33
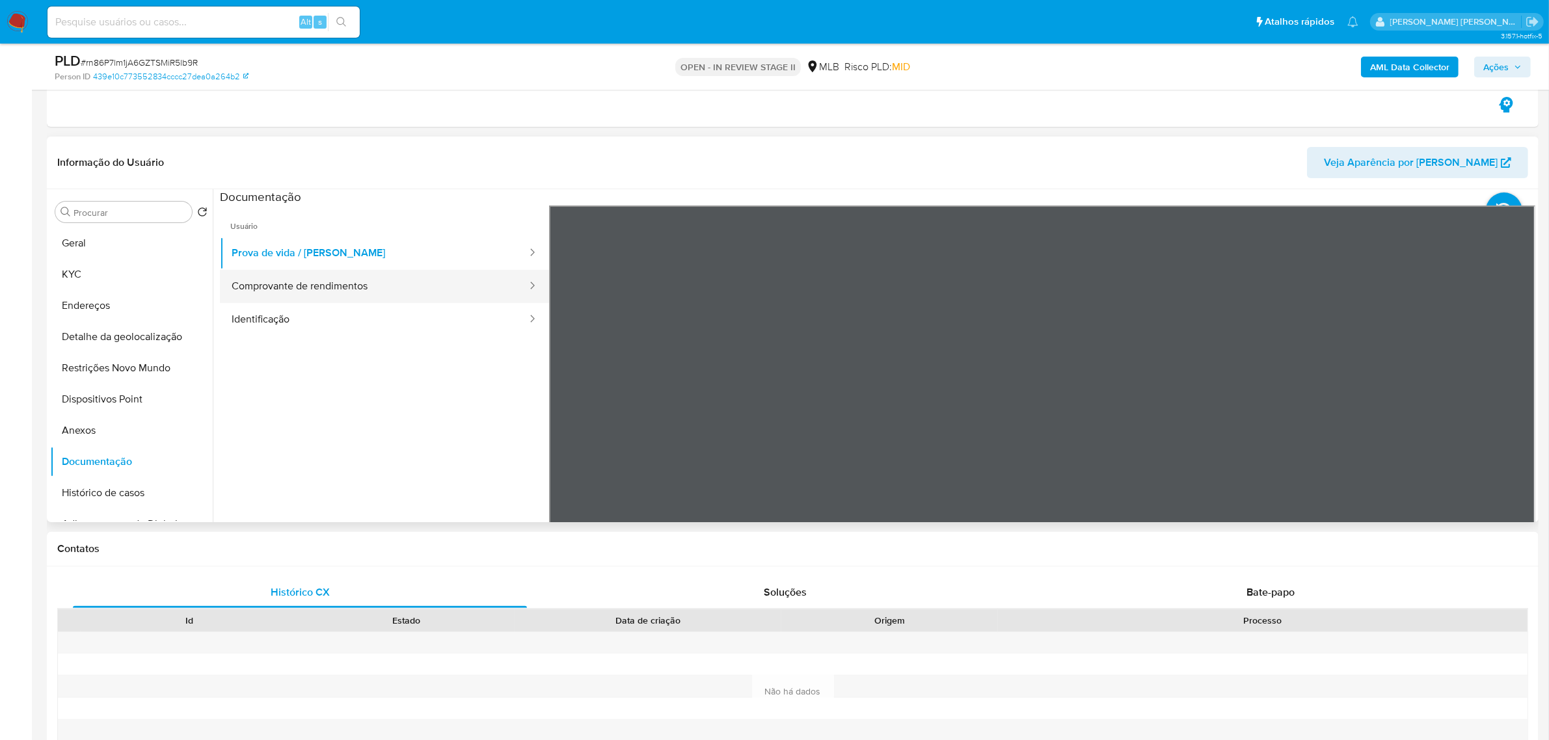
click at [345, 284] on button "Comprovante de rendimentos" at bounding box center [374, 286] width 308 height 33
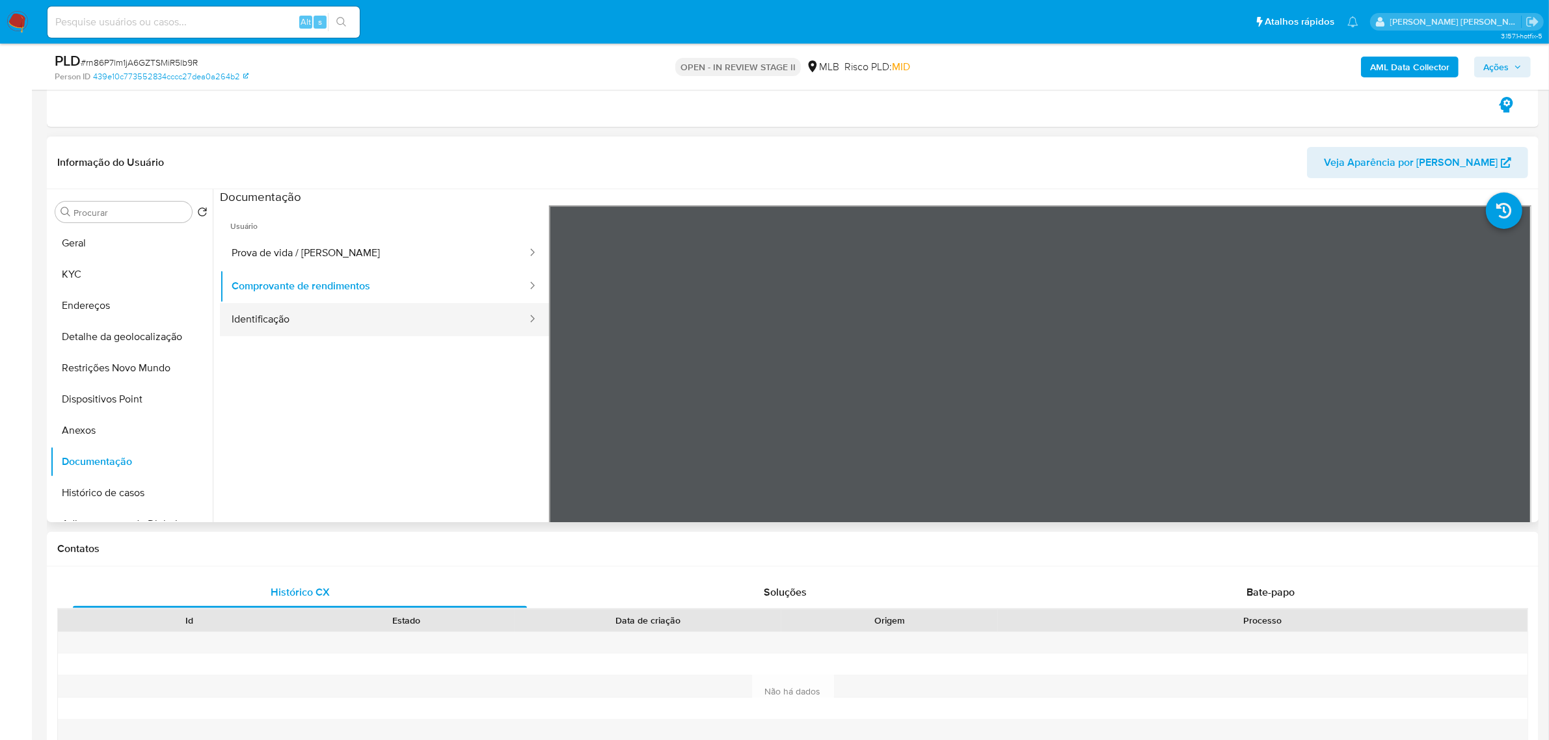
click at [287, 321] on button "Identificação" at bounding box center [374, 319] width 308 height 33
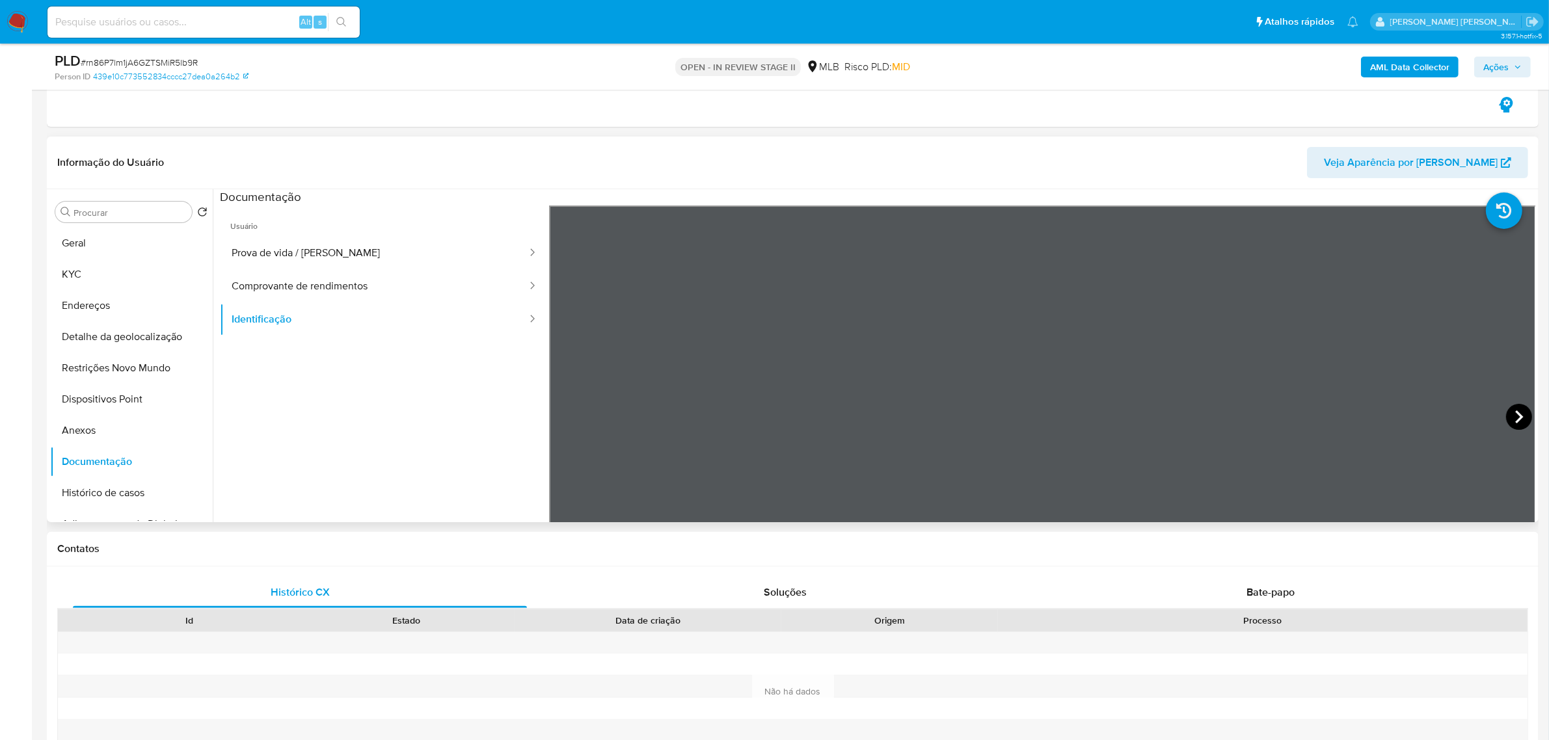
click at [1516, 413] on icon at bounding box center [1519, 417] width 26 height 26
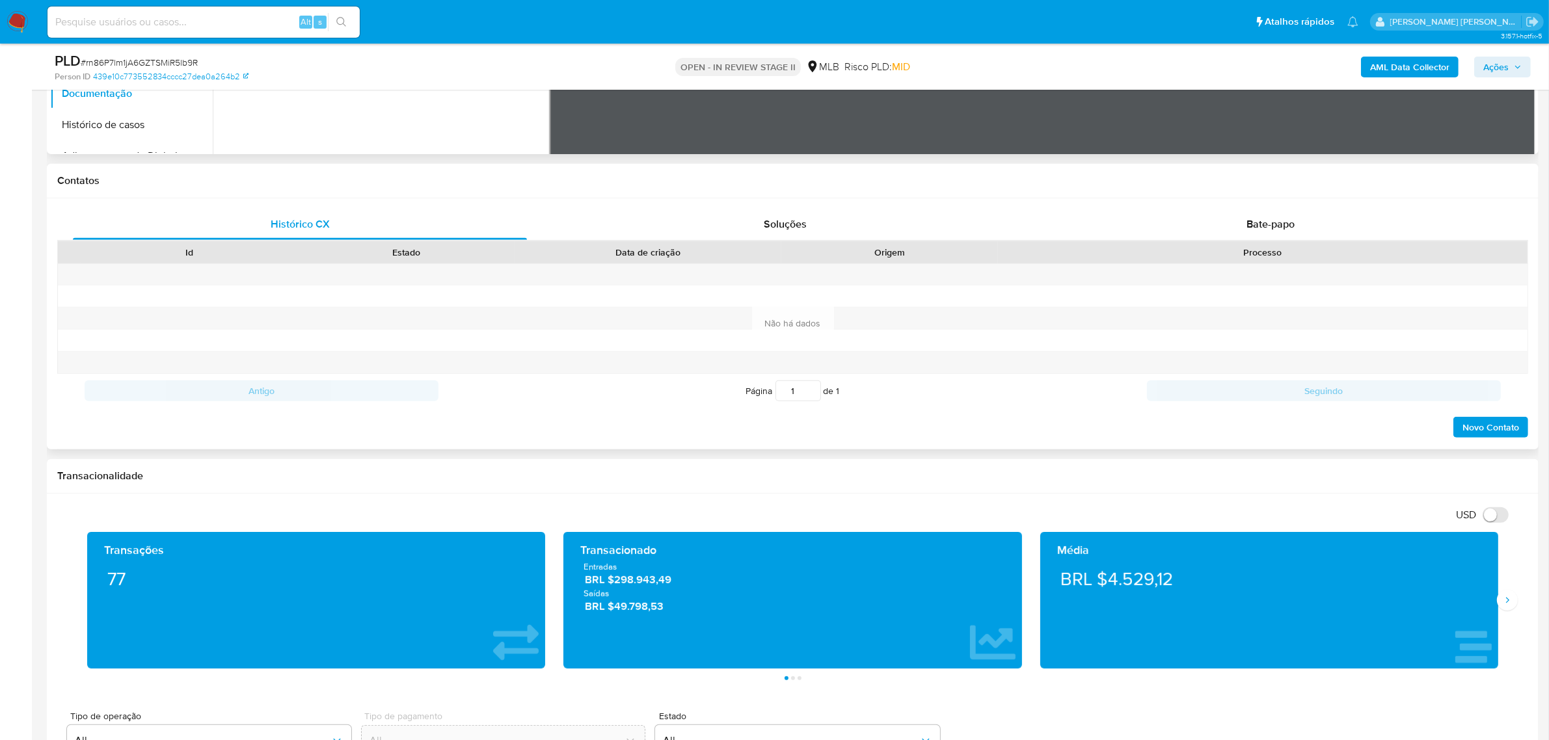
scroll to position [650, 0]
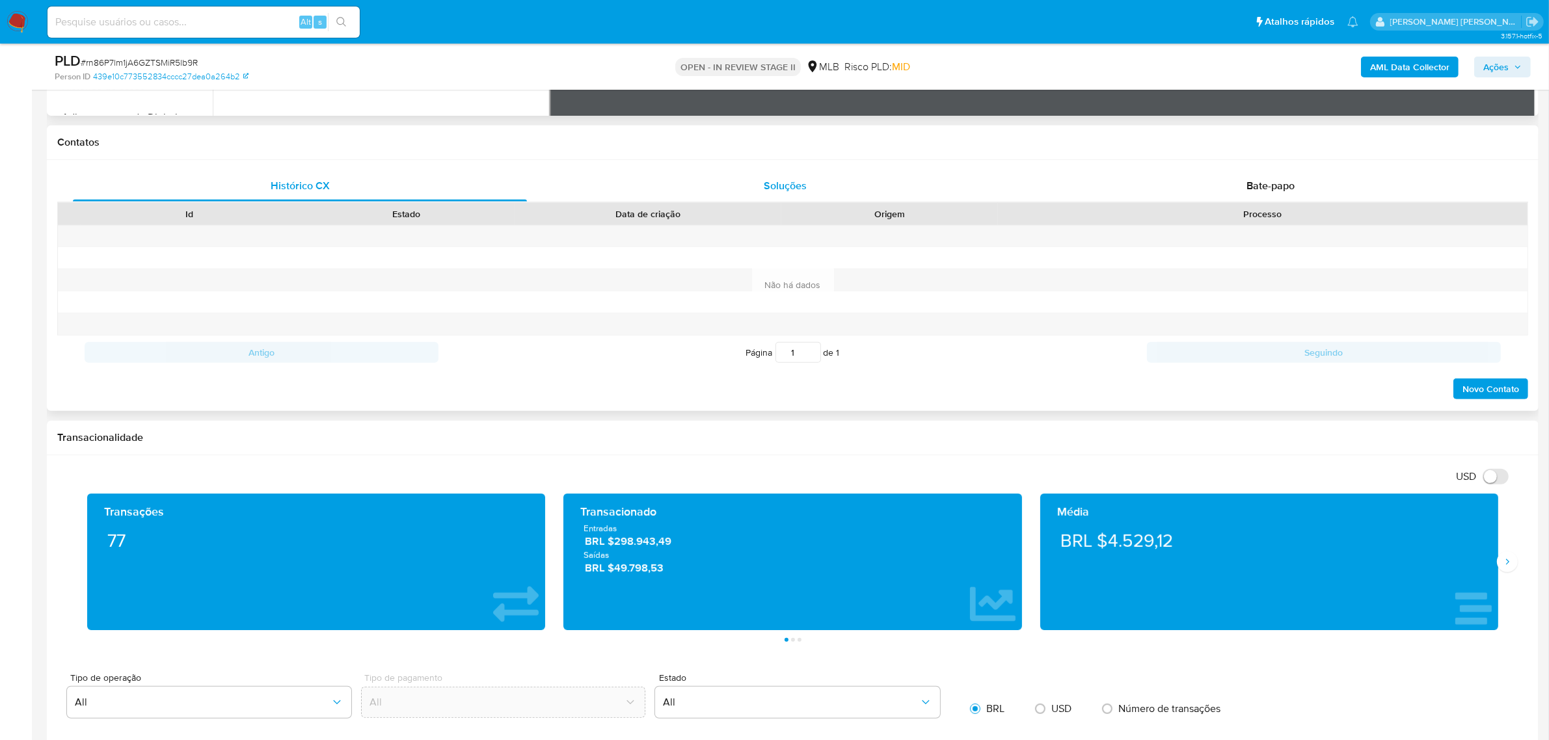
click at [792, 189] on span "Soluções" at bounding box center [785, 185] width 43 height 15
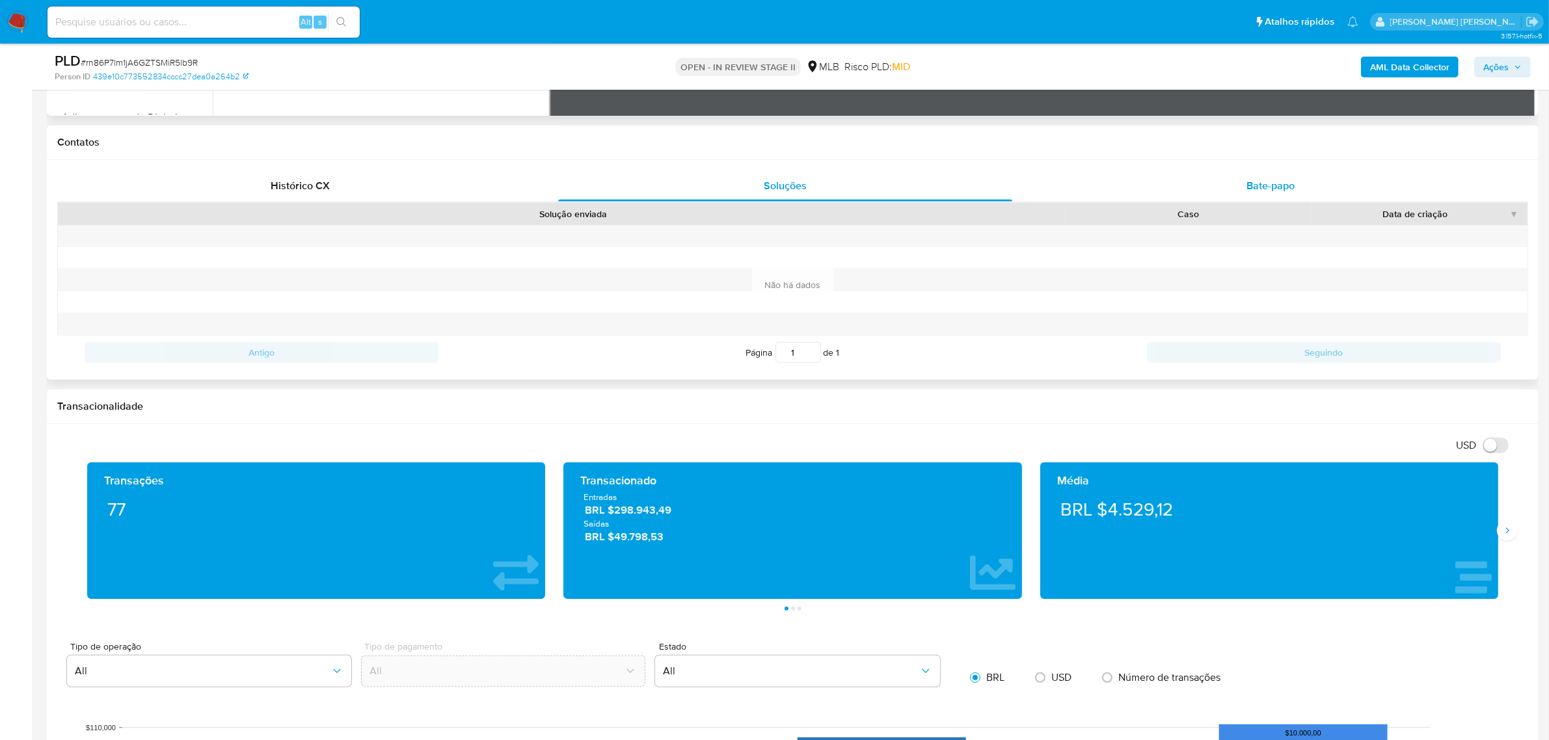
click at [1254, 190] on span "Bate-papo" at bounding box center [1270, 185] width 48 height 15
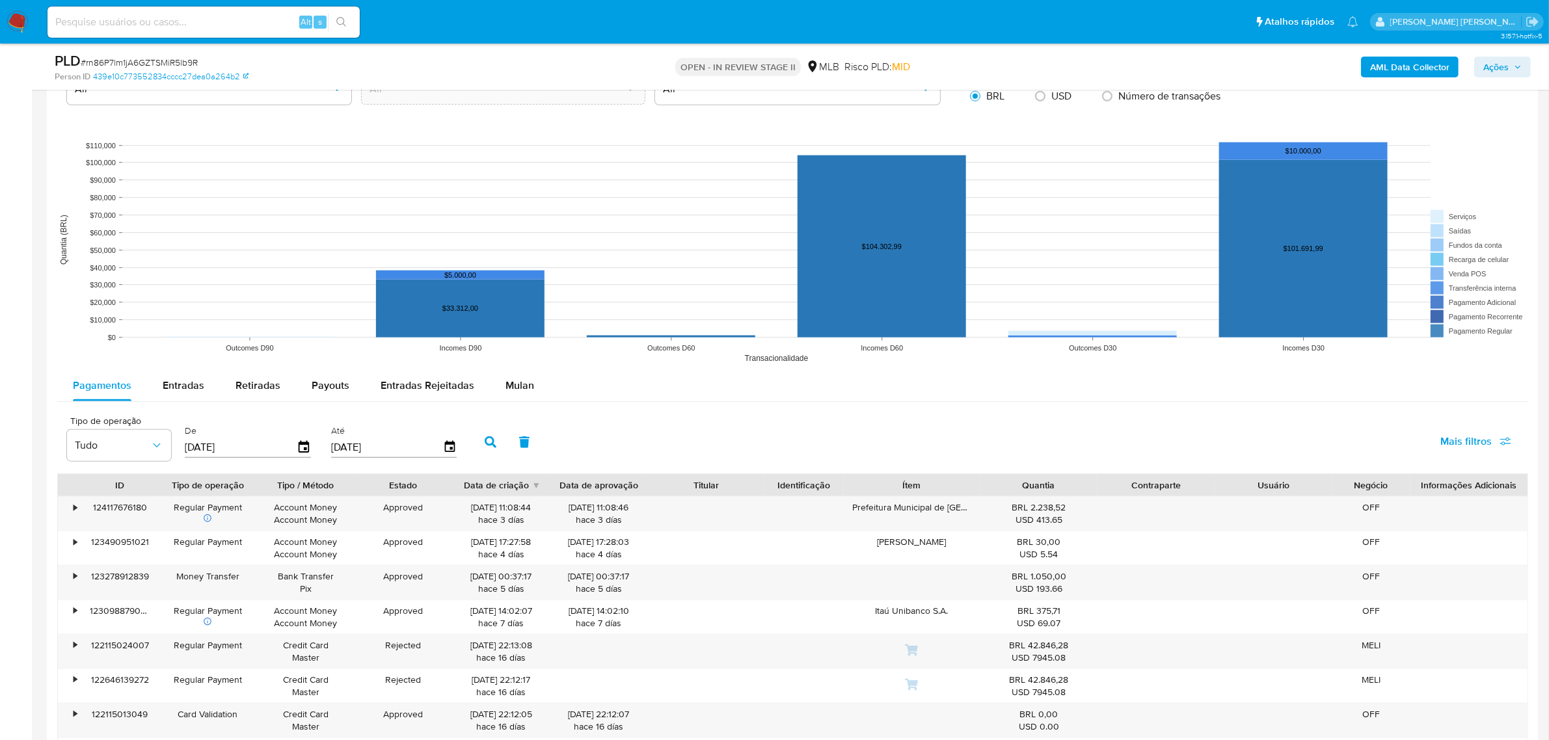
scroll to position [1707, 0]
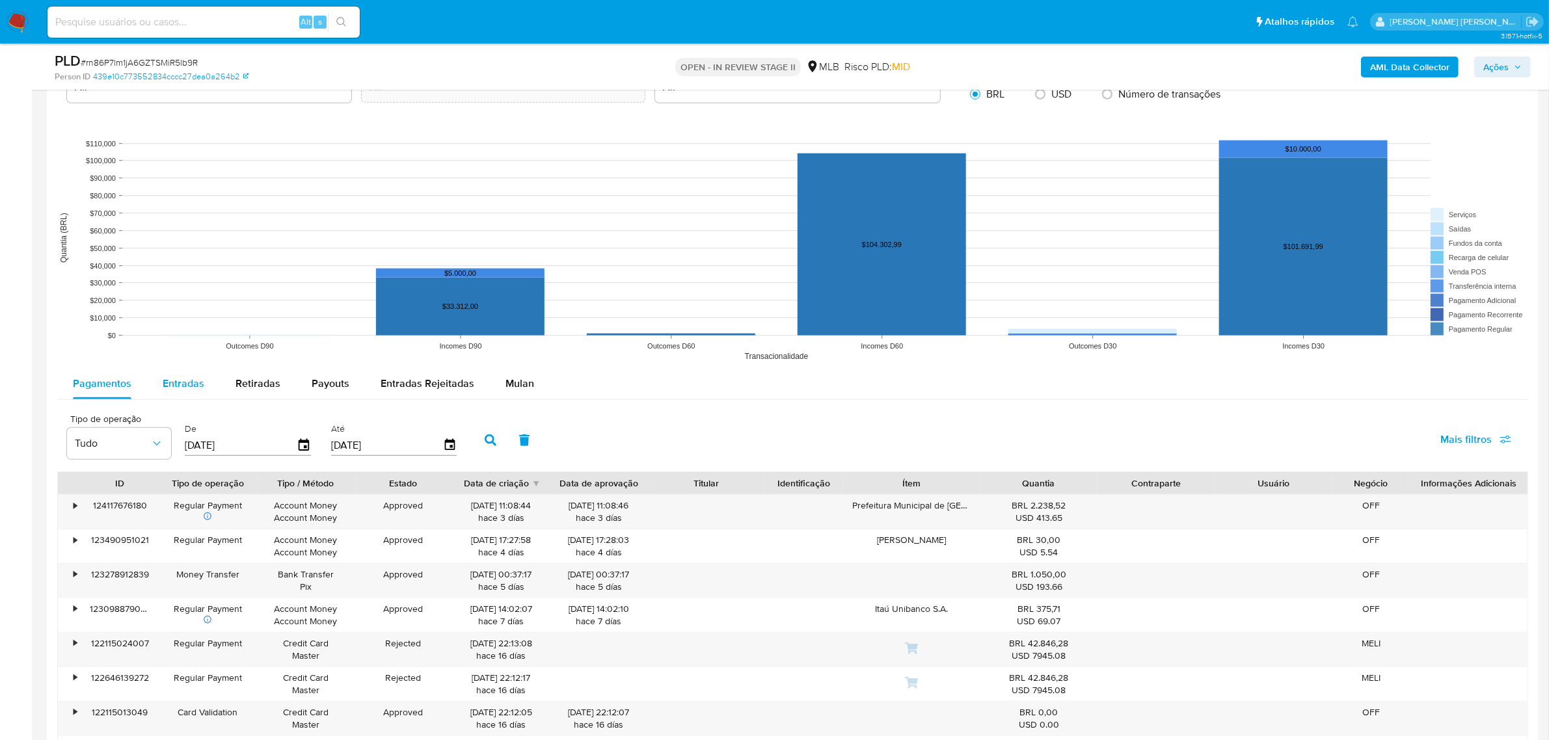
click at [192, 384] on span "Entradas" at bounding box center [184, 383] width 42 height 15
select select "10"
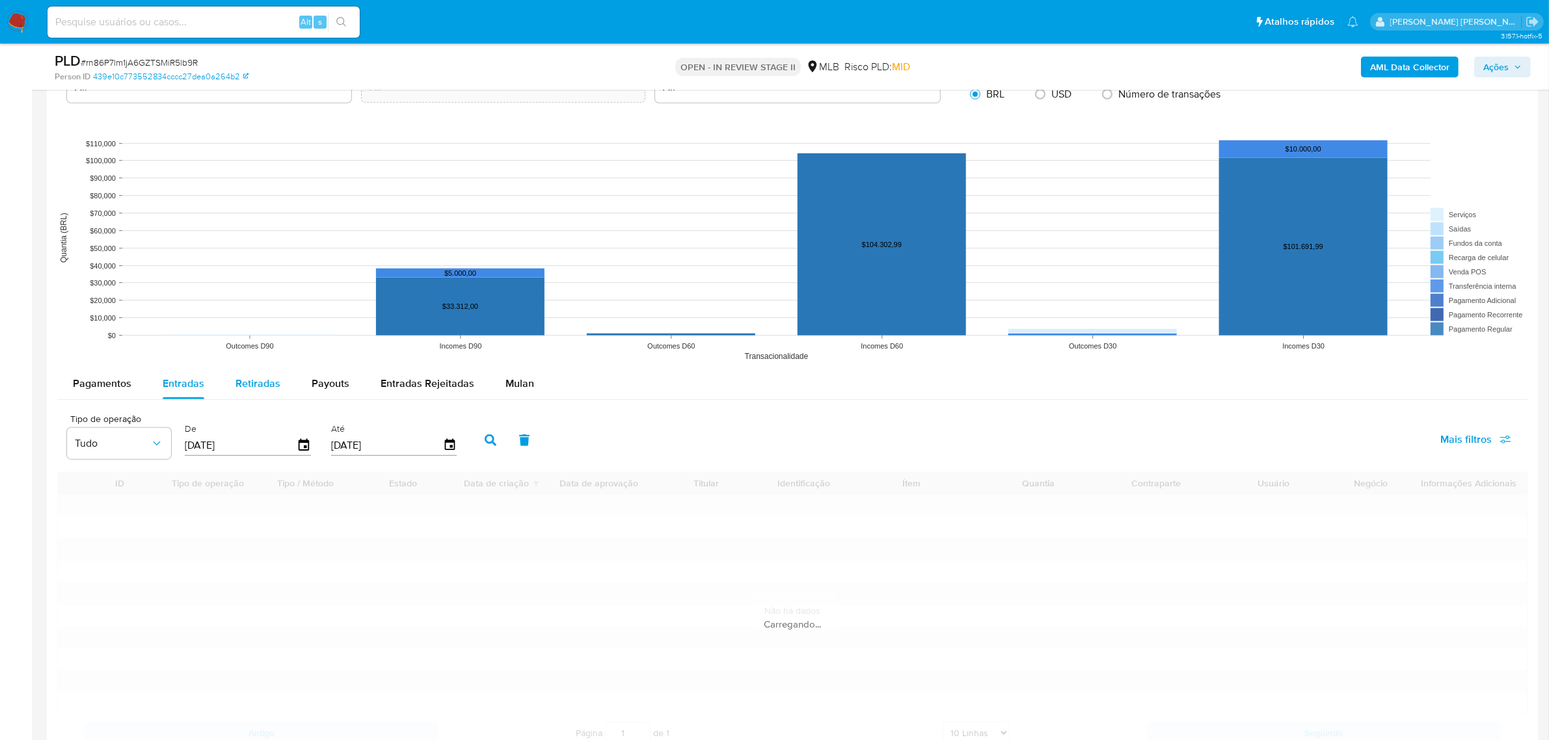
click at [261, 382] on span "Retiradas" at bounding box center [257, 383] width 45 height 15
select select "10"
click at [324, 382] on span "Payouts" at bounding box center [331, 383] width 38 height 15
select select "10"
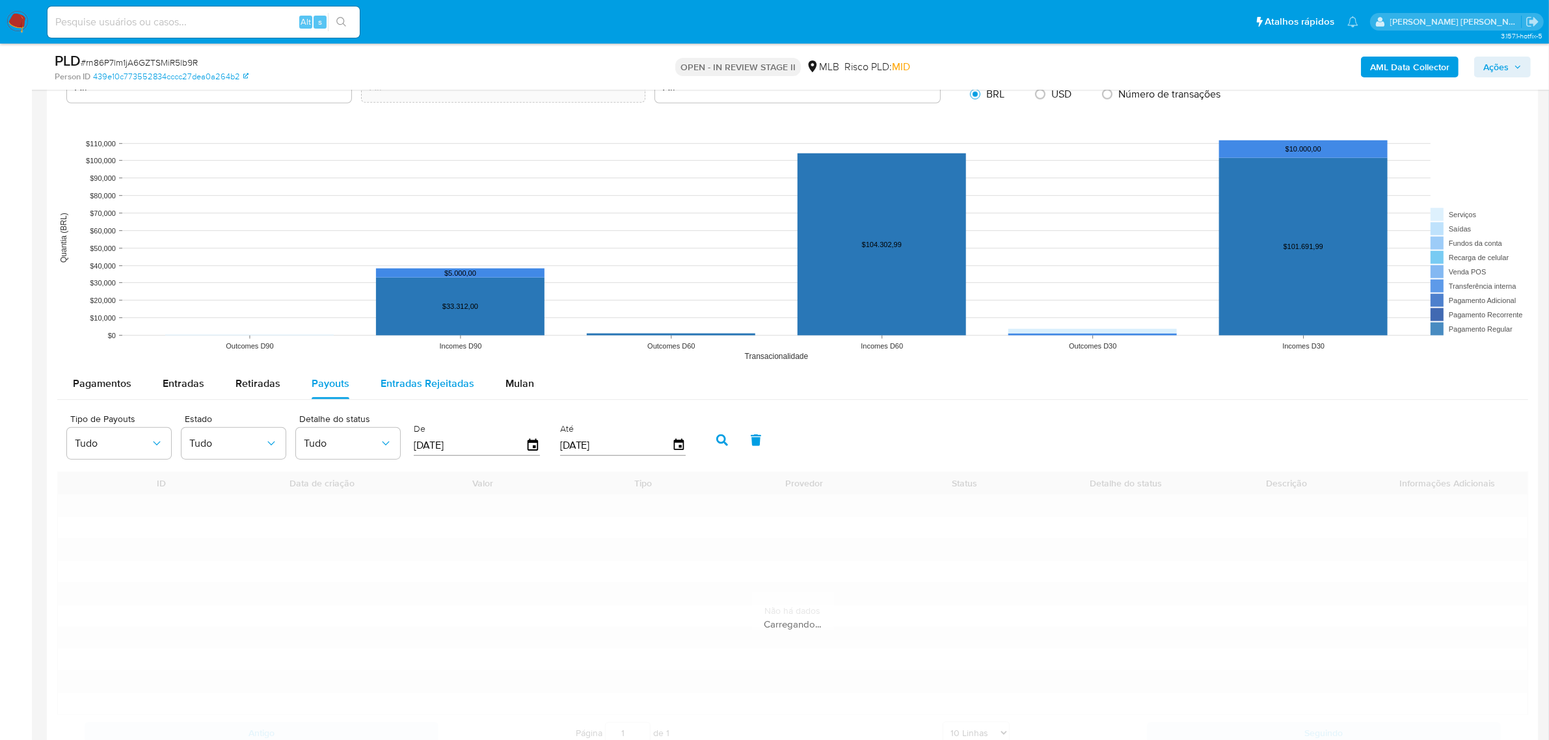
click at [410, 381] on span "Entradas Rejeitadas" at bounding box center [428, 383] width 94 height 15
select select "10"
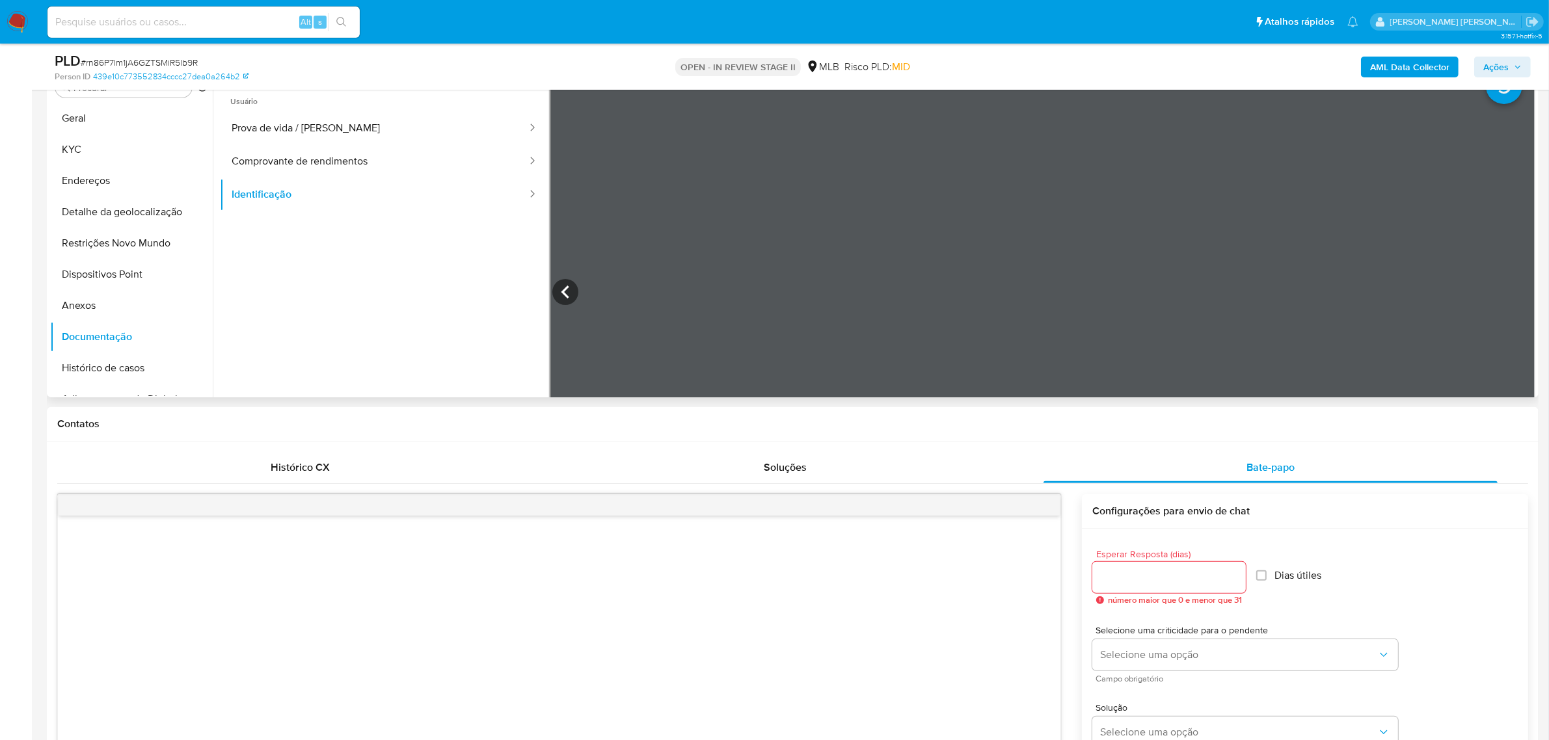
scroll to position [109, 0]
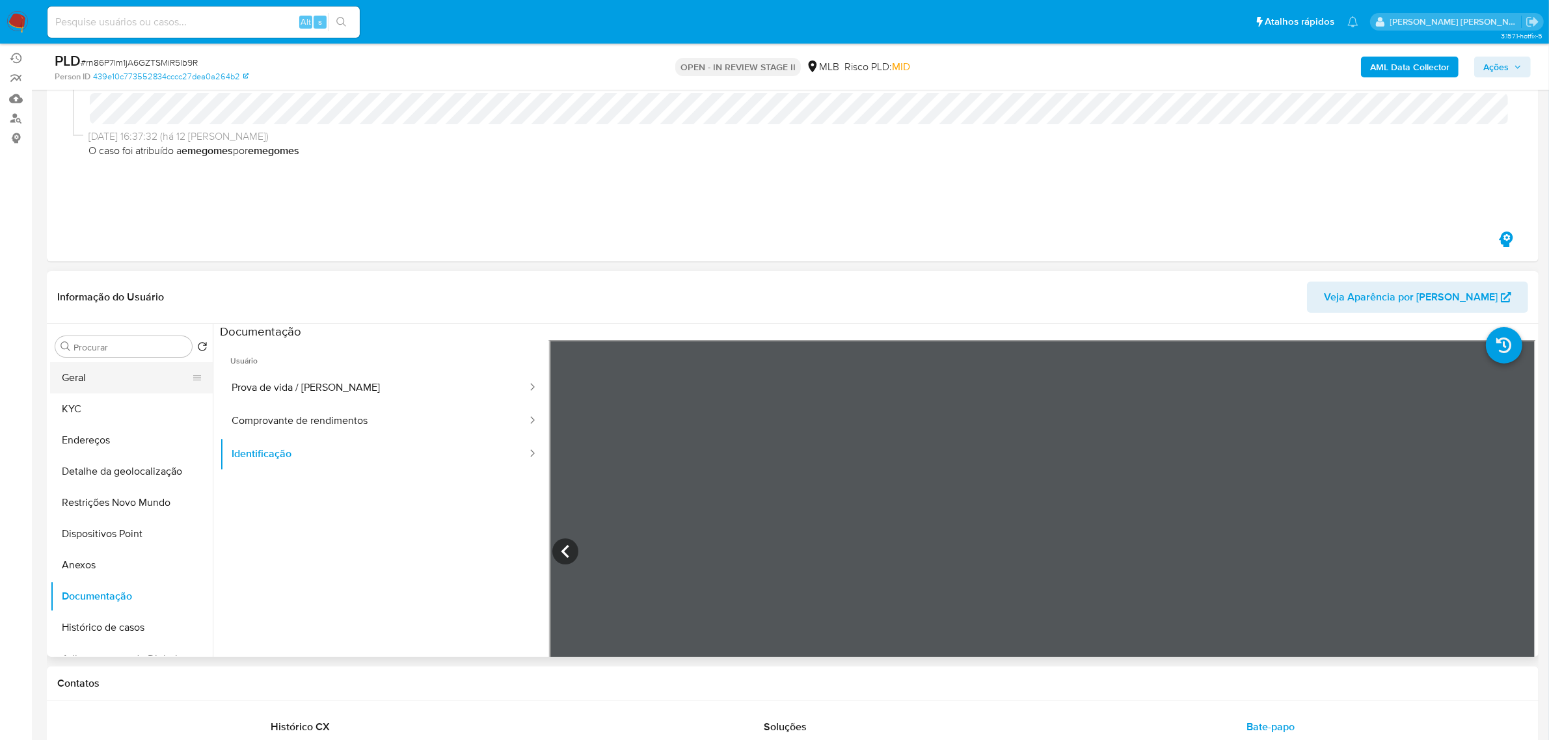
click at [93, 384] on button "Geral" at bounding box center [126, 377] width 152 height 31
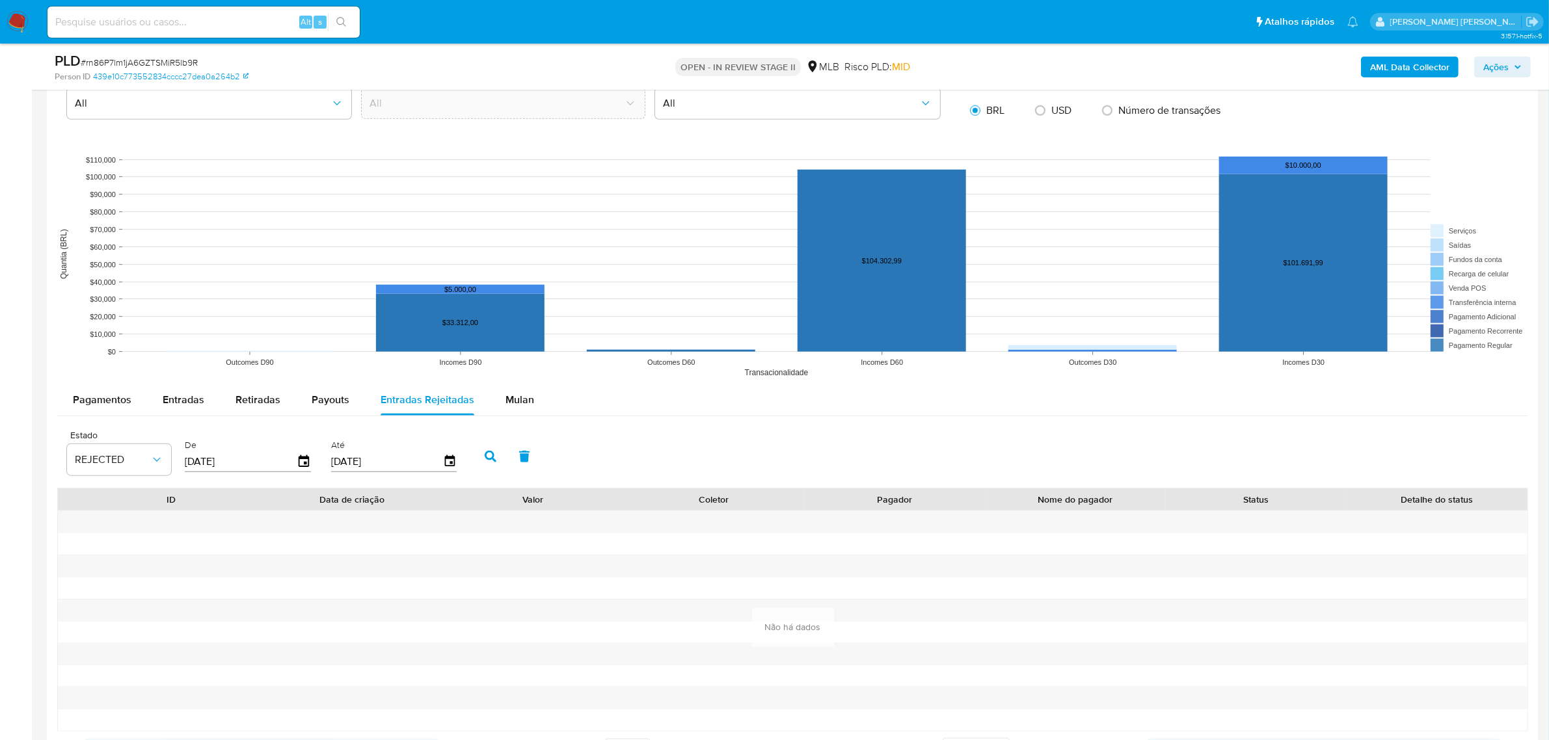
scroll to position [1735, 0]
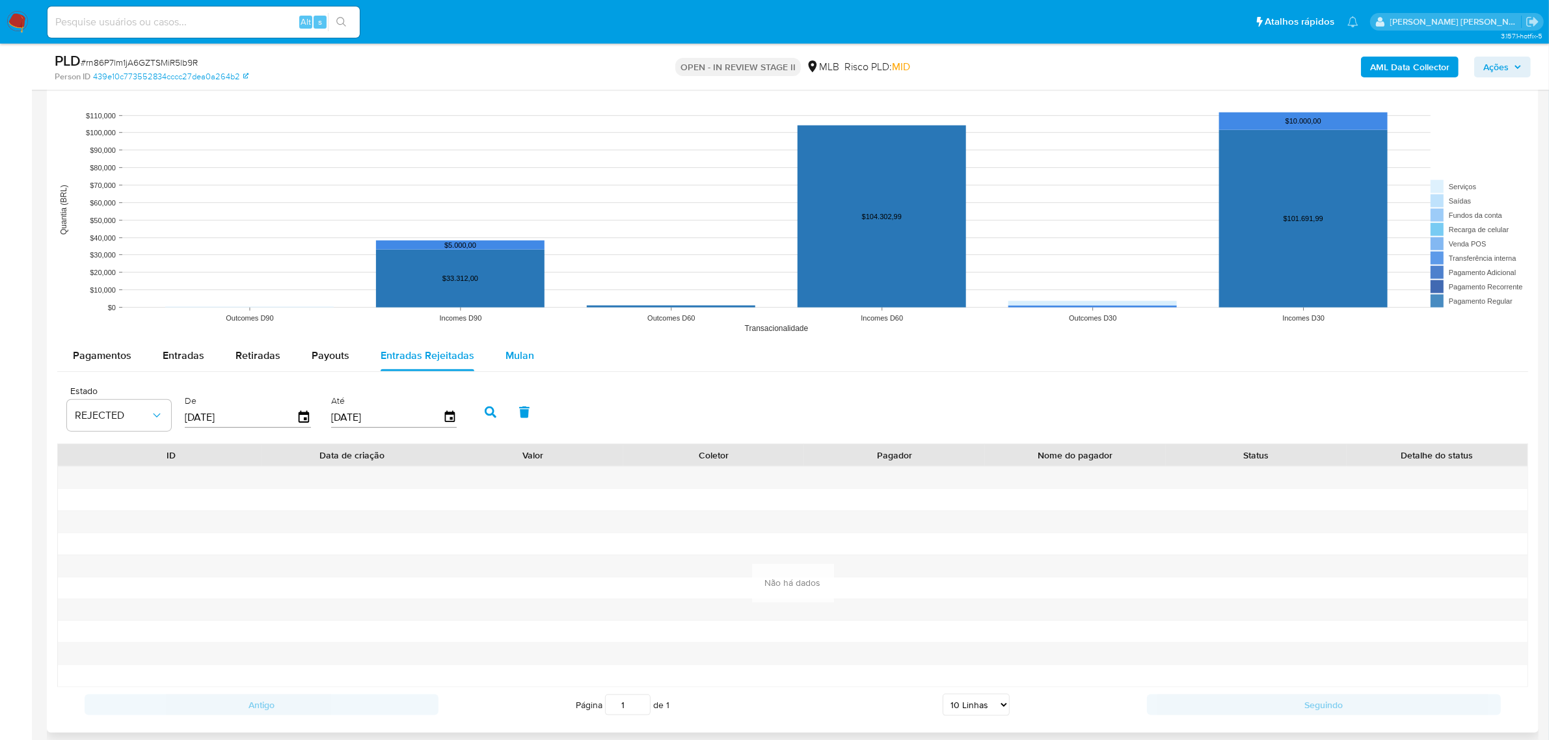
click at [526, 359] on span "Mulan" at bounding box center [519, 355] width 29 height 15
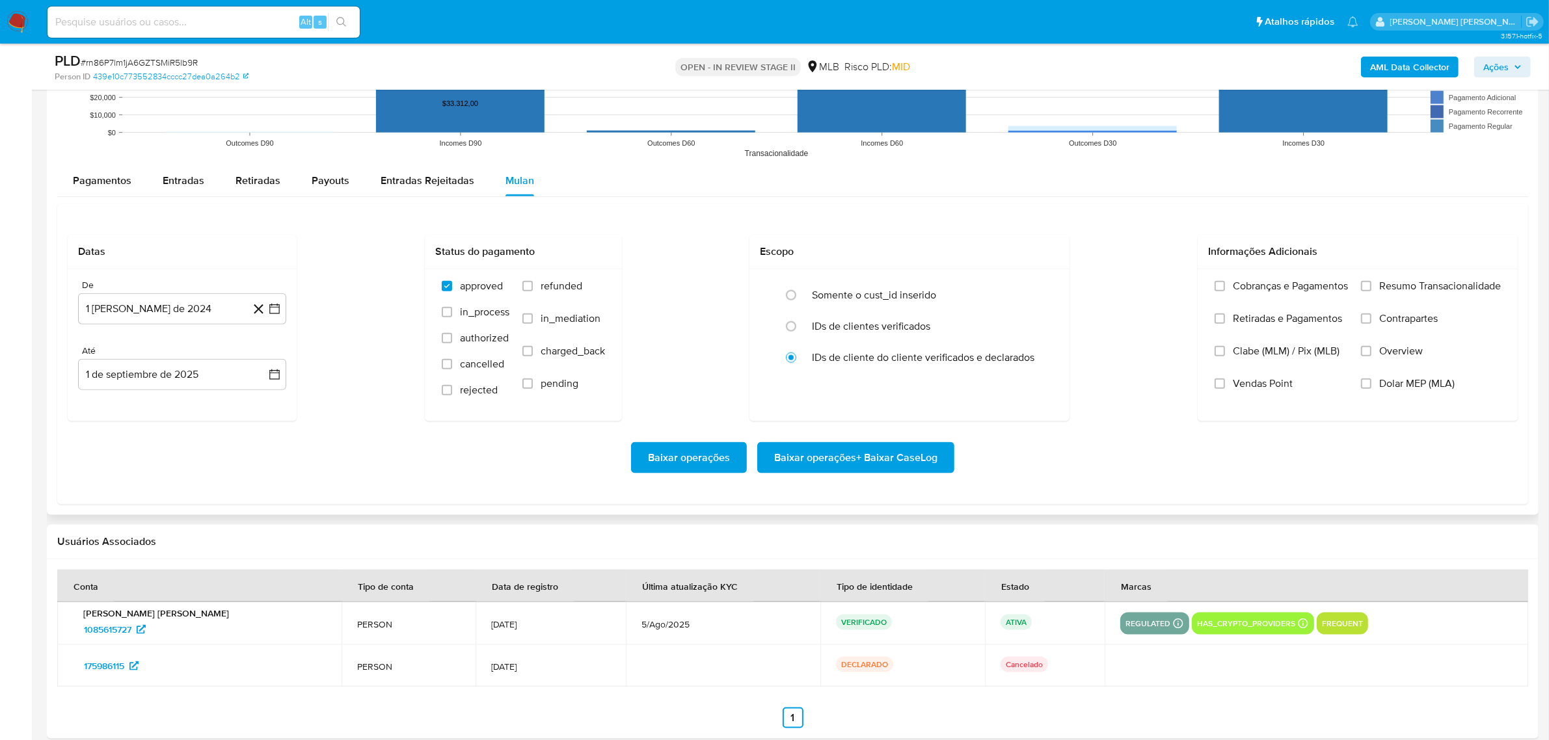
scroll to position [1817, 0]
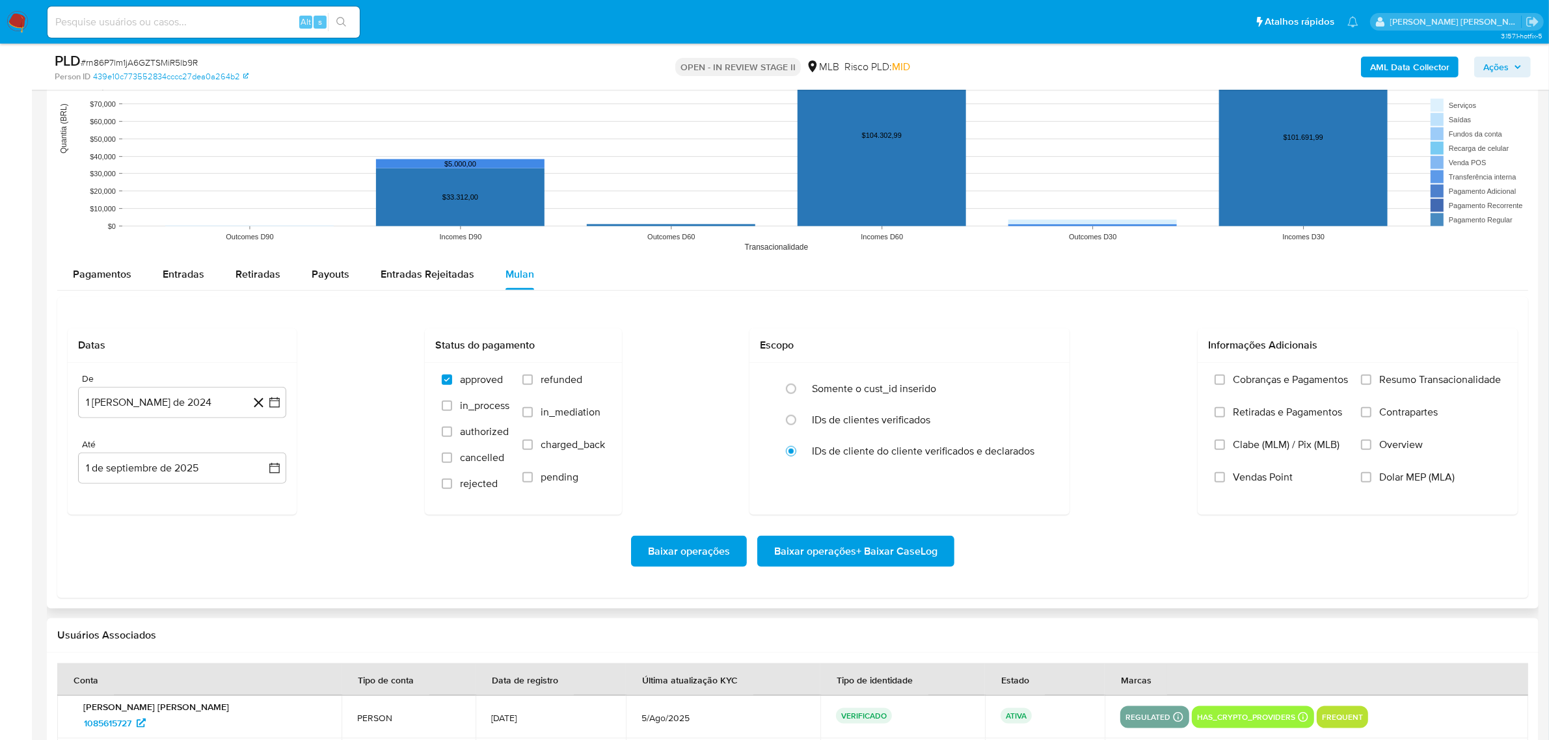
click at [392, 356] on div "Datas De 1 de agosto de 2024 1-08-2024 Até 1 de septiembre de 2025 1-09-2025 St…" at bounding box center [793, 421] width 1450 height 187
click at [278, 405] on icon "button" at bounding box center [274, 402] width 13 height 13
click at [105, 455] on icon "Mes anterior" at bounding box center [102, 450] width 16 height 16
click at [106, 501] on button "1" at bounding box center [104, 497] width 21 height 21
click at [272, 469] on icon "button" at bounding box center [274, 468] width 13 height 13
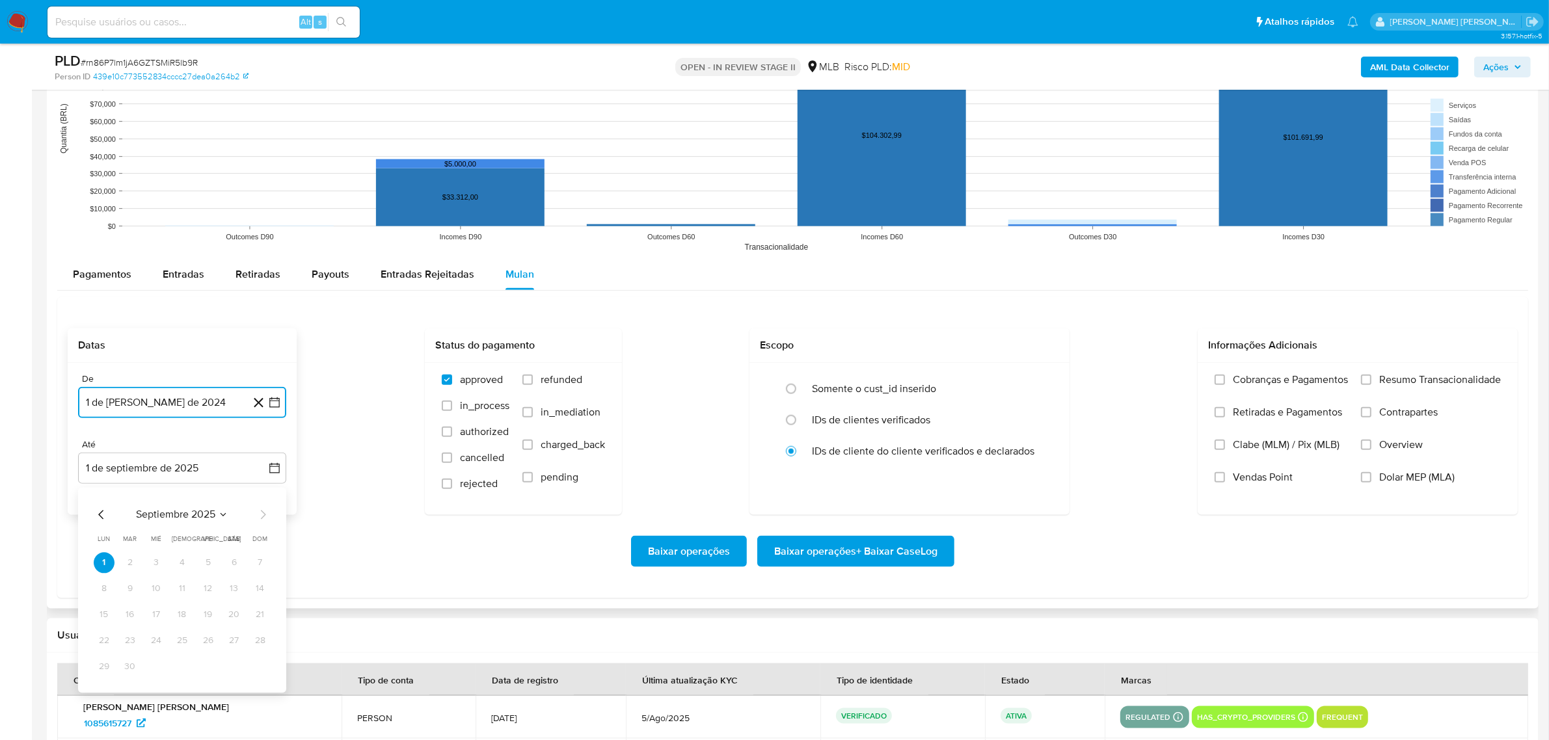
click at [101, 514] on icon "Mes anterior" at bounding box center [100, 515] width 5 height 9
click at [262, 671] on button "31" at bounding box center [260, 667] width 21 height 21
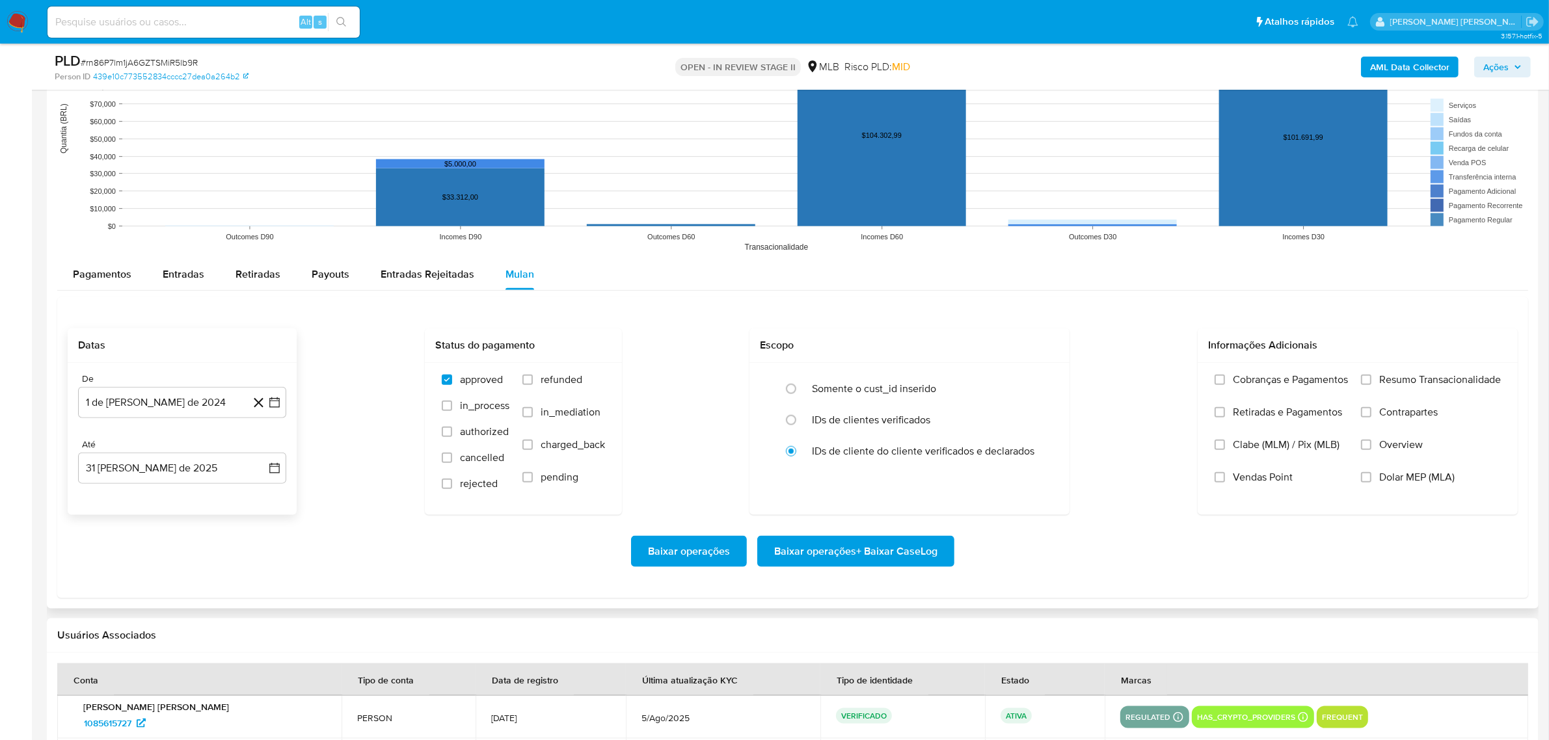
click at [332, 441] on div "Datas De 1 de julio de 2024 1-07-2024 Até 31 de agosto de 2025 31-08-2025 Statu…" at bounding box center [793, 421] width 1450 height 187
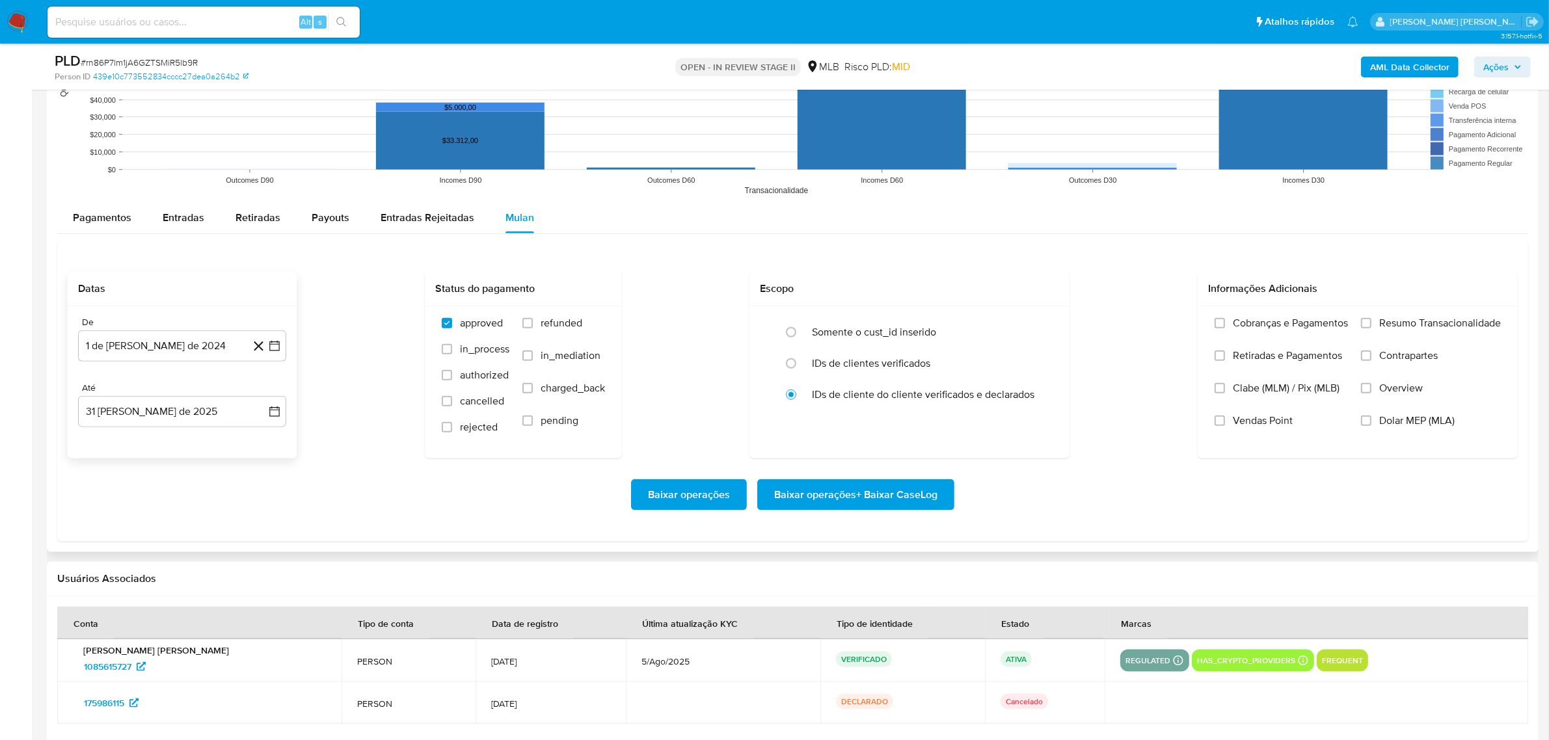
scroll to position [1898, 0]
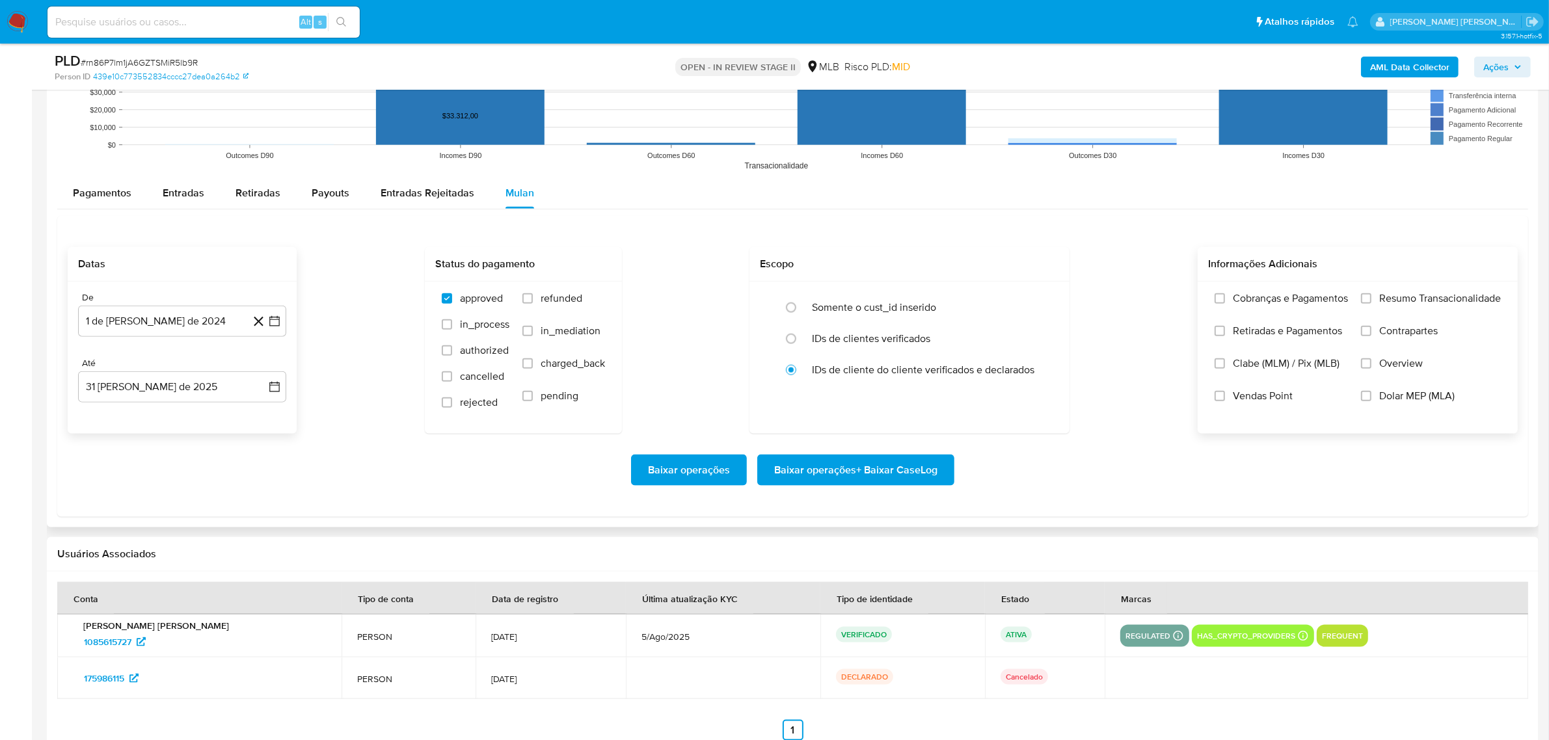
click at [1415, 301] on span "Resumo Transacionalidade" at bounding box center [1440, 298] width 122 height 13
click at [1371, 301] on input "Resumo Transacionalidade" at bounding box center [1366, 298] width 10 height 10
click at [1405, 328] on span "Contrapartes" at bounding box center [1408, 331] width 59 height 13
click at [1371, 328] on input "Contrapartes" at bounding box center [1366, 331] width 10 height 10
click at [1400, 368] on span "Overview" at bounding box center [1401, 363] width 44 height 13
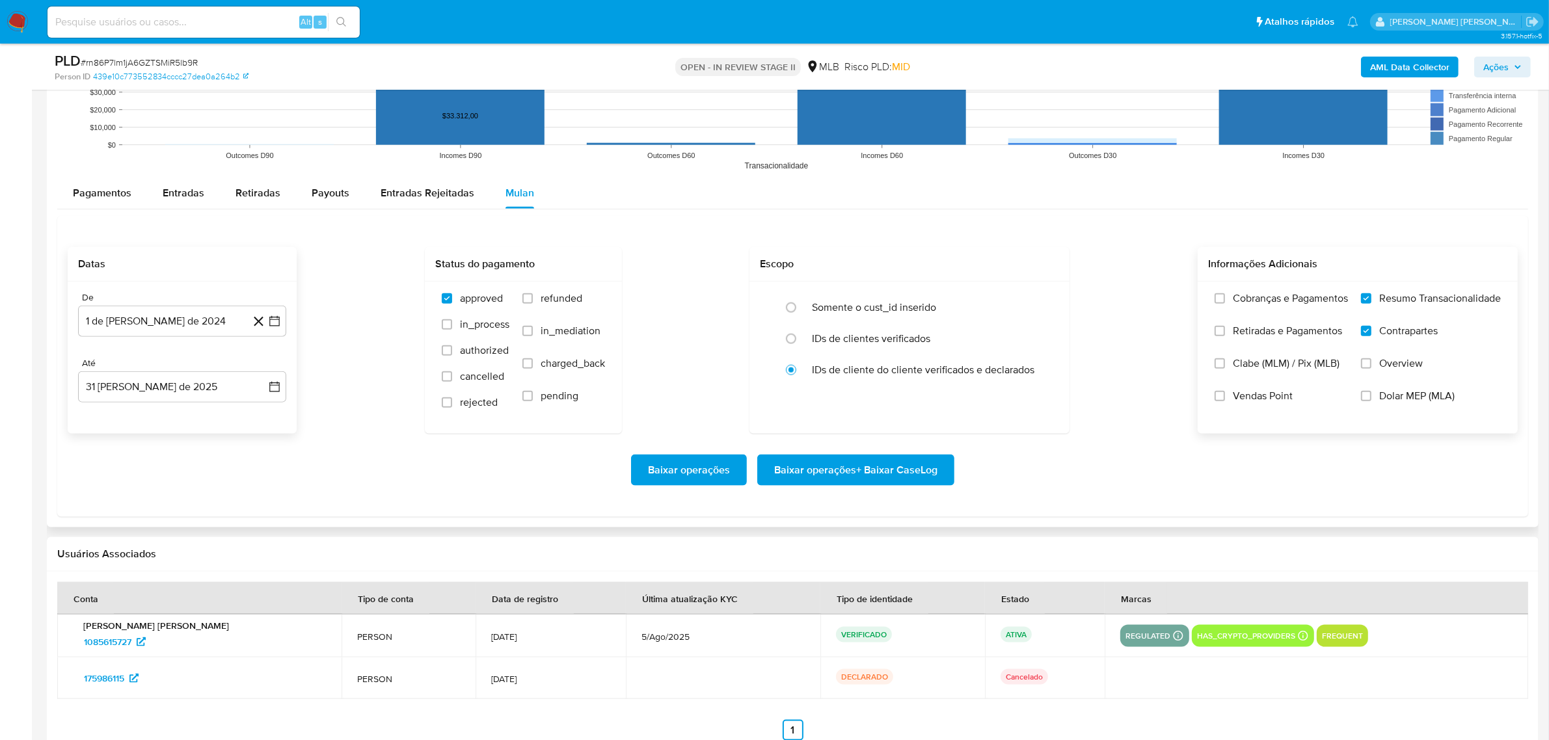
click at [1371, 368] on input "Overview" at bounding box center [1366, 363] width 10 height 10
click at [277, 328] on icon "button" at bounding box center [274, 321] width 13 height 13
click at [262, 369] on icon "Mes siguiente" at bounding box center [263, 368] width 16 height 16
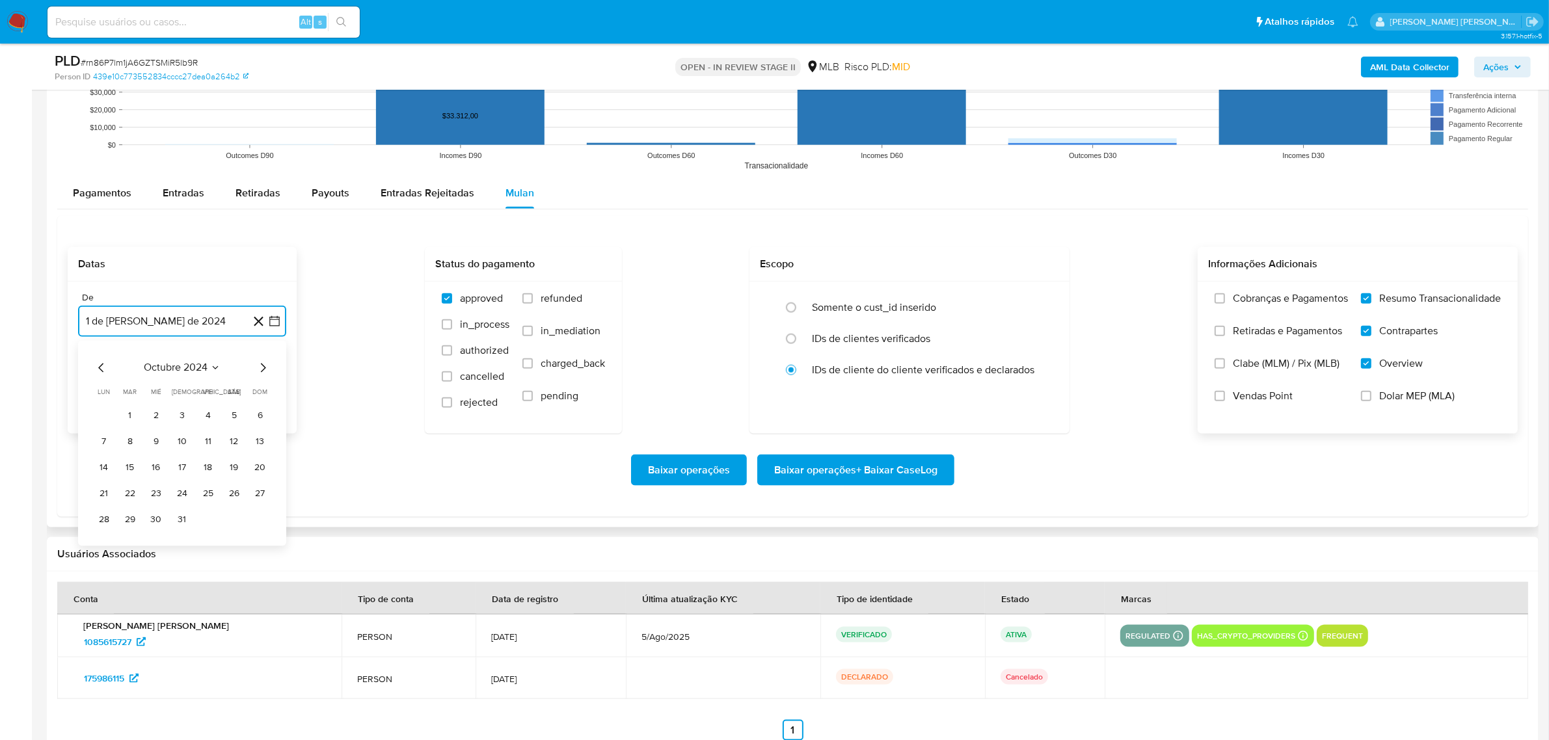
click at [262, 369] on icon "Mes siguiente" at bounding box center [263, 368] width 16 height 16
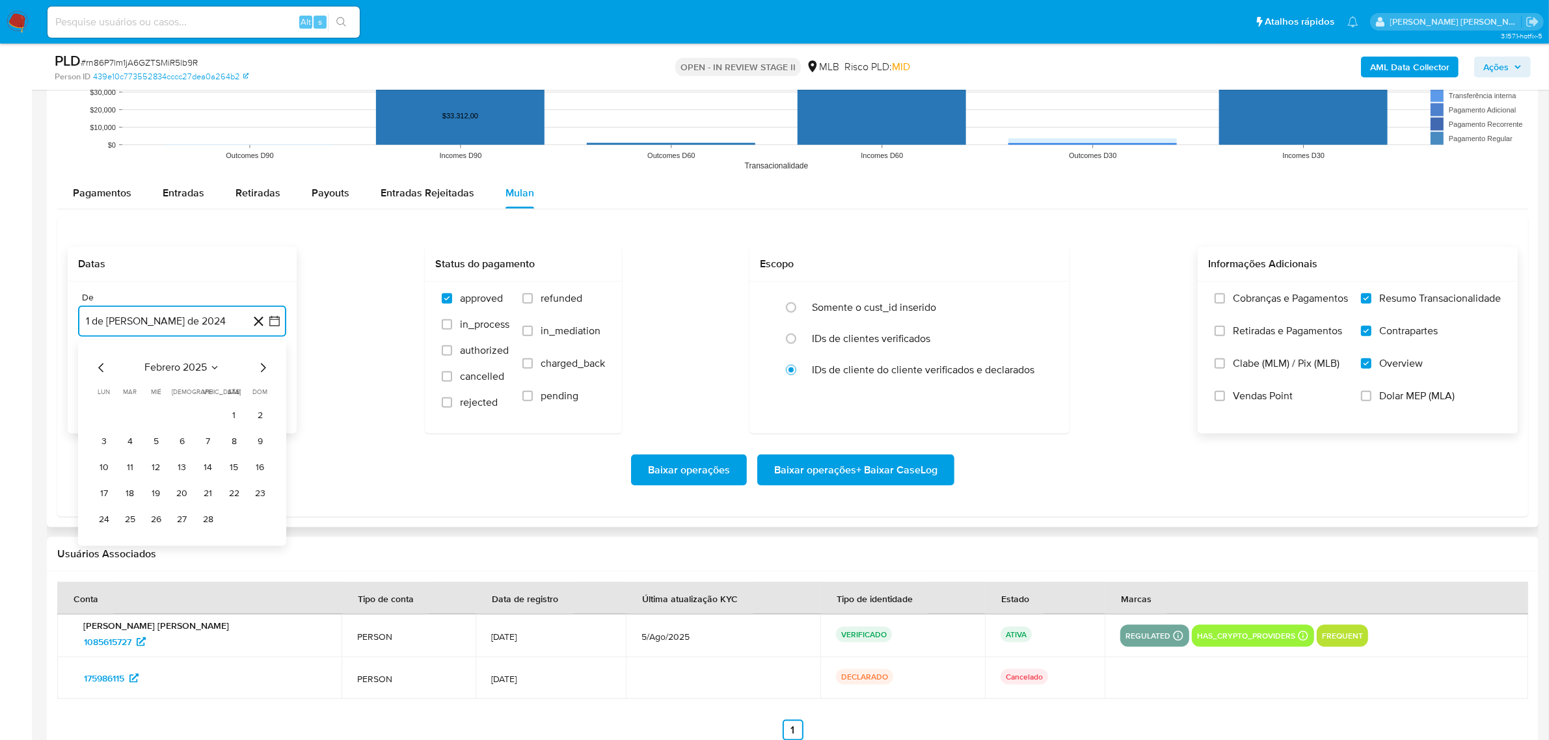
click at [260, 371] on icon "Mes siguiente" at bounding box center [263, 368] width 16 height 16
click at [127, 418] on button "1" at bounding box center [130, 416] width 21 height 21
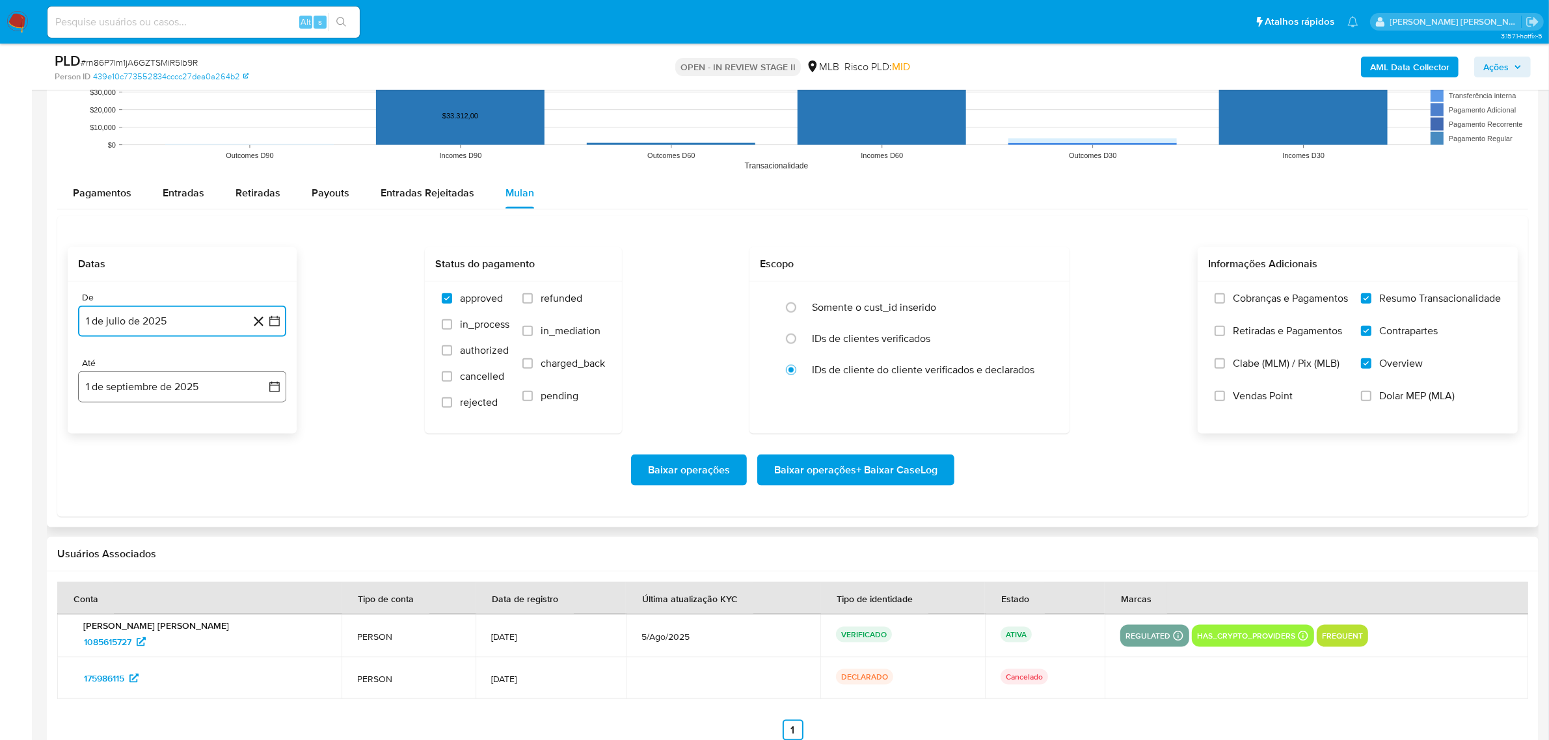
click at [274, 388] on icon "button" at bounding box center [274, 387] width 13 height 13
click at [98, 433] on icon "Mes anterior" at bounding box center [102, 434] width 16 height 16
click at [259, 587] on button "31" at bounding box center [260, 586] width 21 height 21
click at [268, 485] on div "Baixar operações Baixar operações + Baixar CaseLog" at bounding box center [793, 470] width 1450 height 31
click at [489, 466] on div "Baixar operações Baixar operações + Baixar CaseLog" at bounding box center [793, 470] width 1450 height 31
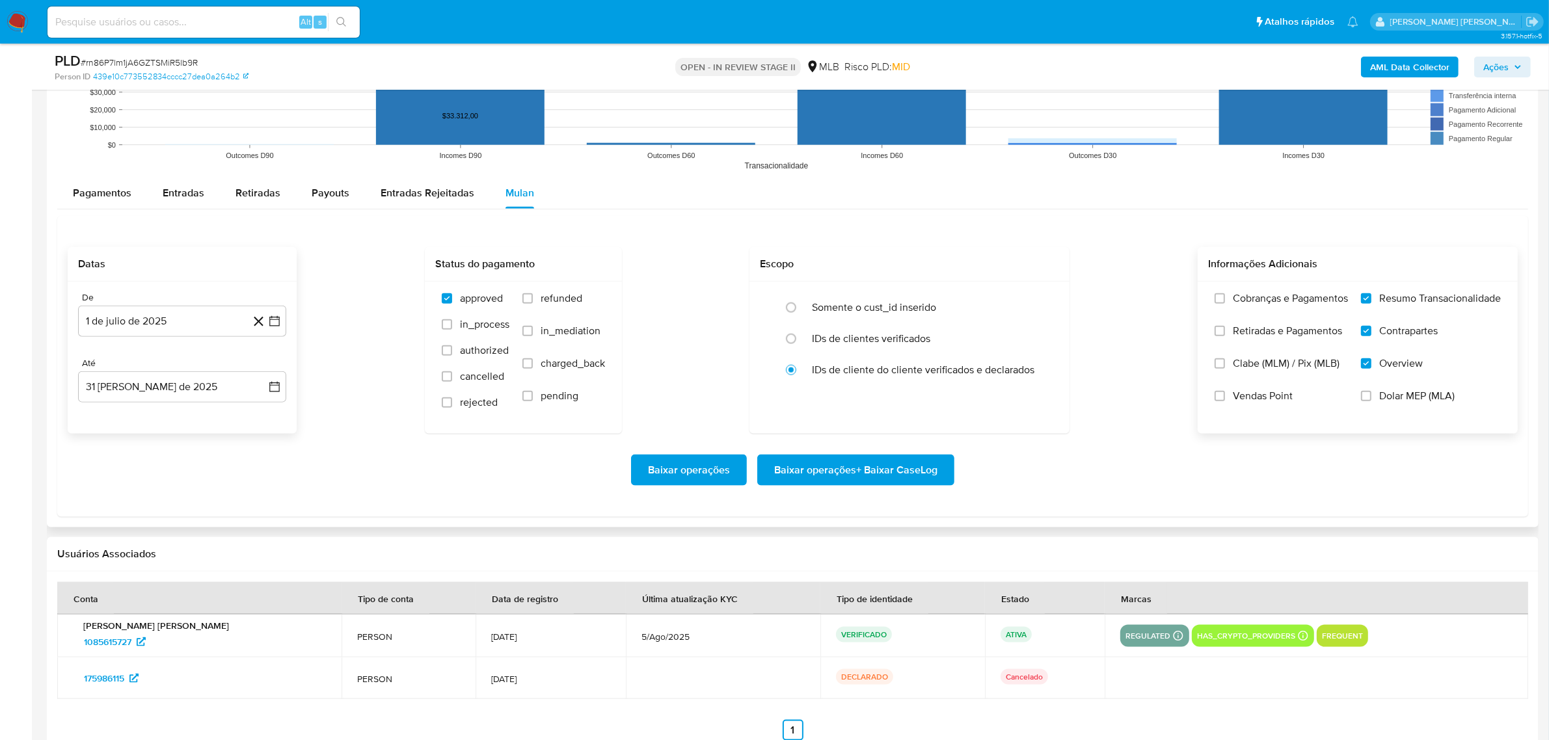
click at [812, 479] on span "Baixar operações + Baixar CaseLog" at bounding box center [855, 470] width 163 height 29
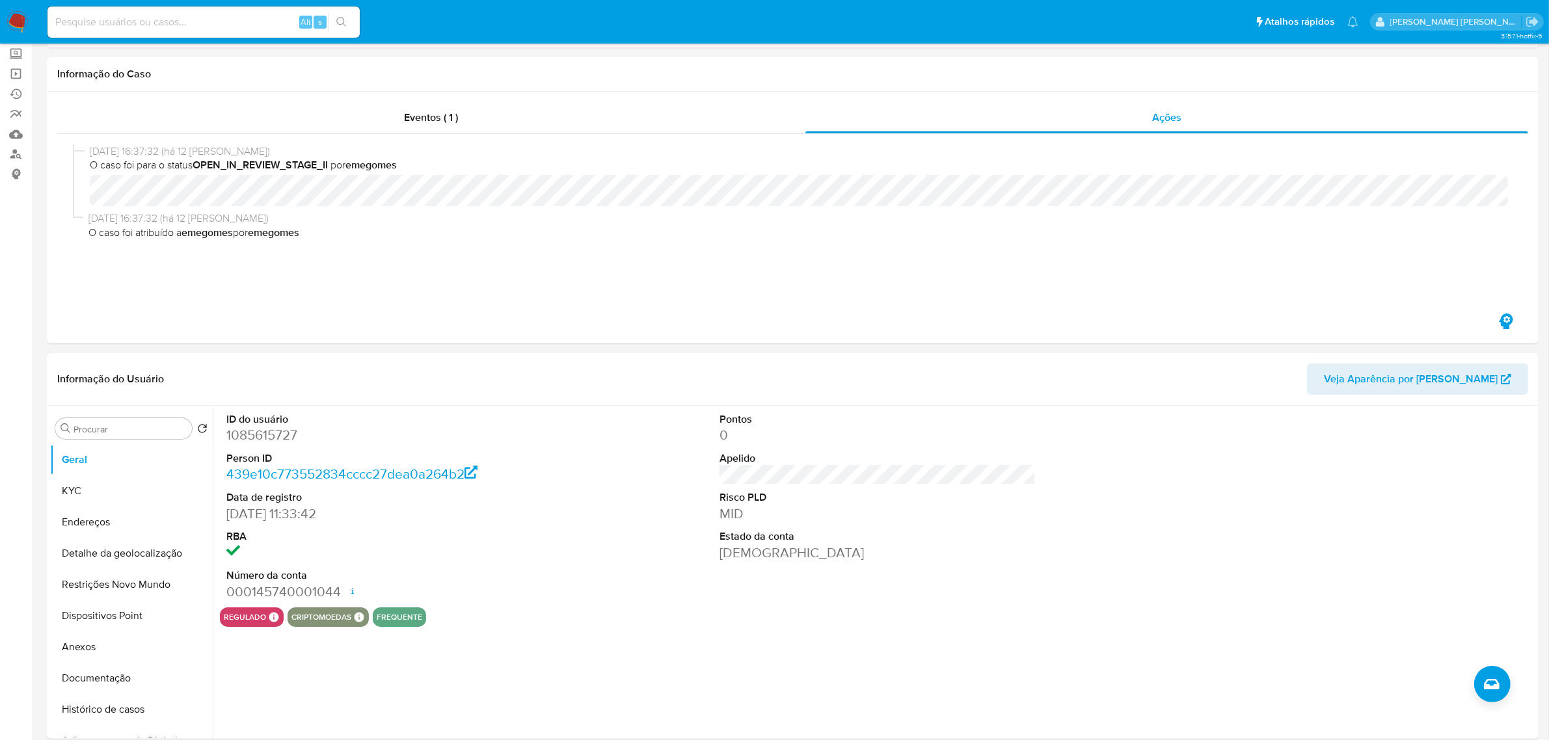
scroll to position [0, 0]
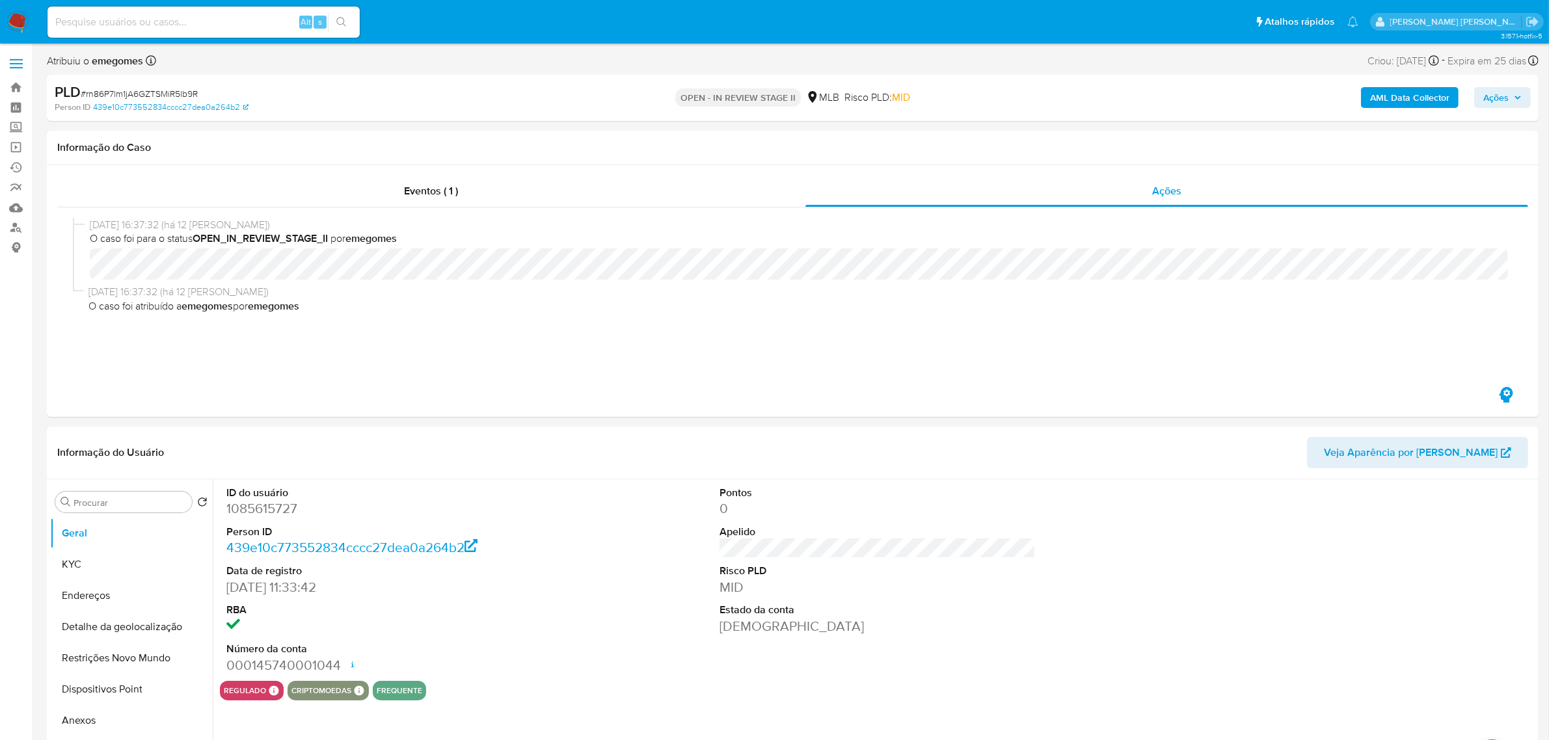
click at [18, 62] on label at bounding box center [16, 63] width 33 height 27
click at [0, 0] on input "checkbox" at bounding box center [0, 0] width 0 height 0
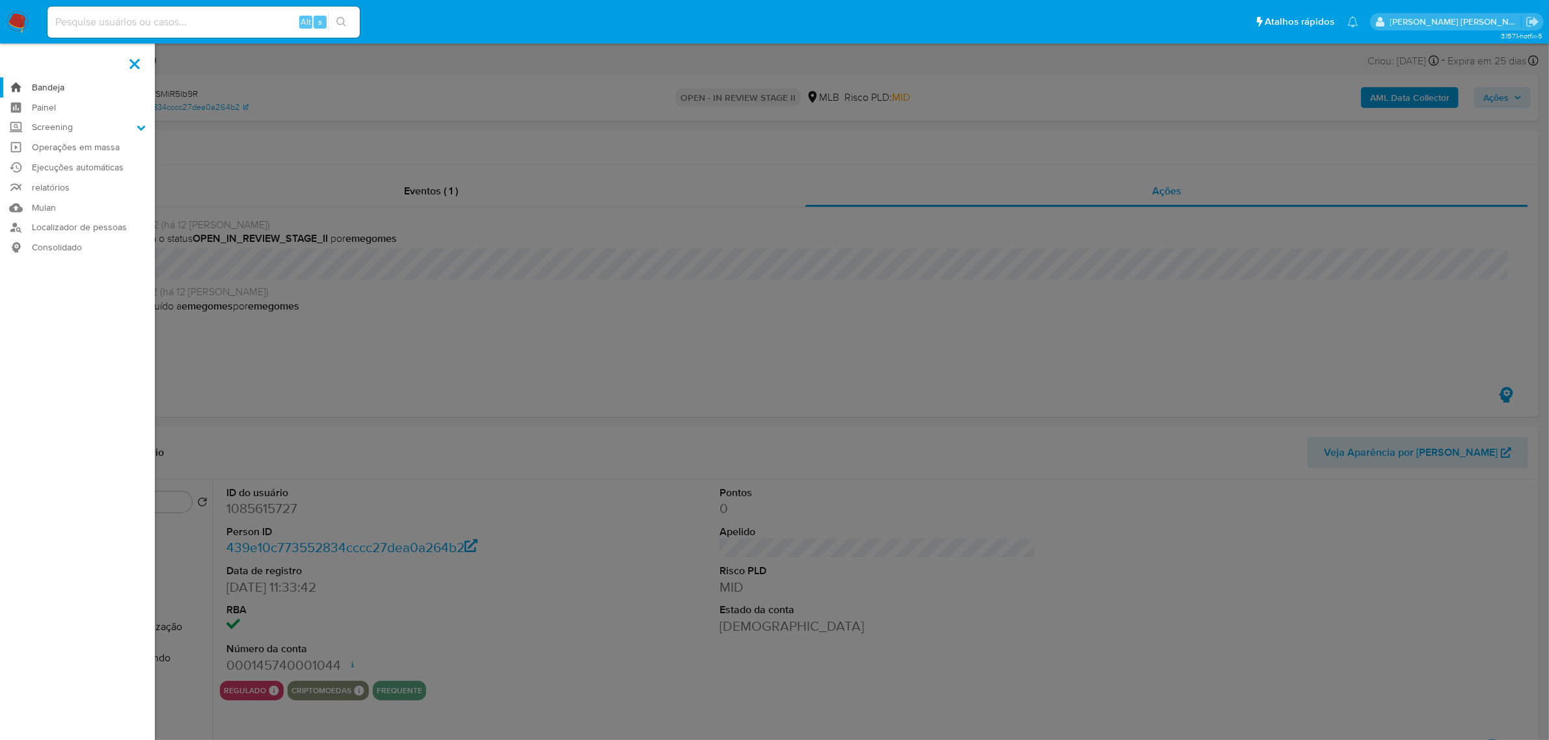
click at [54, 88] on link "Bandeja" at bounding box center [77, 87] width 155 height 20
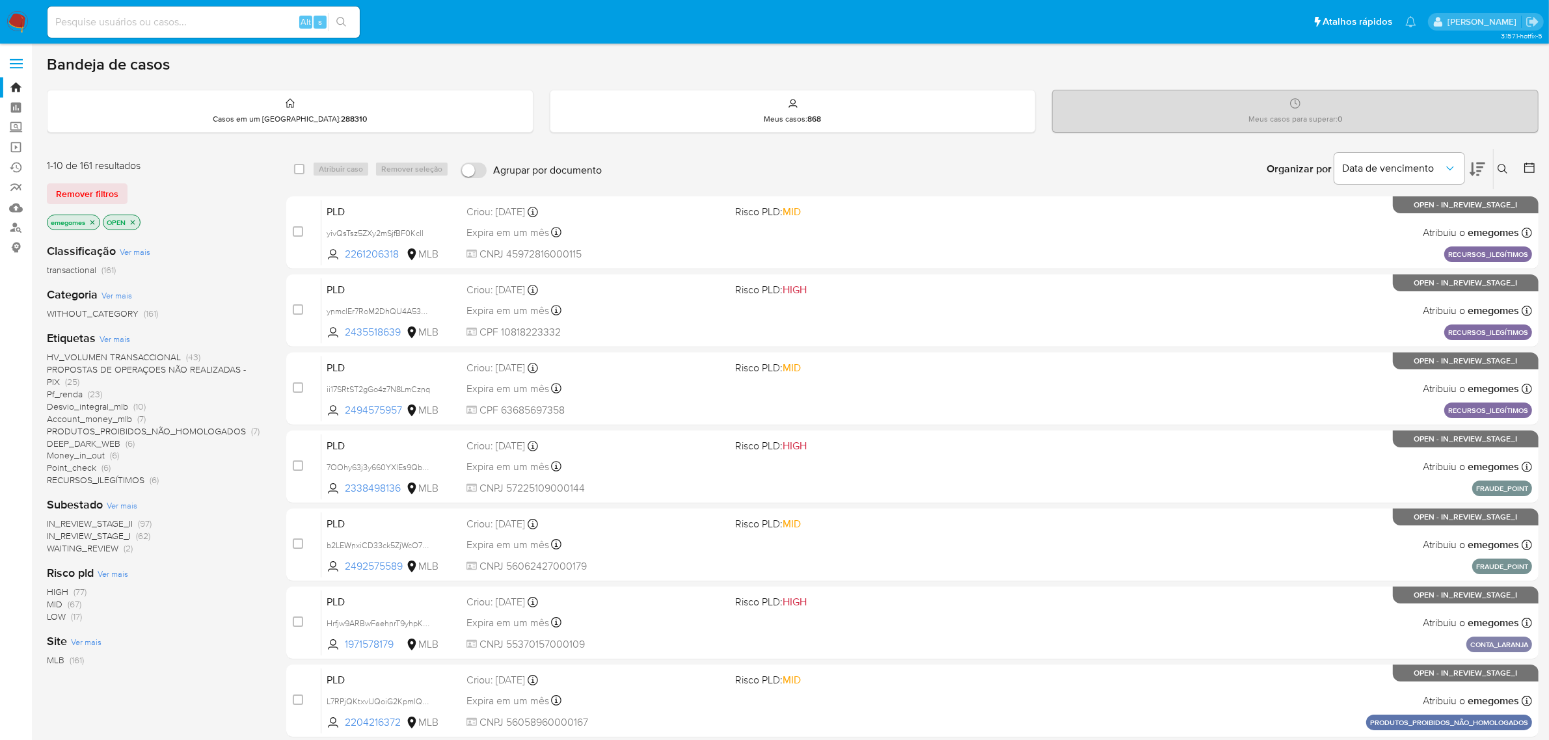
click at [69, 394] on span "Pf_renda" at bounding box center [65, 394] width 36 height 13
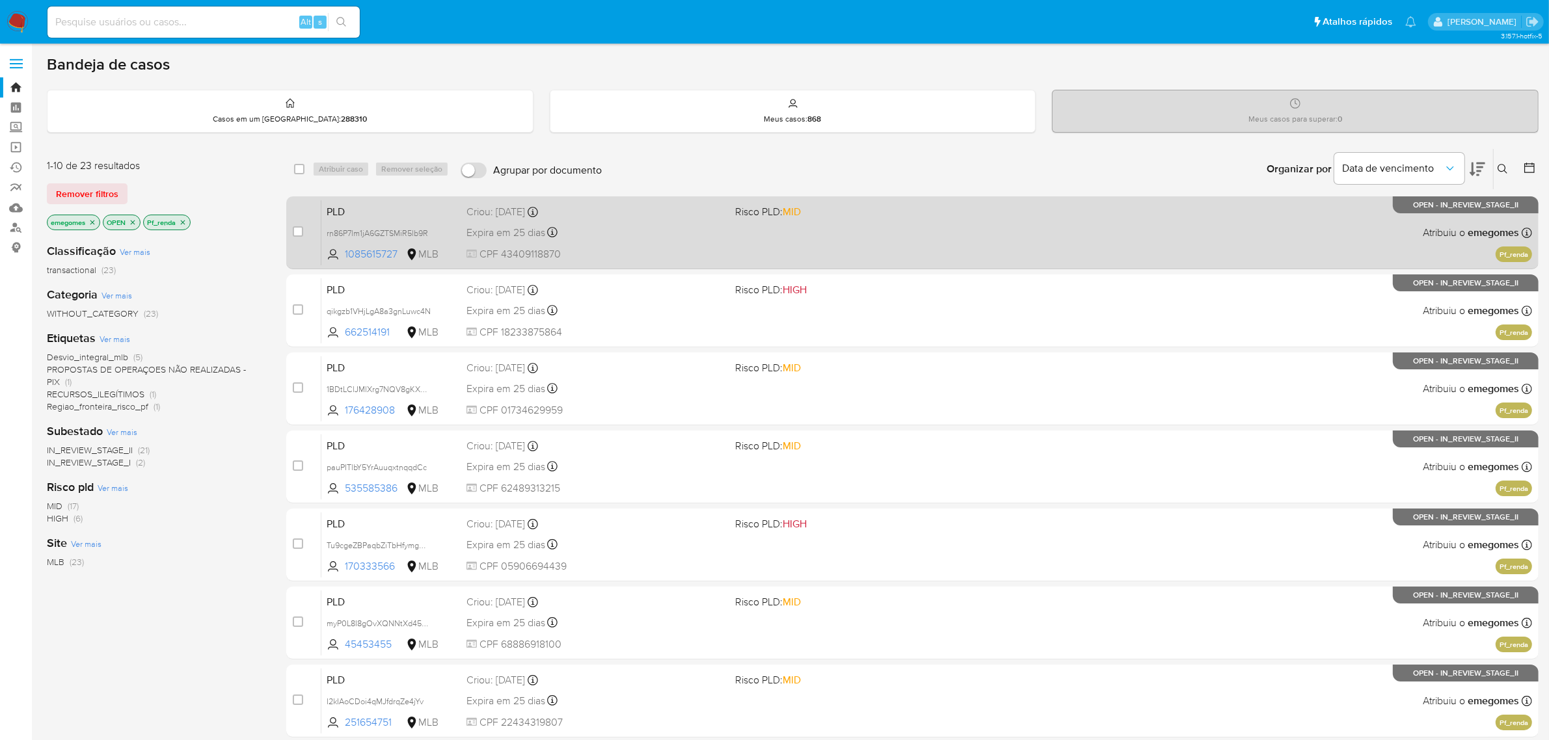
click at [625, 248] on span "CPF 43409118870" at bounding box center [595, 254] width 259 height 14
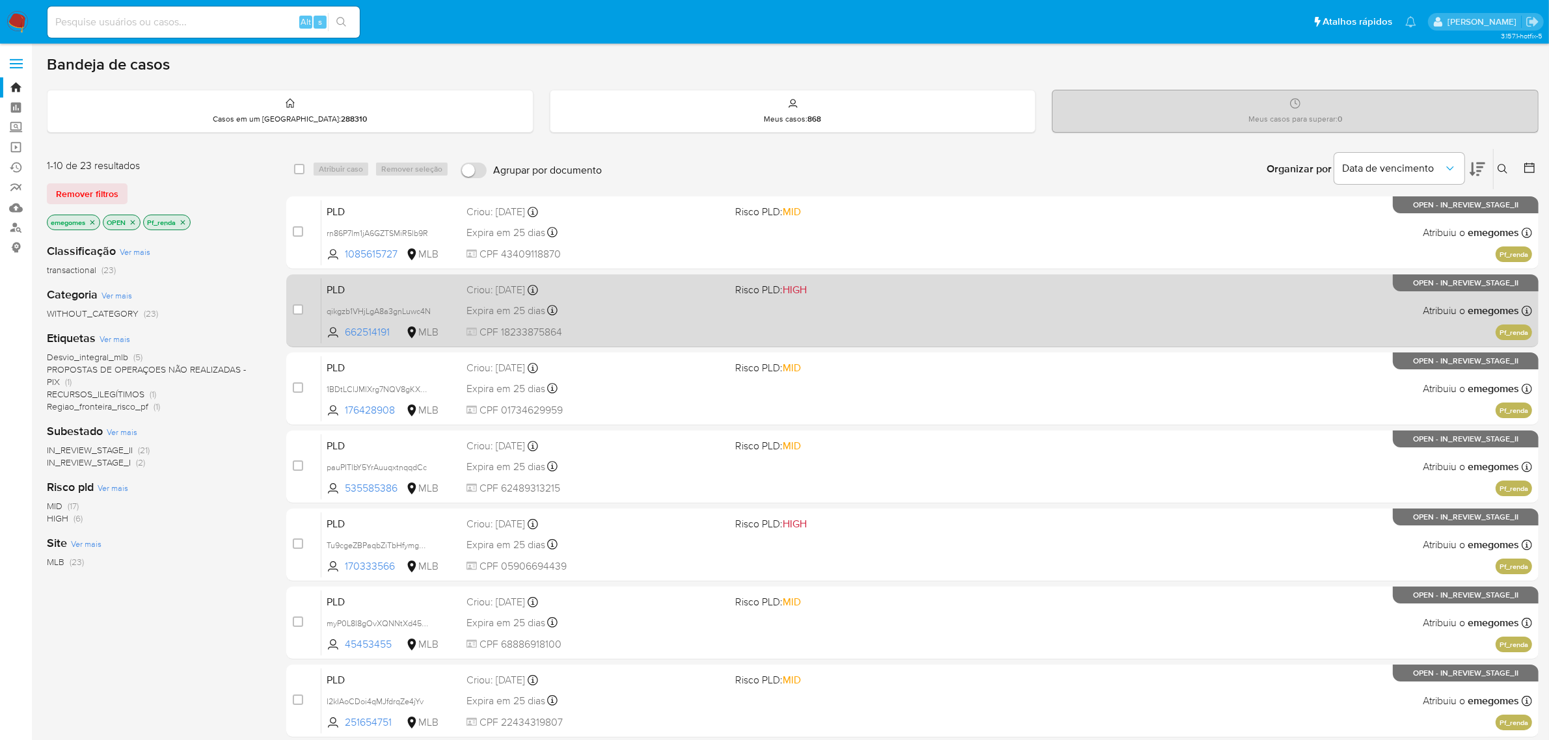
click at [615, 291] on div "Criou: [DATE] Criou: [DATE] 00:18:51" at bounding box center [595, 290] width 259 height 14
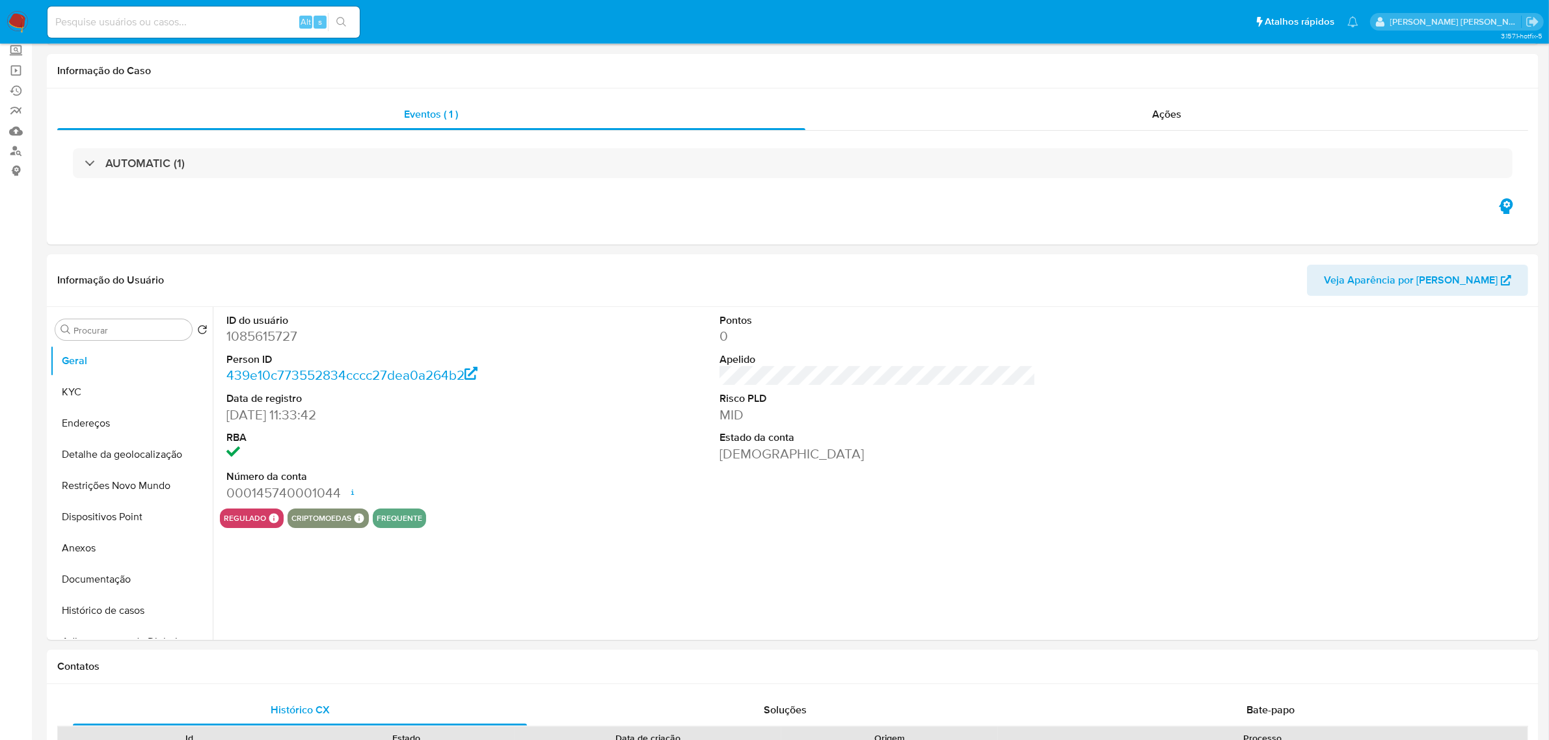
scroll to position [81, 0]
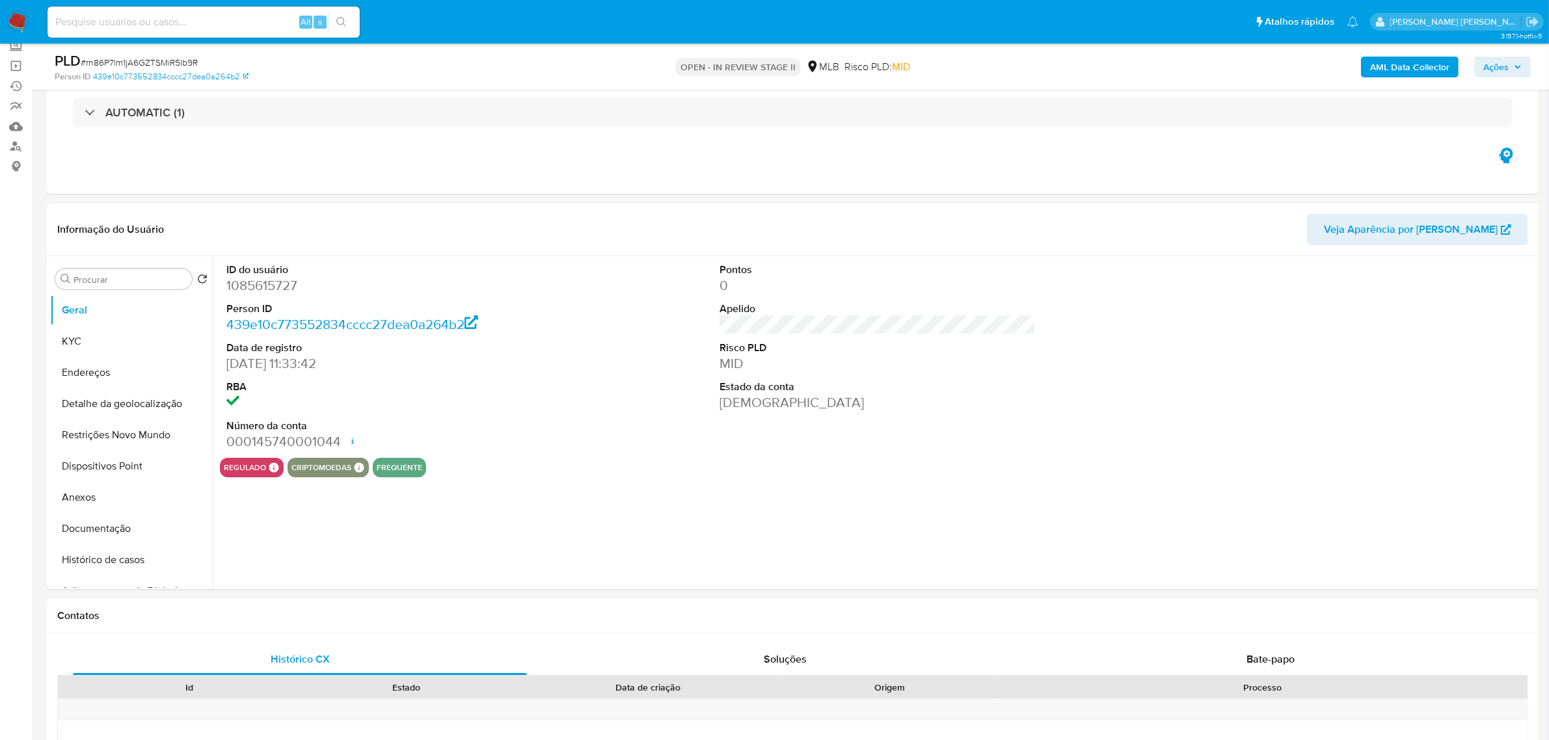
select select "10"
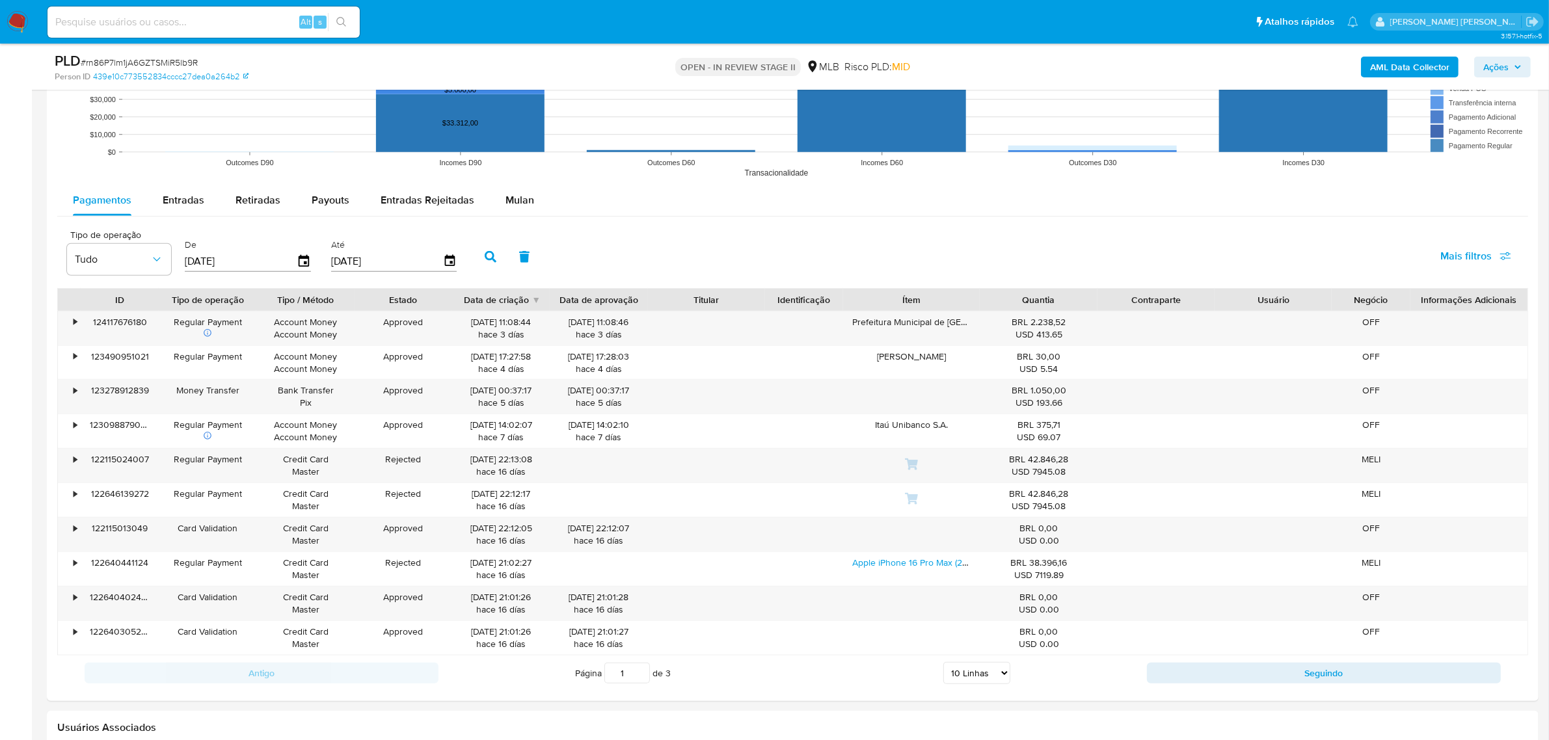
scroll to position [1382, 0]
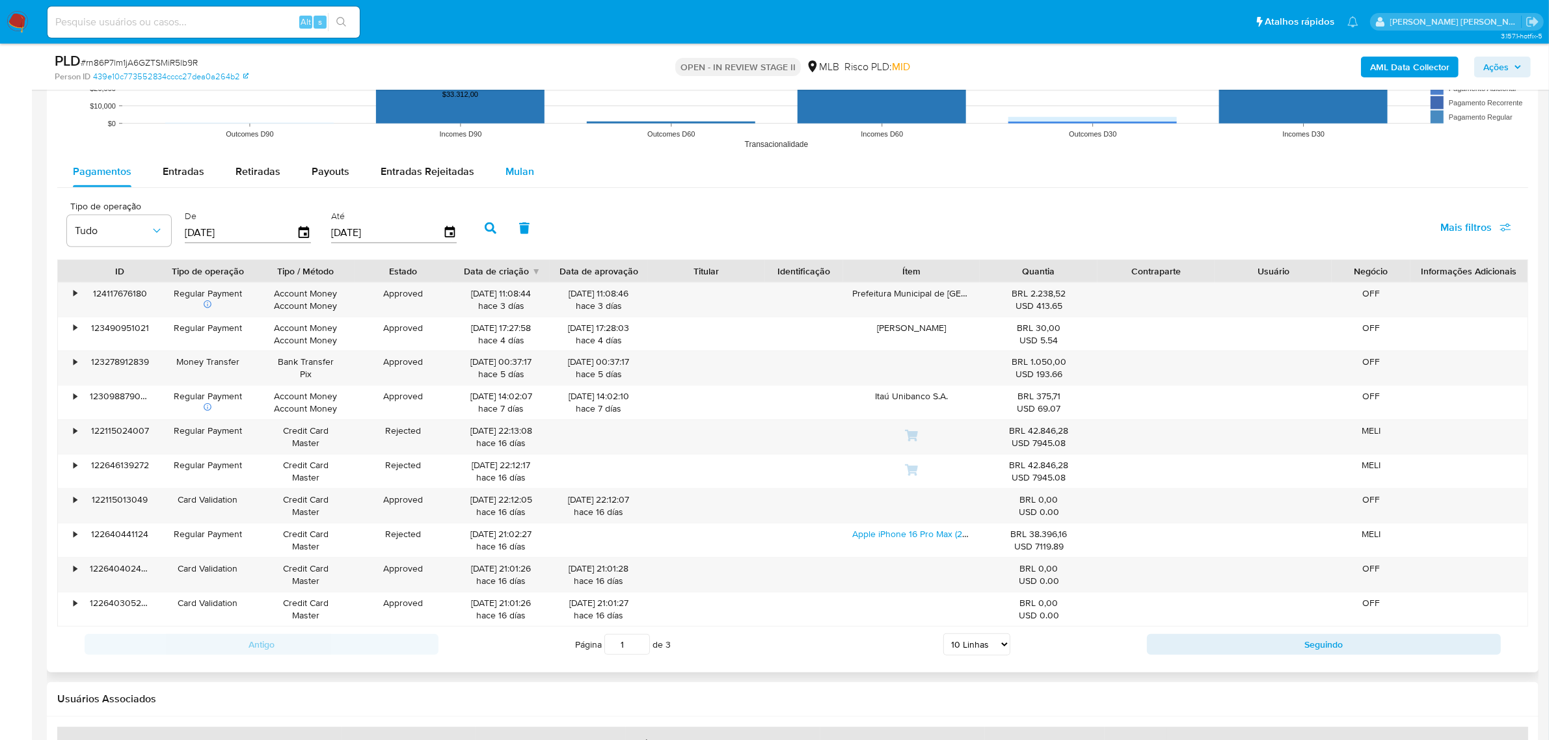
click at [506, 180] on div "Mulan" at bounding box center [519, 171] width 29 height 31
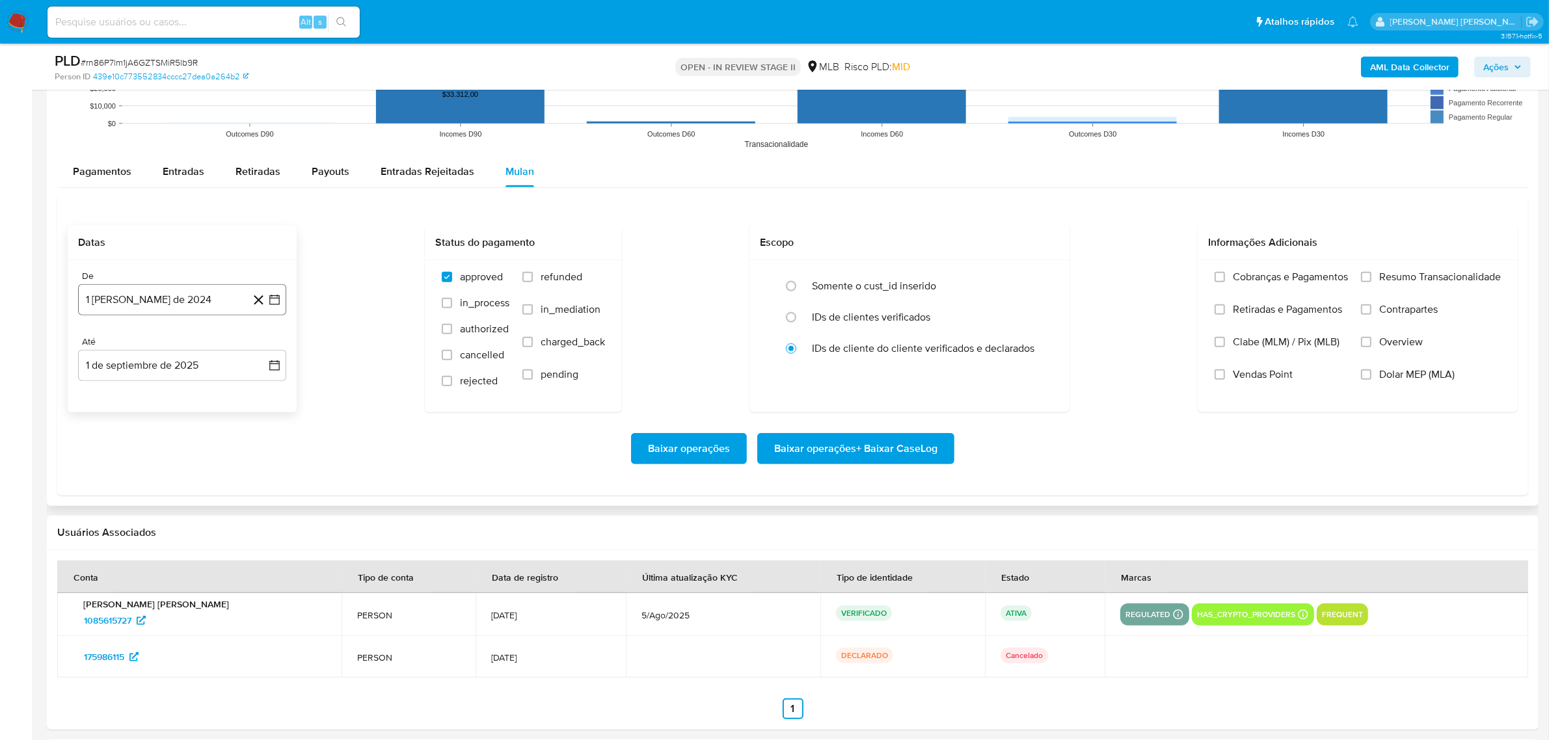
click at [276, 299] on icon "button" at bounding box center [274, 299] width 13 height 13
click at [262, 349] on icon "Mes siguiente" at bounding box center [263, 346] width 16 height 16
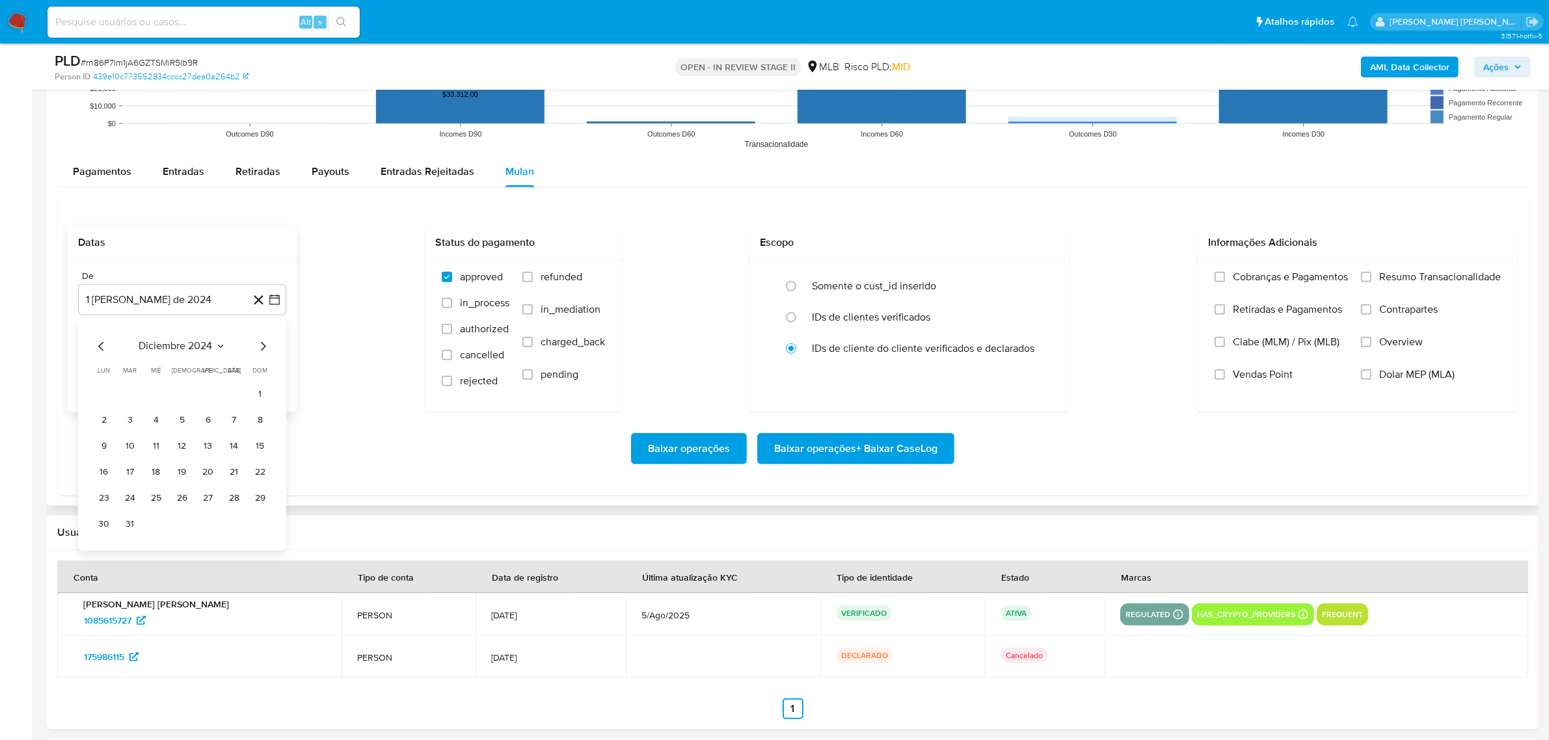
click at [262, 349] on icon "Mes siguiente" at bounding box center [263, 346] width 16 height 16
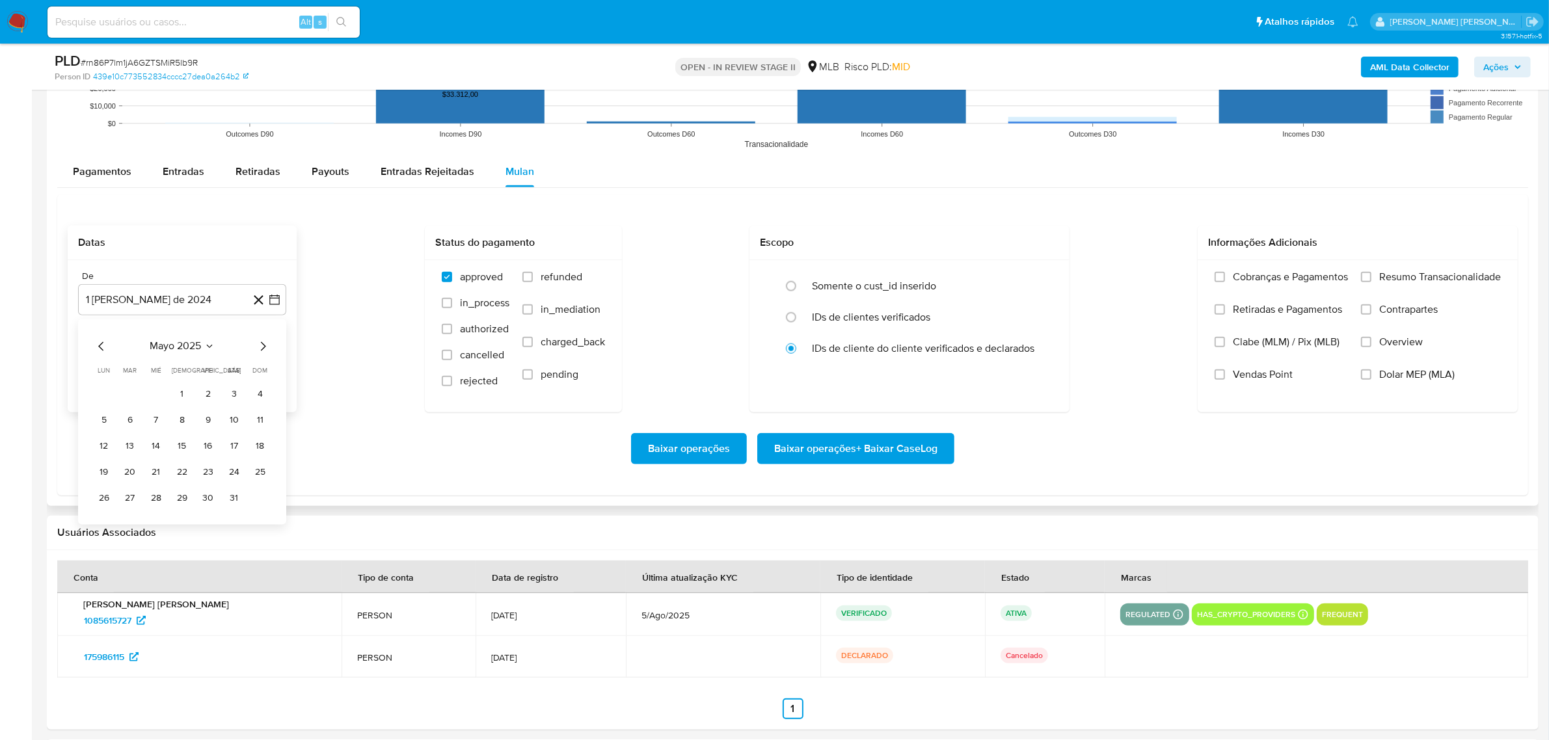
click at [262, 349] on icon "Mes siguiente" at bounding box center [263, 346] width 16 height 16
click at [129, 402] on button "1" at bounding box center [130, 394] width 21 height 21
click at [277, 369] on icon "button" at bounding box center [274, 365] width 13 height 13
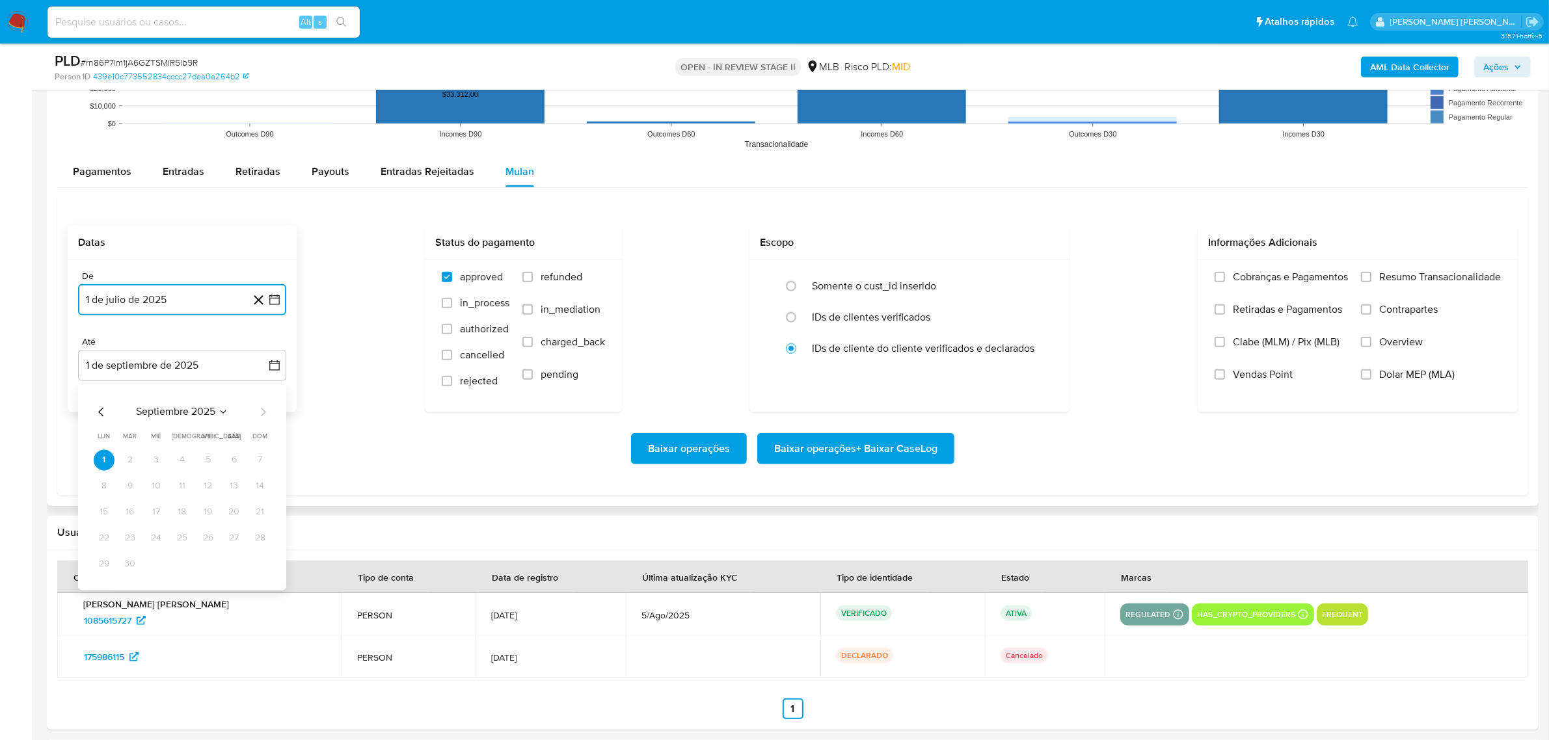
click at [105, 420] on icon "Mes anterior" at bounding box center [102, 412] width 16 height 16
click at [258, 563] on button "31" at bounding box center [260, 564] width 21 height 21
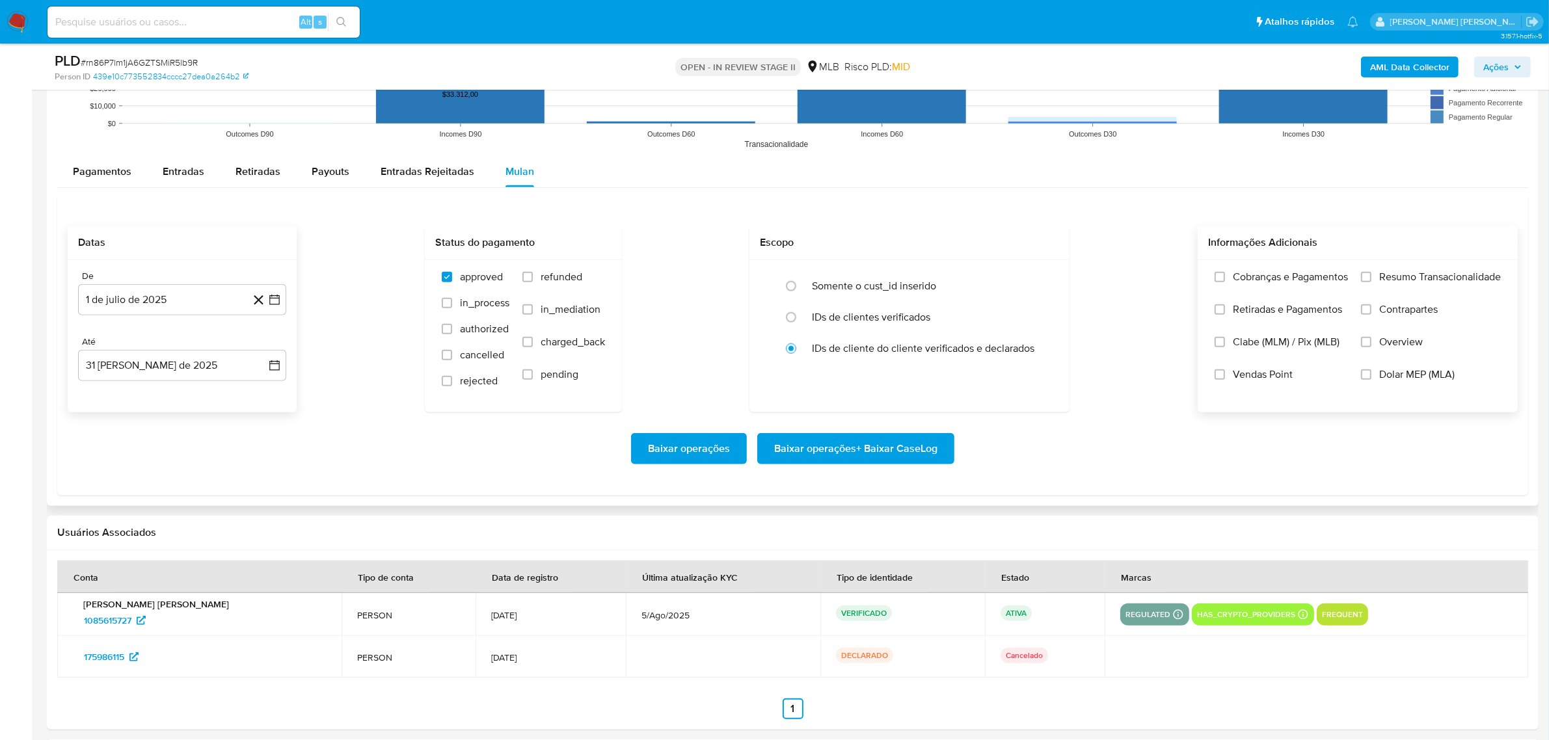
click at [1400, 343] on span "Overview" at bounding box center [1401, 342] width 44 height 13
click at [1371, 343] on input "Overview" at bounding box center [1366, 342] width 10 height 10
click at [1412, 309] on span "Contrapartes" at bounding box center [1408, 309] width 59 height 13
click at [1371, 309] on input "Contrapartes" at bounding box center [1366, 309] width 10 height 10
click at [1412, 277] on span "Resumo Transacionalidade" at bounding box center [1440, 277] width 122 height 13
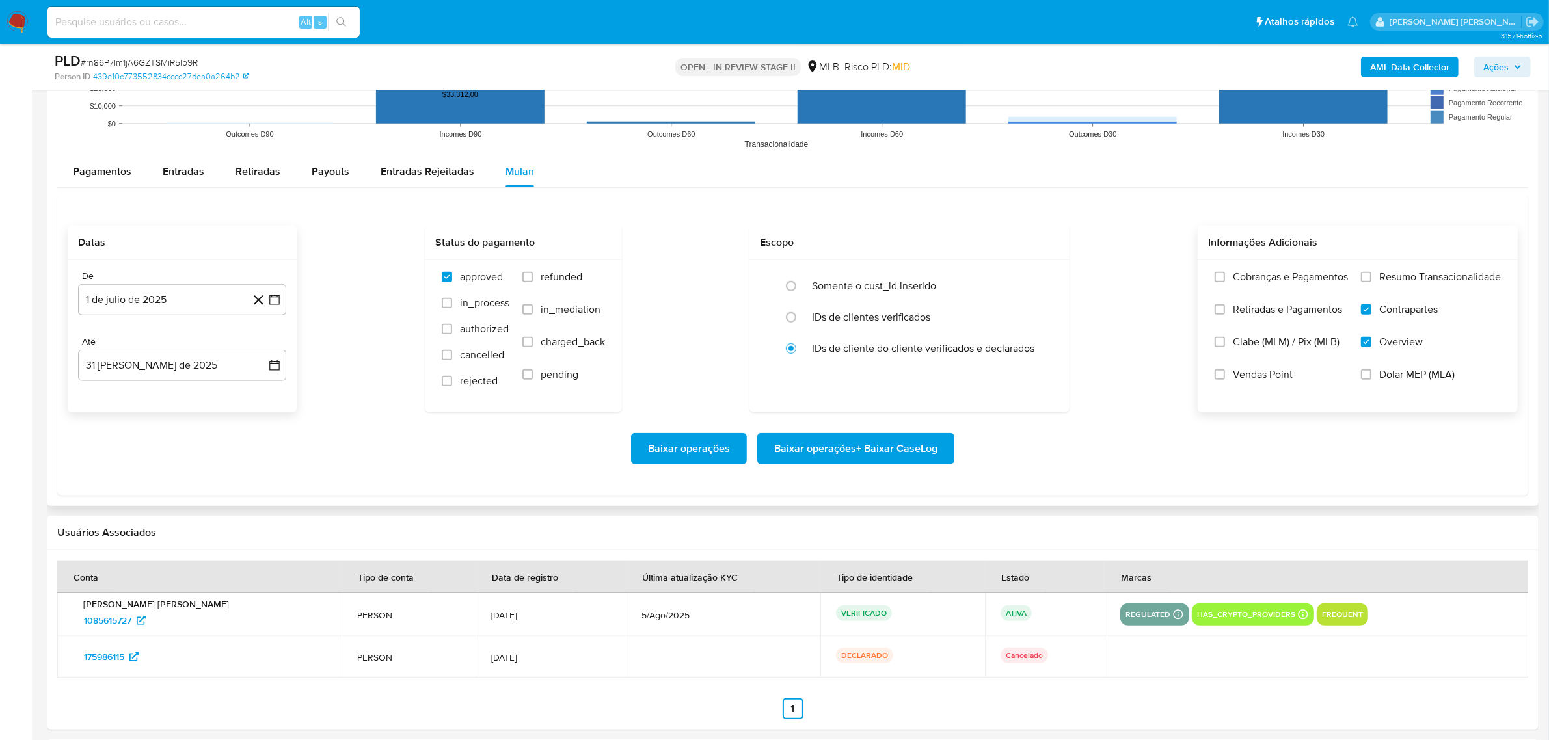
click at [1371, 277] on input "Resumo Transacionalidade" at bounding box center [1366, 277] width 10 height 10
click at [815, 457] on span "Baixar operações + Baixar CaseLog" at bounding box center [855, 449] width 163 height 29
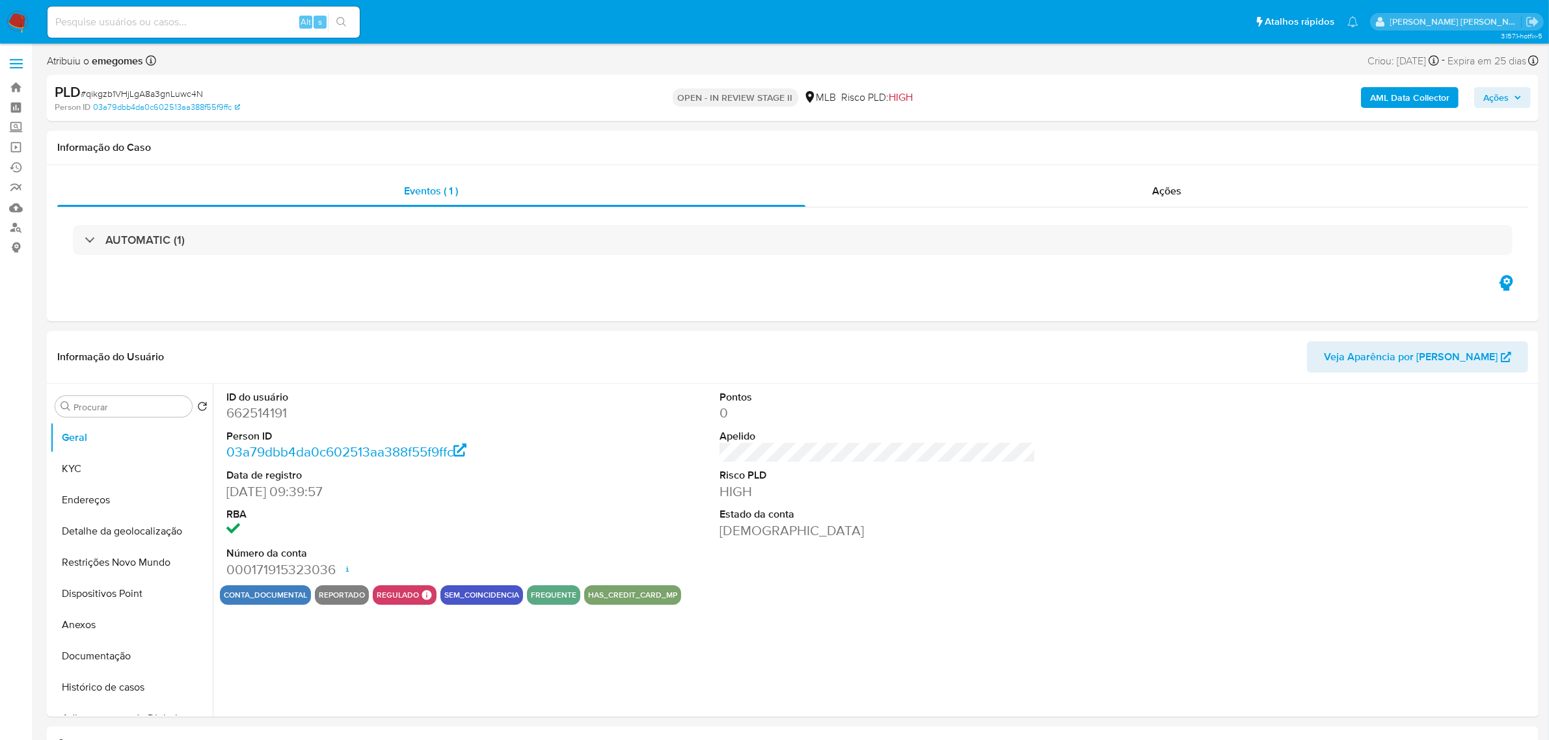
select select "10"
